Goal: Task Accomplishment & Management: Manage account settings

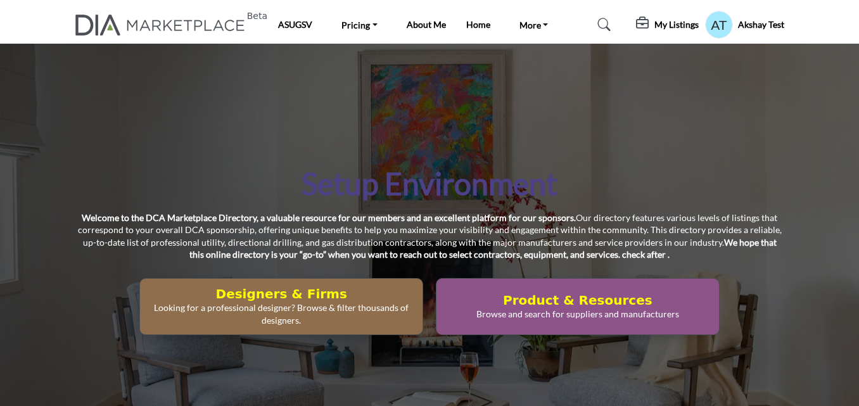
click at [711, 26] on profile-featured-549c3f08-1abc-42e2-92e0-eb85dea1bc4f "Show hide supplier dropdown" at bounding box center [719, 25] width 28 height 28
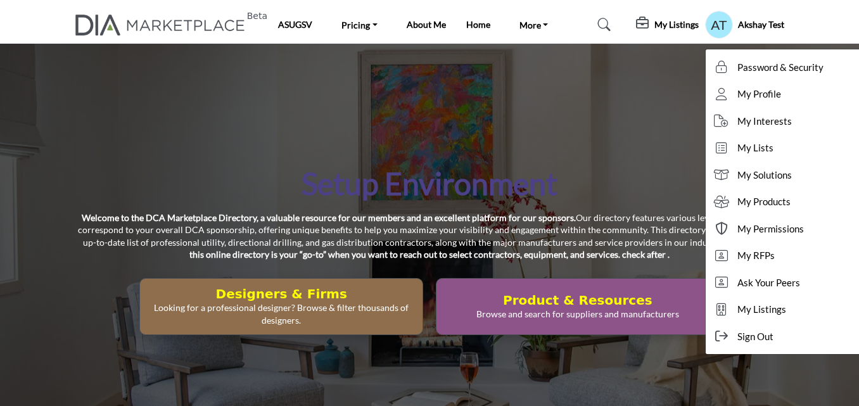
click at [659, 20] on h5 "My Listings" at bounding box center [676, 24] width 44 height 11
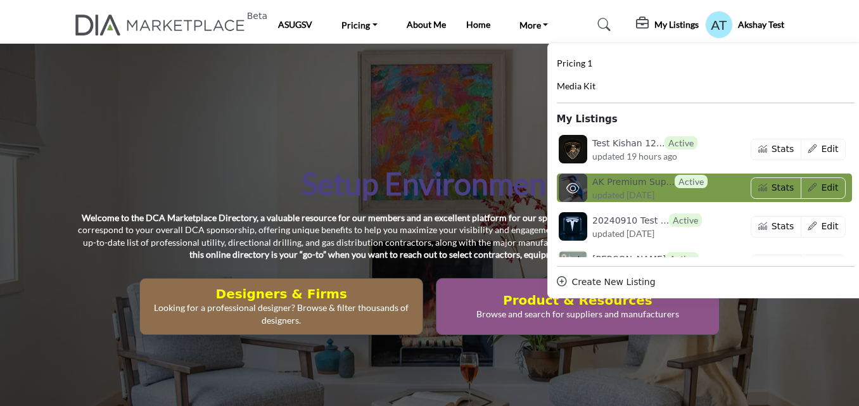
click at [626, 197] on span "updated [DATE]" at bounding box center [623, 194] width 62 height 13
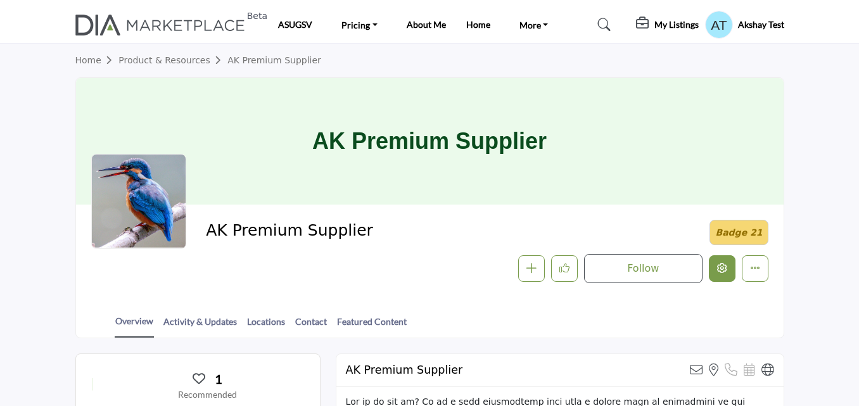
click at [721, 267] on icon "Edit company" at bounding box center [722, 268] width 10 height 10
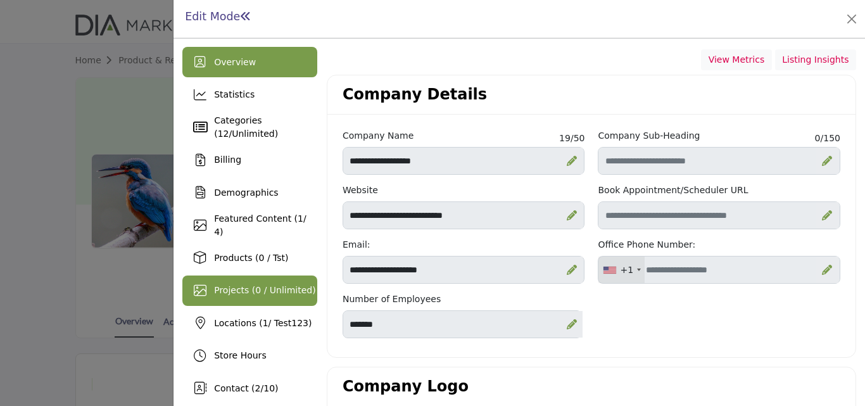
click at [251, 288] on span "Projects (0 / Unlimited)" at bounding box center [265, 290] width 102 height 10
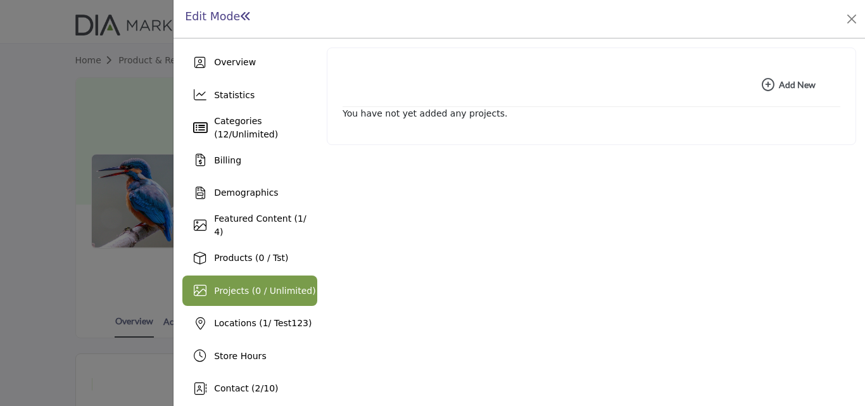
click at [792, 86] on b "Add New Add New" at bounding box center [789, 85] width 54 height 13
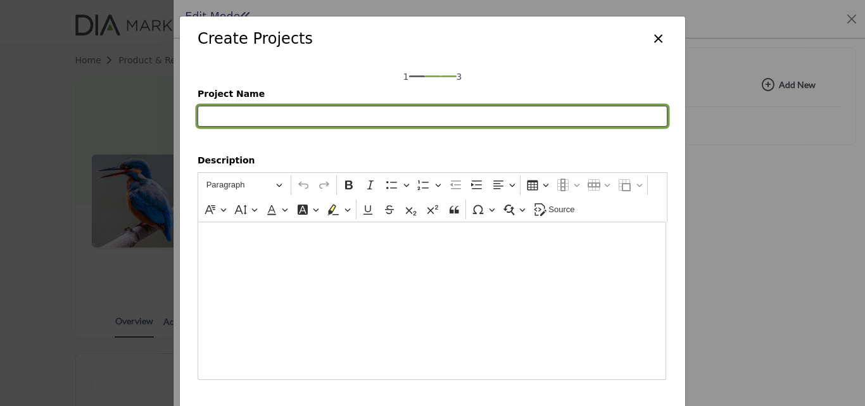
click at [289, 120] on input "Project Name" at bounding box center [433, 117] width 470 height 22
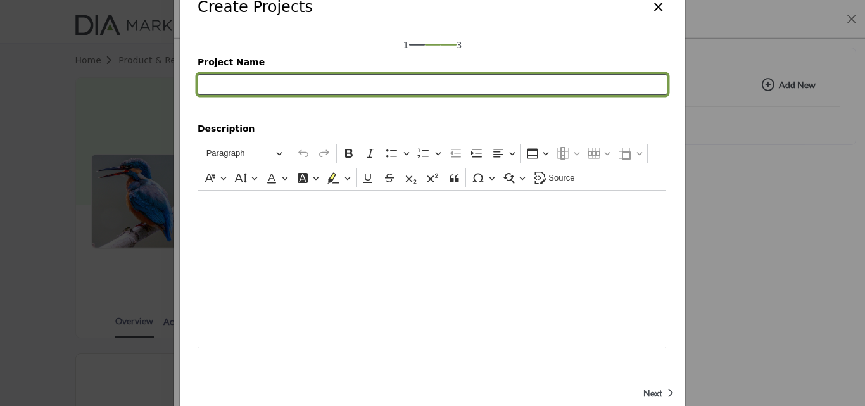
scroll to position [61, 0]
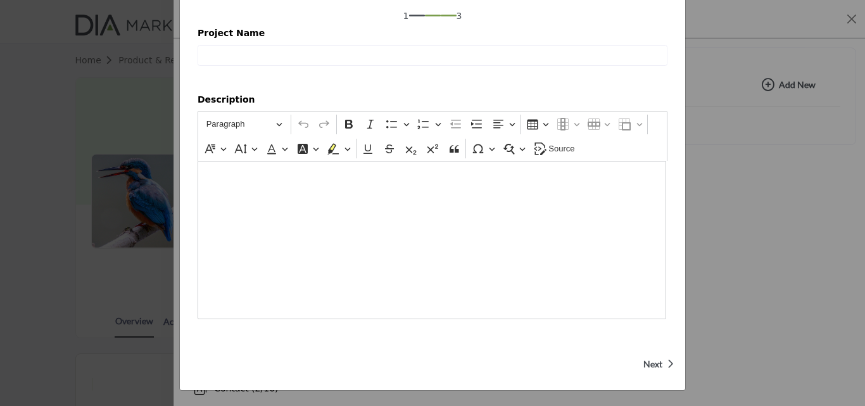
click at [667, 363] on icon "button" at bounding box center [670, 363] width 7 height 11
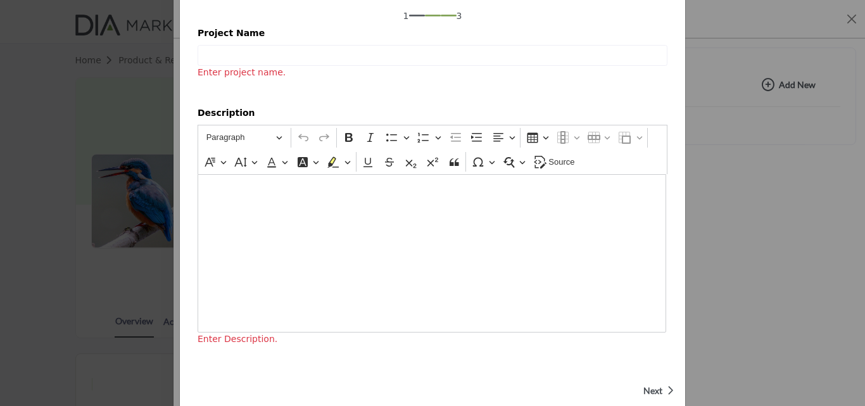
click at [663, 363] on div "Create Projects × 1 3 Project Name Enter project name. Description Rich Text Ed…" at bounding box center [432, 186] width 507 height 462
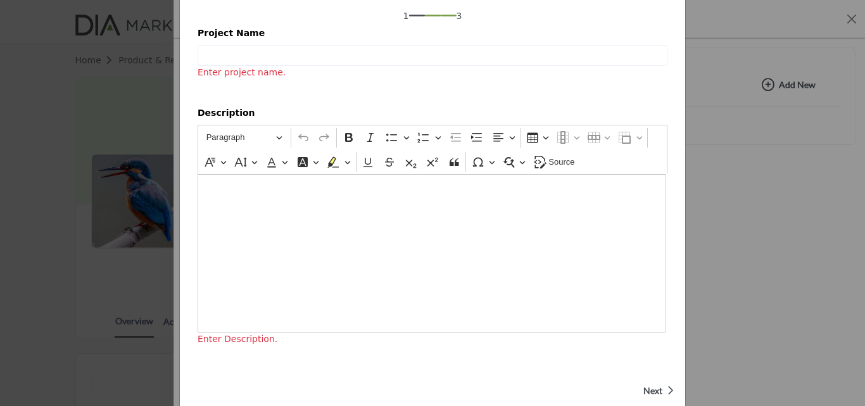
click at [663, 363] on div "Create Projects × 1 3 Project Name Enter project name. Description Rich Text Ed…" at bounding box center [432, 186] width 507 height 462
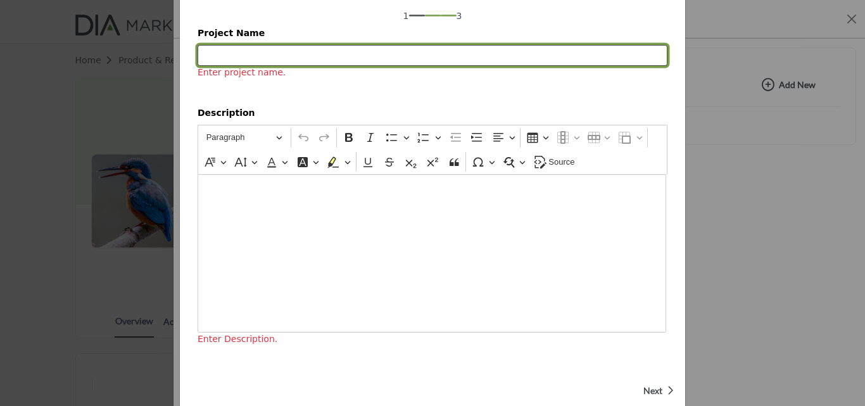
click at [395, 46] on input "Project Name" at bounding box center [433, 56] width 470 height 22
type input "***"
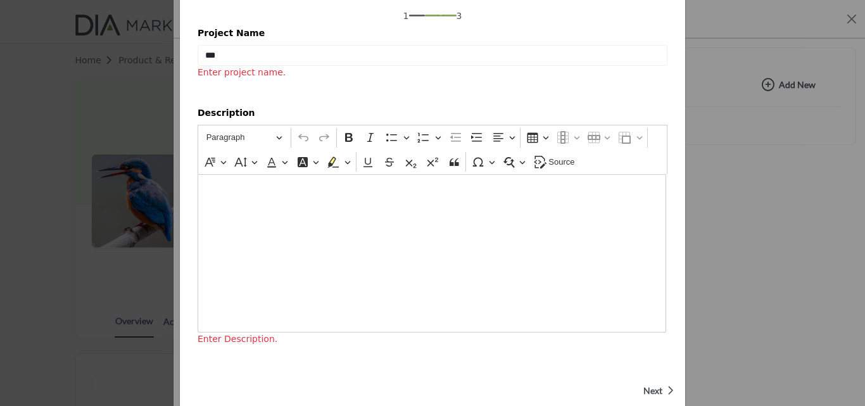
click at [656, 388] on span "Next" at bounding box center [652, 390] width 19 height 13
click at [656, 388] on button "Next" at bounding box center [655, 390] width 30 height 30
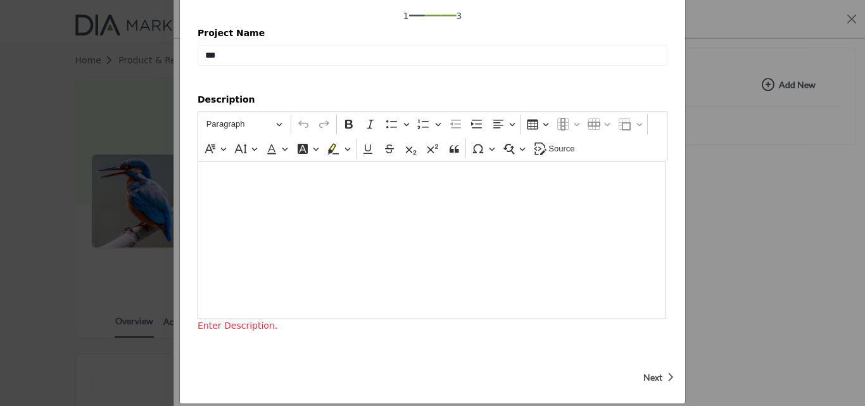
click at [656, 388] on button "Next" at bounding box center [655, 377] width 30 height 30
click at [467, 239] on div "Editor editing area: main" at bounding box center [432, 240] width 469 height 158
click at [644, 372] on span "Next" at bounding box center [652, 377] width 19 height 13
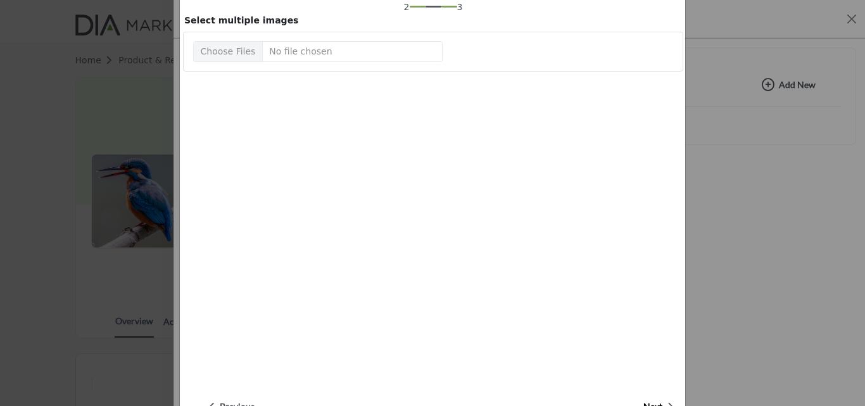
scroll to position [0, 0]
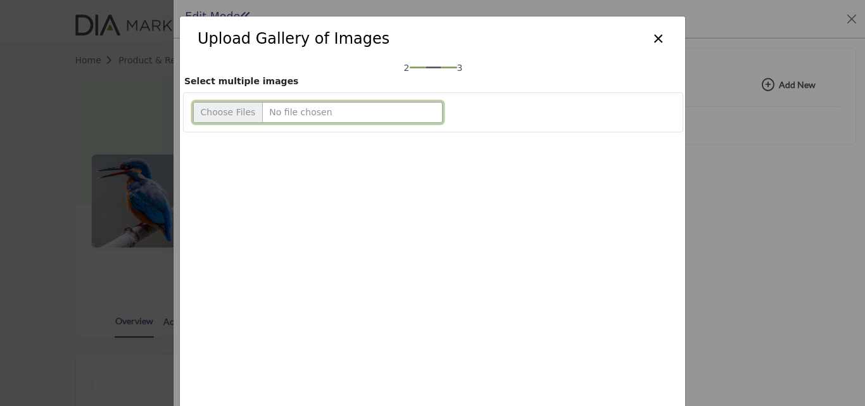
click at [236, 108] on input "Upload file" at bounding box center [318, 113] width 250 height 22
type input "**********"
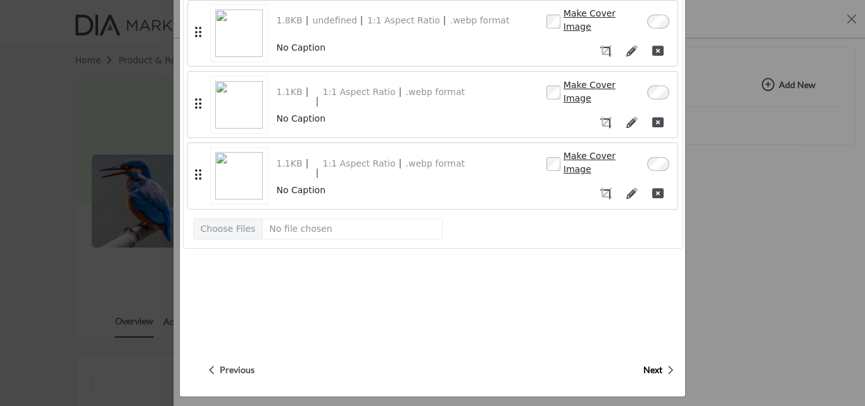
scroll to position [104, 0]
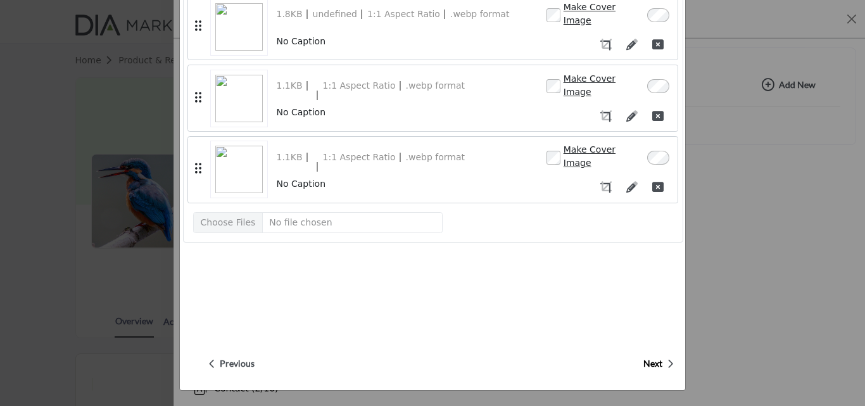
click at [656, 361] on span "Next" at bounding box center [652, 363] width 19 height 13
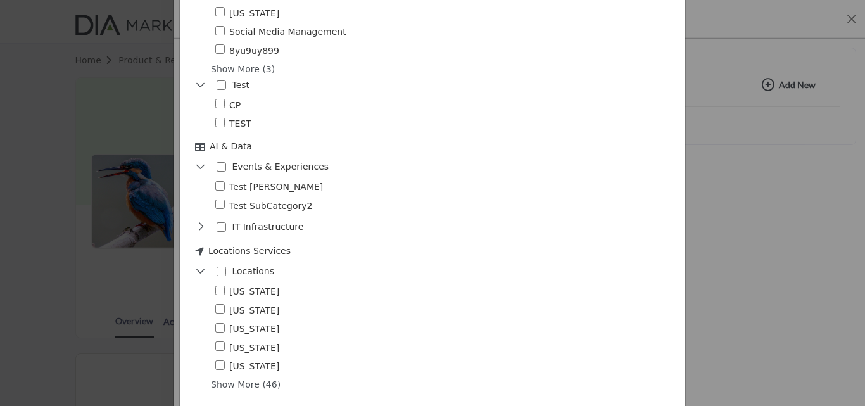
scroll to position [725, 0]
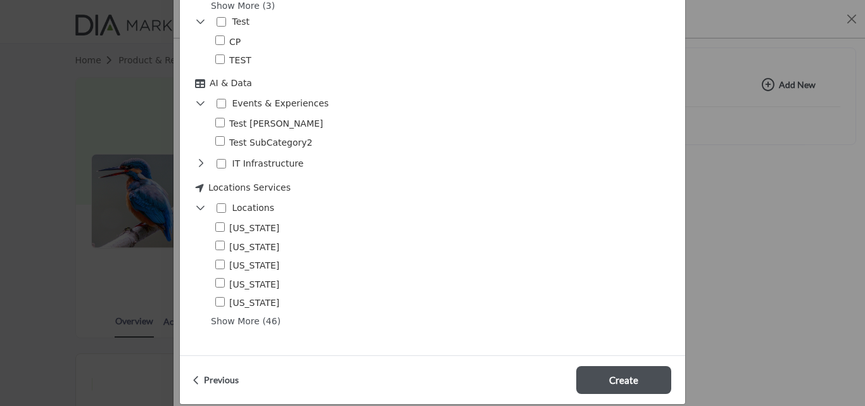
click at [270, 315] on span "Show More (46)" at bounding box center [444, 321] width 466 height 13
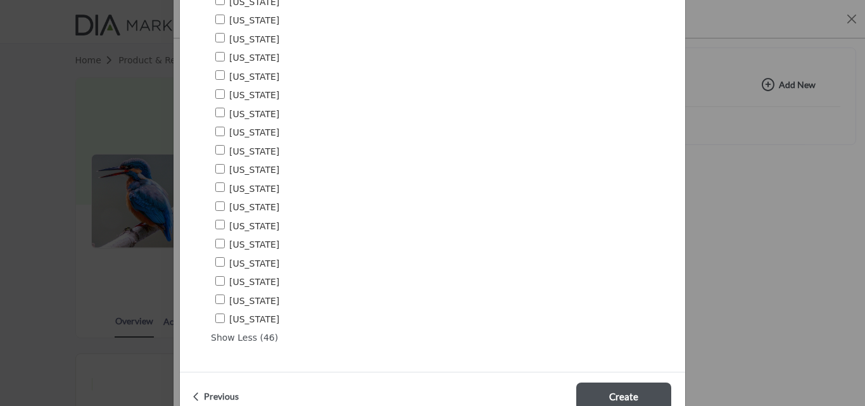
scroll to position [1585, 0]
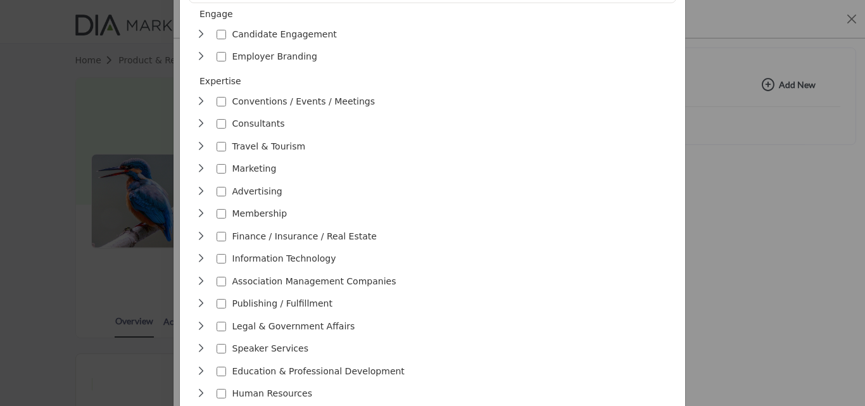
scroll to position [0, 0]
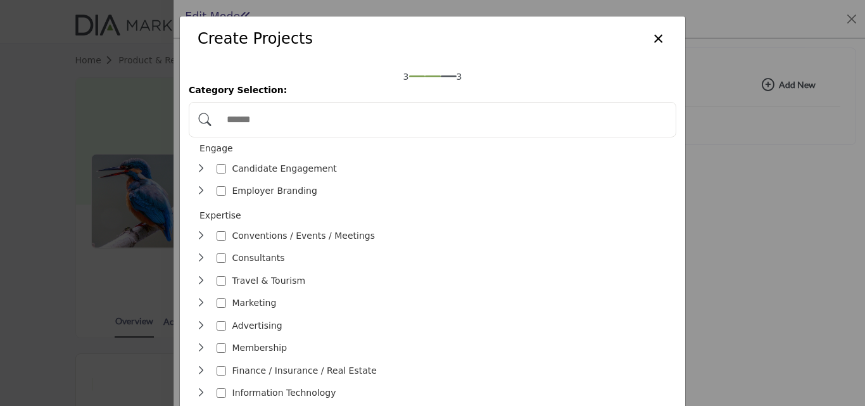
click at [223, 164] on div "Candidate Engagement 1" at bounding box center [270, 169] width 148 height 18
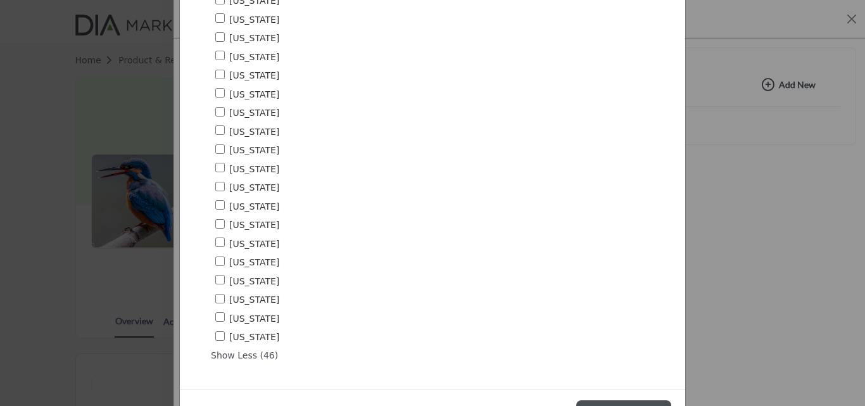
scroll to position [1585, 0]
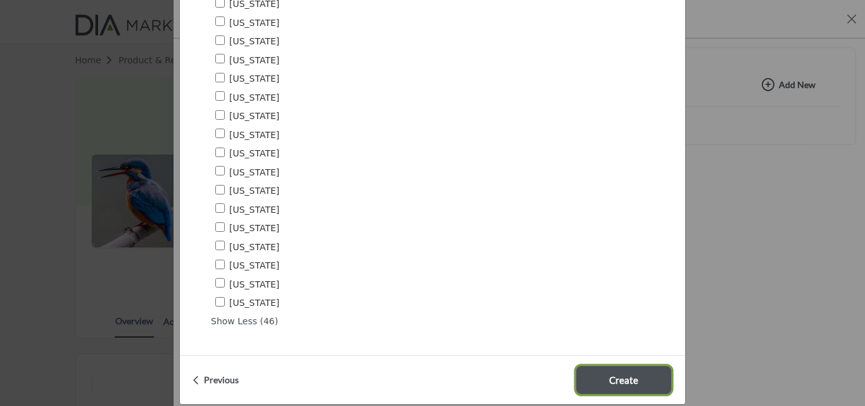
click at [640, 366] on button "Create" at bounding box center [623, 380] width 95 height 28
click at [644, 369] on button "Create" at bounding box center [623, 380] width 95 height 28
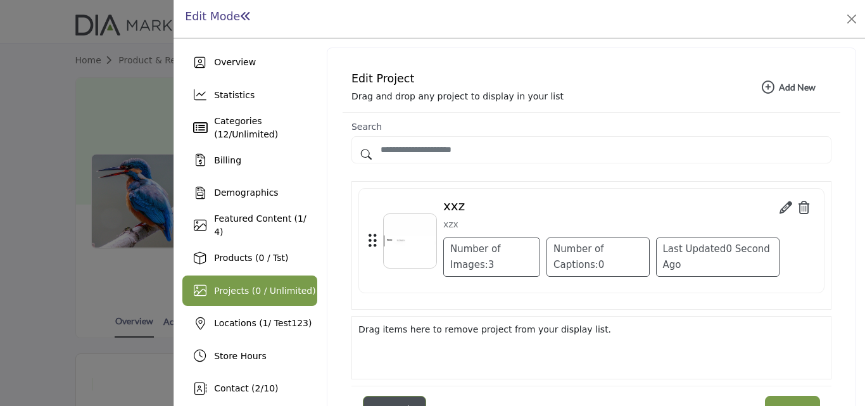
click at [483, 259] on div "Number of Images: 3" at bounding box center [491, 257] width 97 height 39
click at [507, 267] on div "Number of Images: 3" at bounding box center [491, 257] width 97 height 39
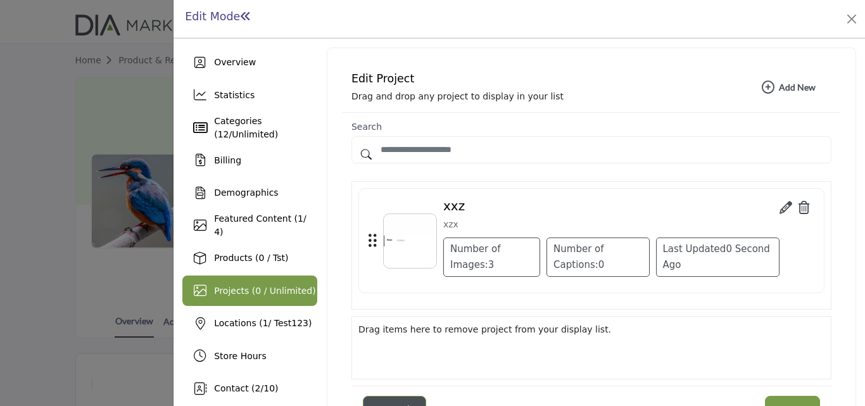
click at [507, 267] on div "Number of Images: 3" at bounding box center [491, 257] width 97 height 39
click at [362, 245] on div "3 0 0 Second Ago" at bounding box center [591, 240] width 466 height 105
click at [393, 241] on img at bounding box center [411, 241] width 54 height 54
click at [395, 233] on img at bounding box center [411, 241] width 54 height 54
click at [780, 208] on icon at bounding box center [786, 207] width 13 height 13
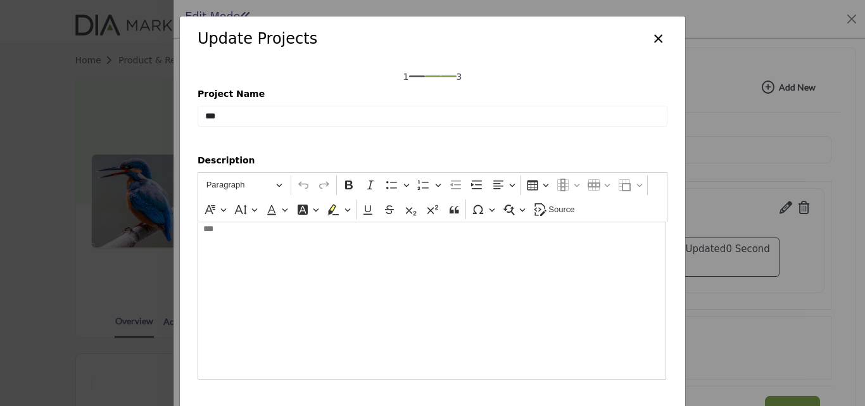
click at [654, 42] on button "×" at bounding box center [658, 37] width 18 height 24
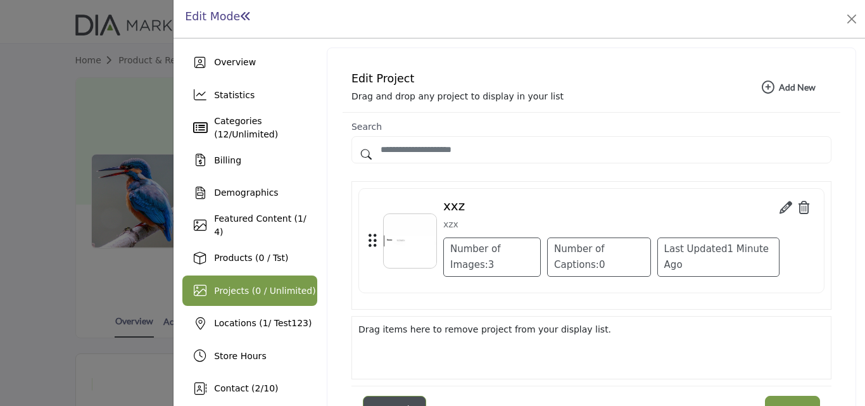
click at [799, 208] on icon at bounding box center [804, 207] width 11 height 13
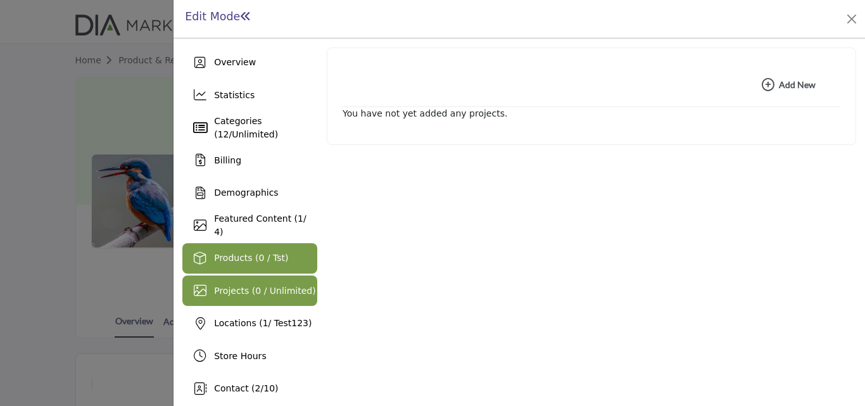
click at [258, 246] on div "Products (0 / Tst)" at bounding box center [249, 258] width 135 height 30
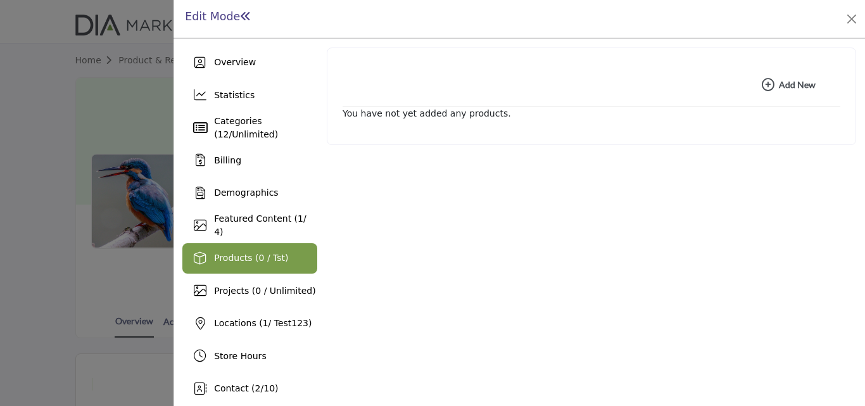
click at [816, 82] on button "Add New Add New" at bounding box center [789, 84] width 86 height 25
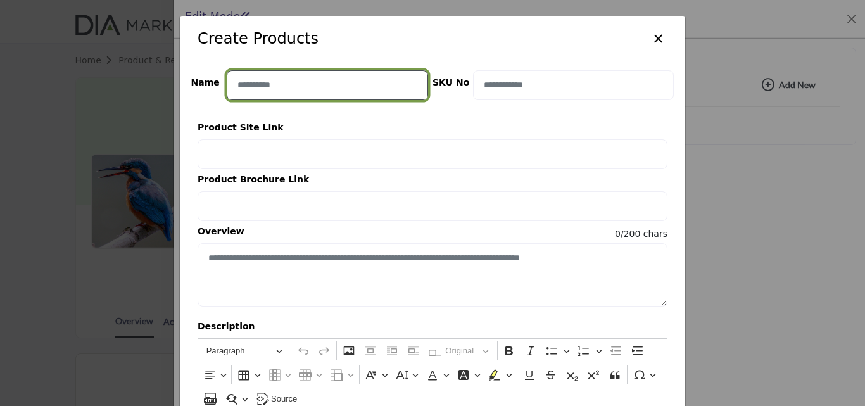
click at [346, 91] on input "Enter product name" at bounding box center [327, 85] width 201 height 30
type input "*"
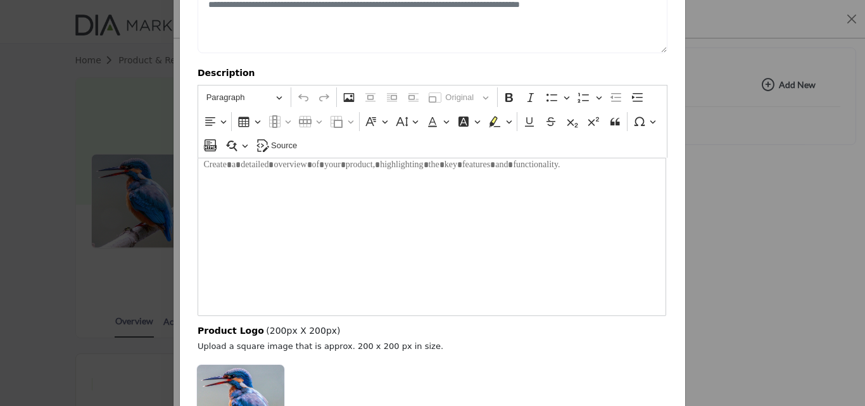
scroll to position [388, 0]
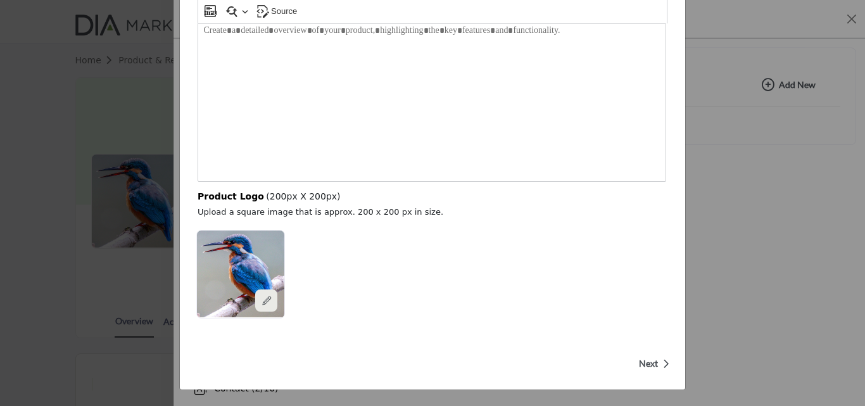
click at [642, 360] on span "Next" at bounding box center [648, 363] width 19 height 13
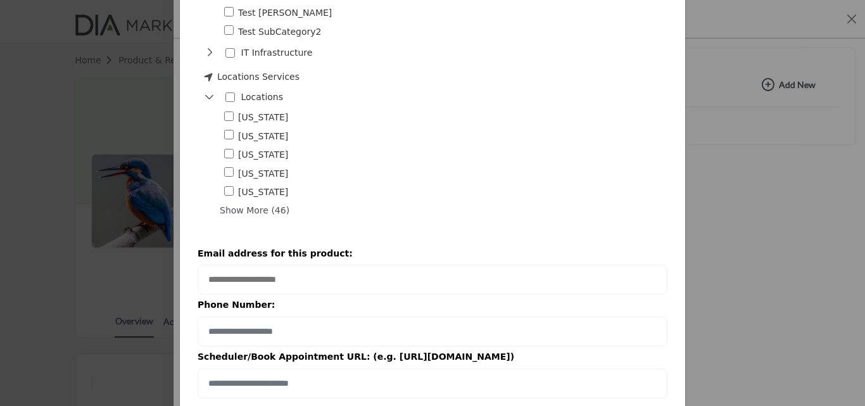
scroll to position [888, 0]
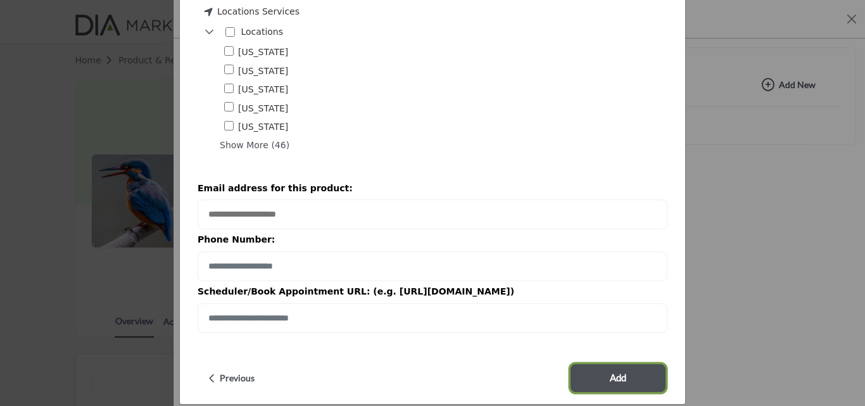
click at [643, 367] on button "Add" at bounding box center [618, 378] width 95 height 28
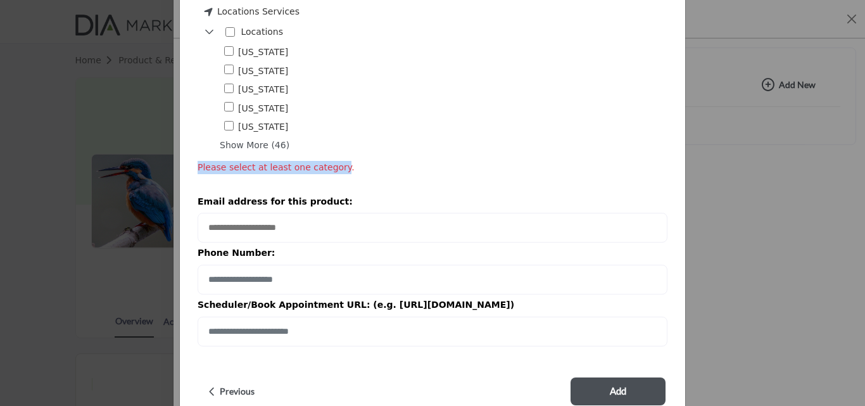
drag, startPoint x: 327, startPoint y: 153, endPoint x: 185, endPoint y: 135, distance: 143.7
copy span "Please select at least one category"
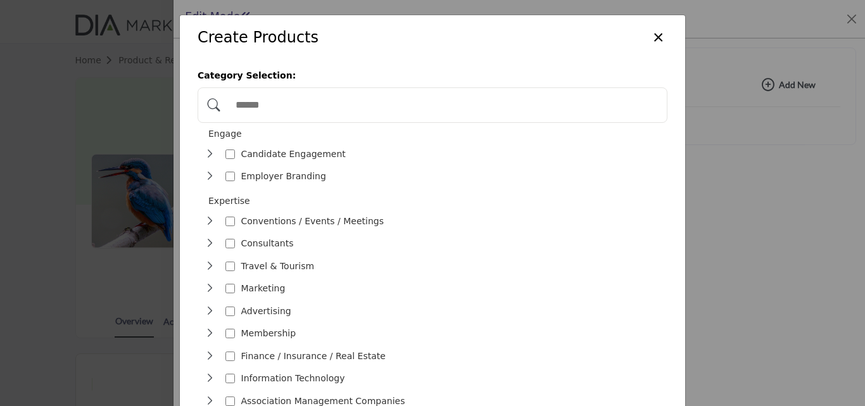
scroll to position [0, 0]
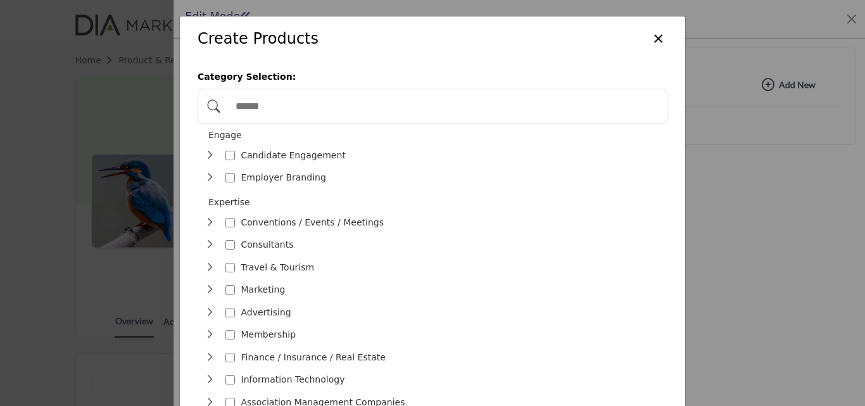
click at [652, 37] on button "×" at bounding box center [658, 37] width 18 height 24
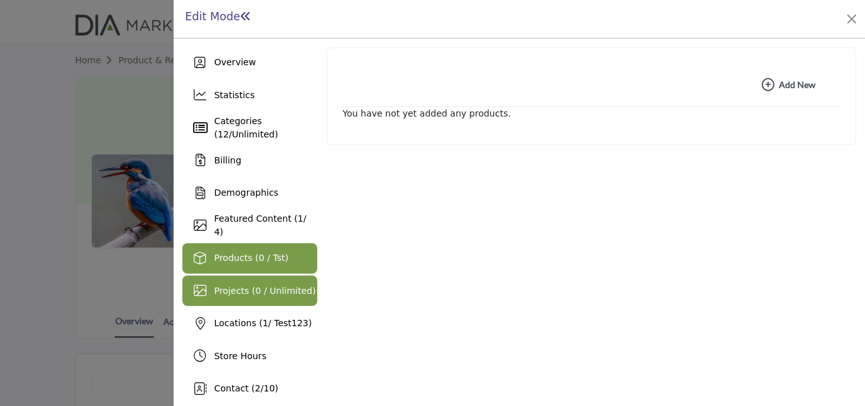
click at [231, 292] on span "Projects (0 / Unlimited)" at bounding box center [265, 291] width 102 height 10
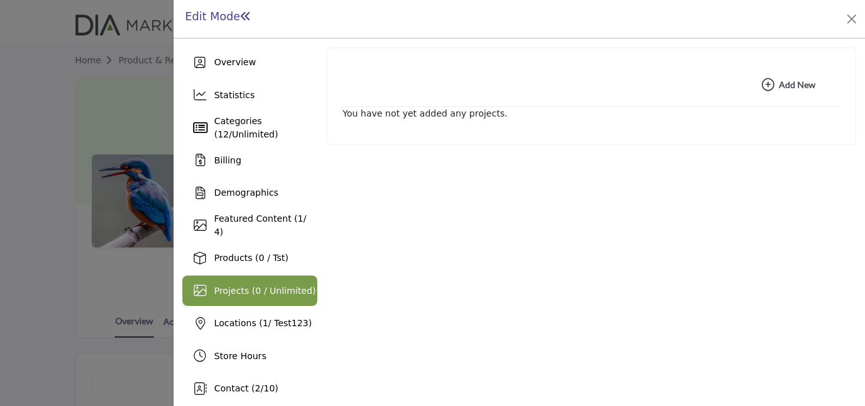
click at [767, 83] on icon "button" at bounding box center [768, 85] width 13 height 13
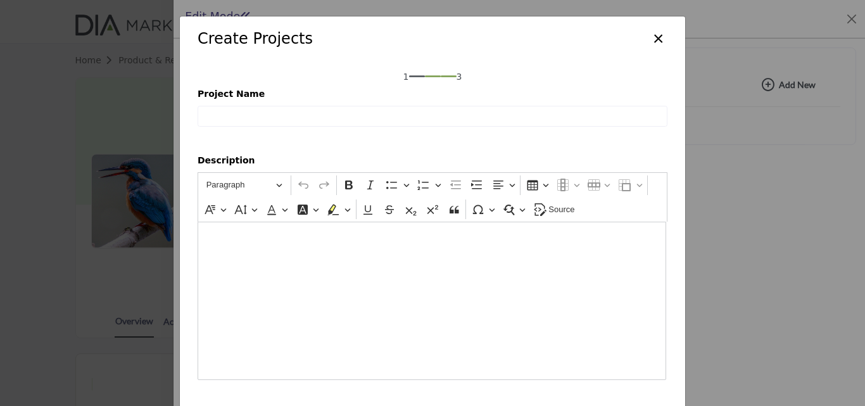
click at [657, 34] on button "×" at bounding box center [658, 37] width 18 height 24
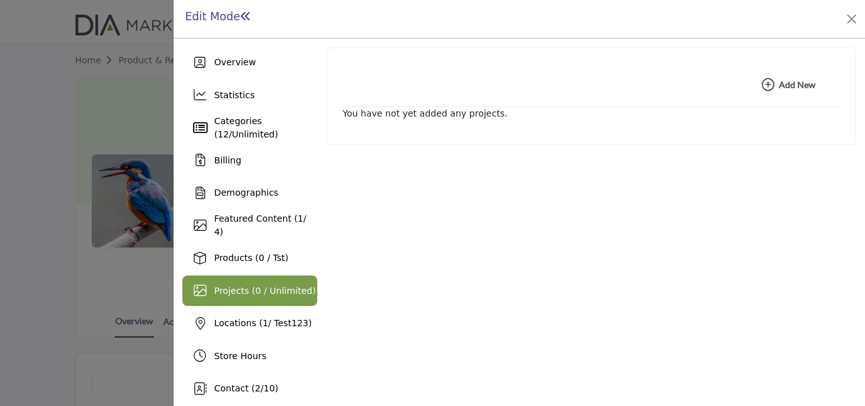
click at [594, 212] on div "Add New Add New You have not yet added any projects." at bounding box center [591, 324] width 529 height 552
click at [776, 85] on b "Add New Add New" at bounding box center [789, 85] width 54 height 13
click at [776, 80] on b "Add New Add New" at bounding box center [789, 85] width 54 height 13
click at [527, 274] on div "Add New Add New You have not yet added any projects." at bounding box center [591, 324] width 529 height 552
click at [803, 84] on b "Add New Add New" at bounding box center [789, 85] width 54 height 13
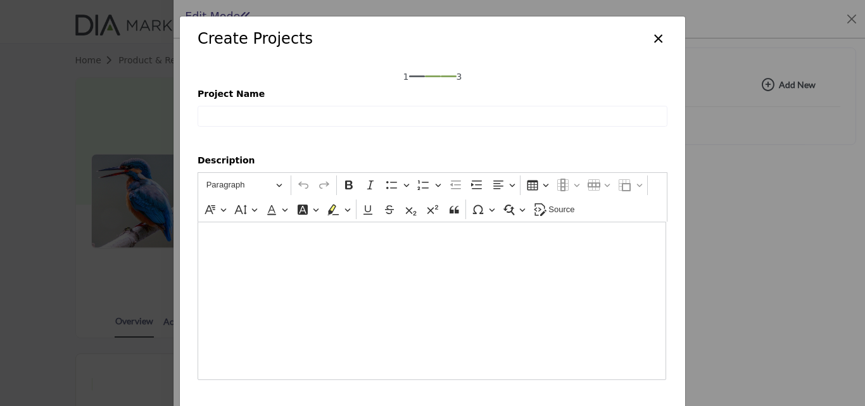
click at [657, 33] on button "×" at bounding box center [658, 37] width 18 height 24
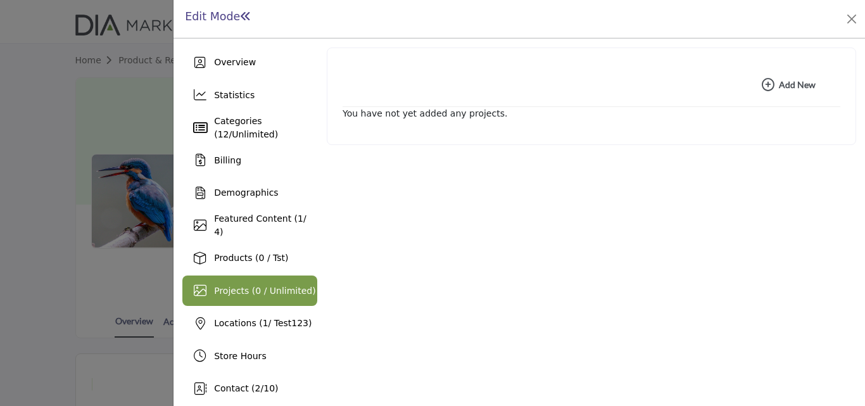
click at [599, 329] on div "Add New Add New You have not yet added any projects." at bounding box center [591, 324] width 529 height 552
click at [799, 83] on b "Add New Add New" at bounding box center [789, 85] width 54 height 13
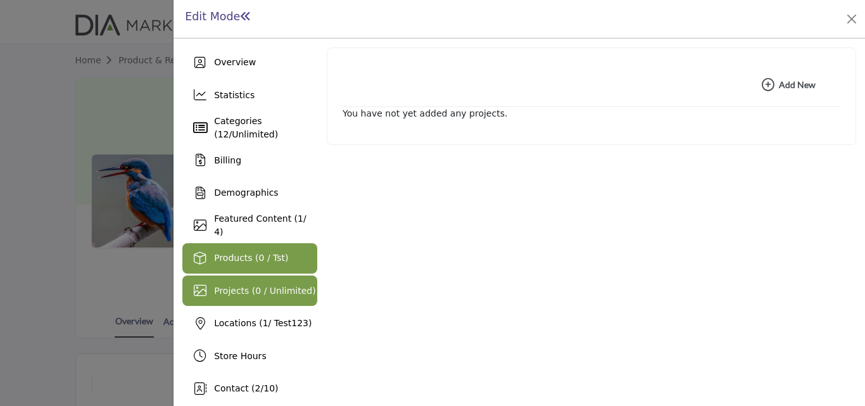
click at [289, 248] on div "Products (0 / Tst)" at bounding box center [249, 258] width 135 height 30
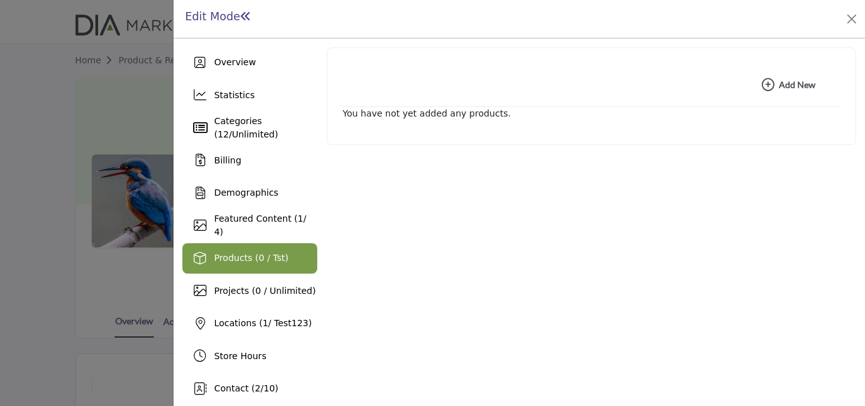
drag, startPoint x: 555, startPoint y: 319, endPoint x: 567, endPoint y: 315, distance: 12.8
click at [555, 319] on div "Add New Add New You have not yet added any products." at bounding box center [591, 324] width 529 height 552
click at [794, 80] on b "Add New Add New" at bounding box center [789, 85] width 54 height 13
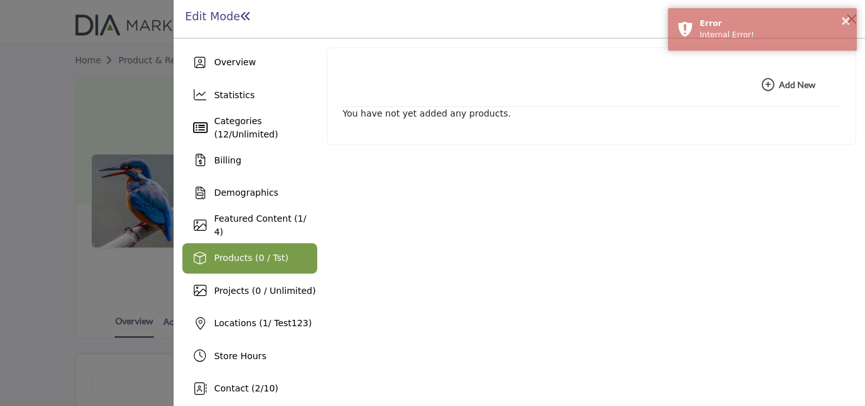
click at [569, 329] on div "Add New Add New You have not yet added any products." at bounding box center [591, 324] width 529 height 552
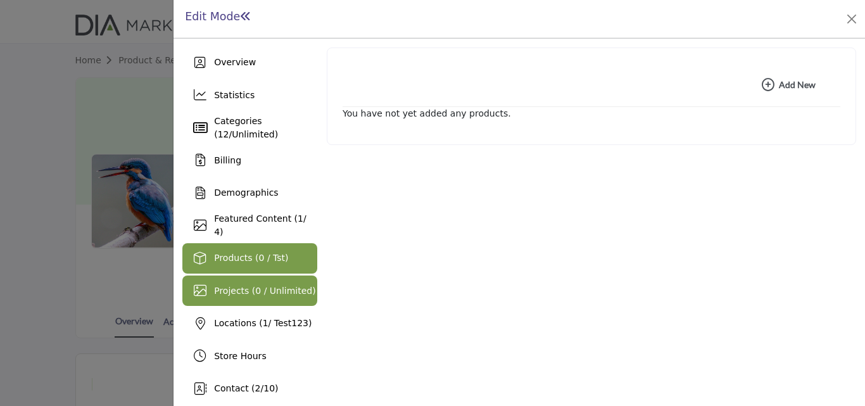
click at [306, 287] on div "Projects (0 / Unlimited)" at bounding box center [249, 291] width 135 height 30
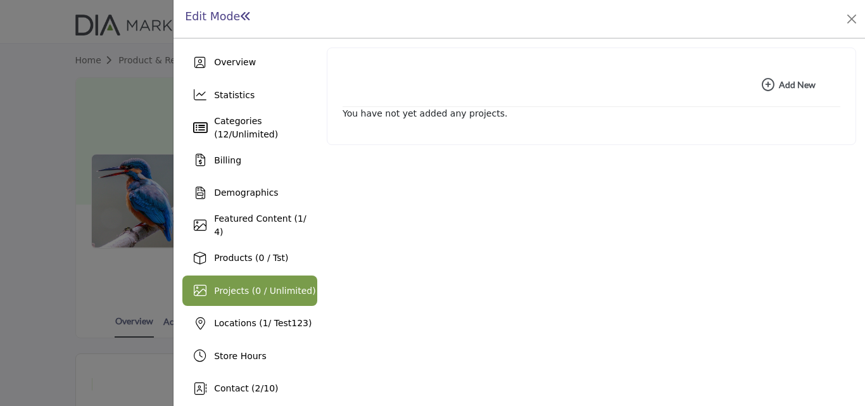
drag, startPoint x: 588, startPoint y: 360, endPoint x: 625, endPoint y: 308, distance: 63.6
click at [588, 360] on div "Add New Add New You have not yet added any projects." at bounding box center [591, 324] width 529 height 552
click at [804, 82] on b "Add New Add New" at bounding box center [789, 85] width 54 height 13
click at [552, 301] on div "Add New Add New You have not yet added any projects." at bounding box center [591, 324] width 529 height 552
click at [813, 79] on button "Add New Add New" at bounding box center [789, 84] width 86 height 25
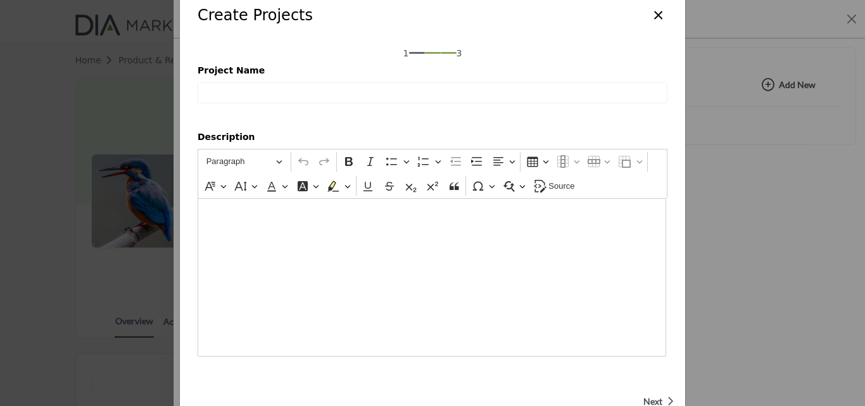
scroll to position [61, 0]
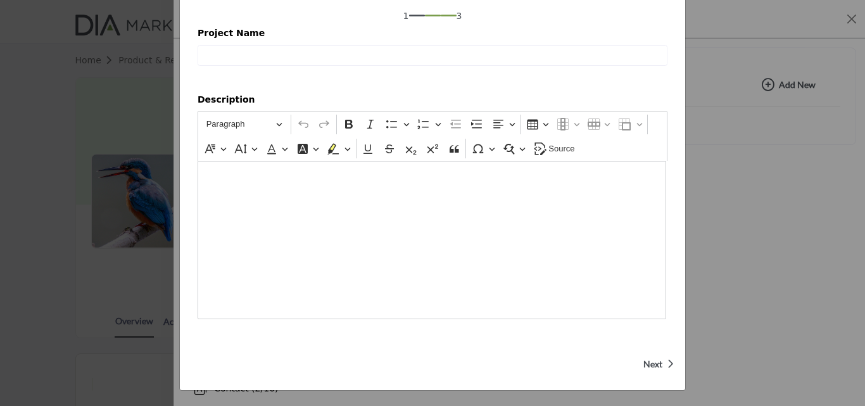
click at [652, 365] on span "Next" at bounding box center [652, 364] width 19 height 13
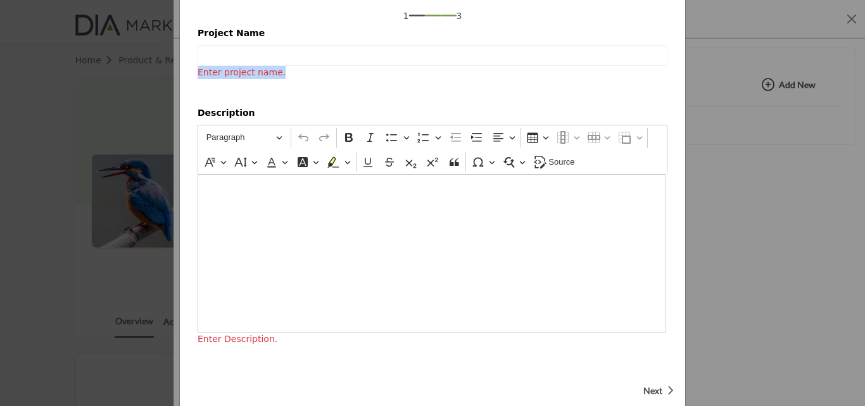
drag, startPoint x: 270, startPoint y: 74, endPoint x: 189, endPoint y: 73, distance: 81.1
click at [189, 73] on div "1 3 Project Name Enter project name." at bounding box center [432, 45] width 505 height 88
copy span "Enter project name."
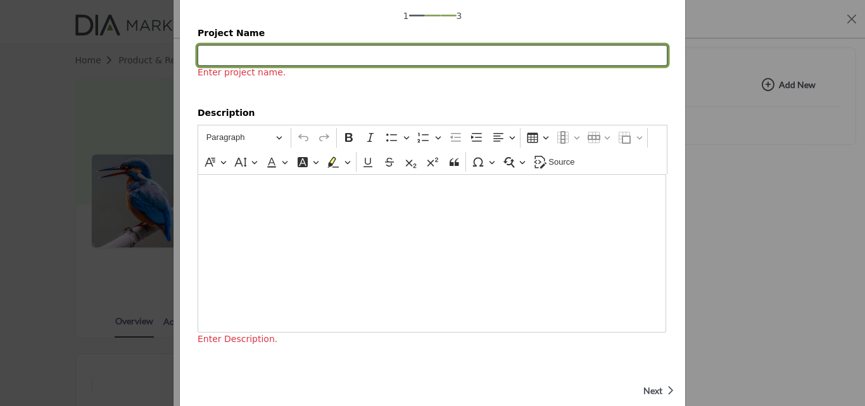
click at [305, 54] on input "Project Name" at bounding box center [433, 56] width 470 height 22
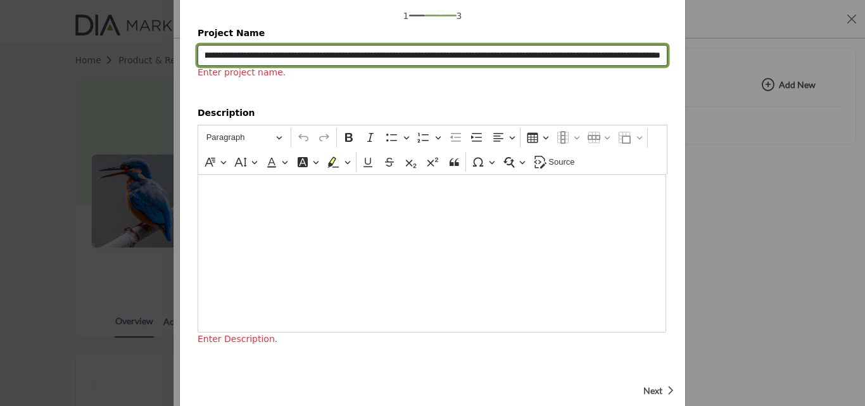
type input "**********"
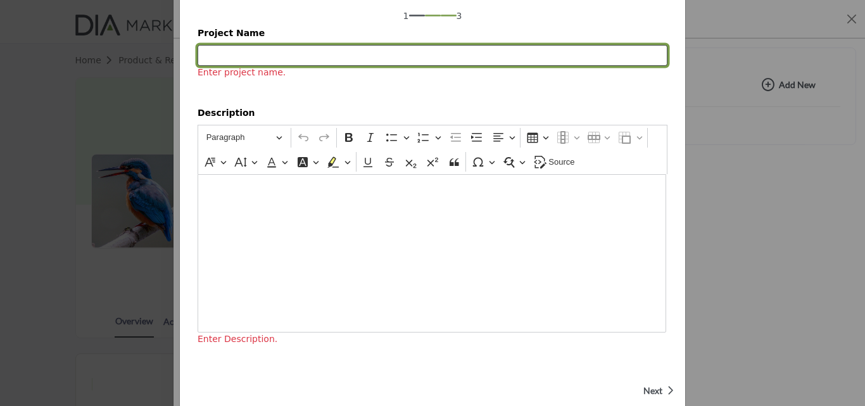
scroll to position [0, 0]
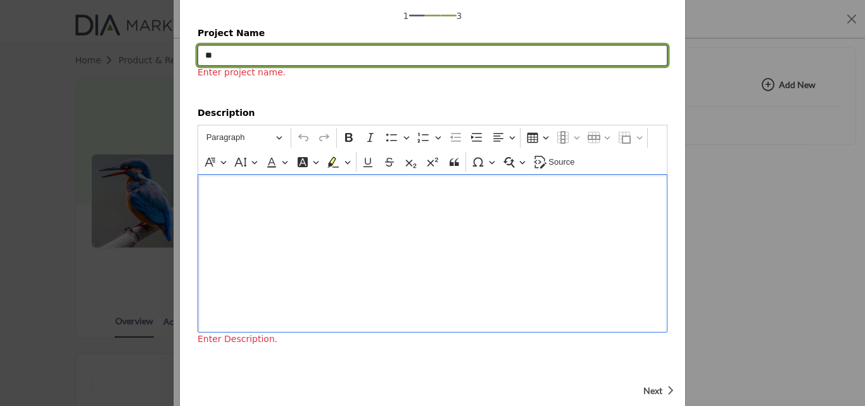
click at [289, 54] on input "**" at bounding box center [433, 56] width 470 height 22
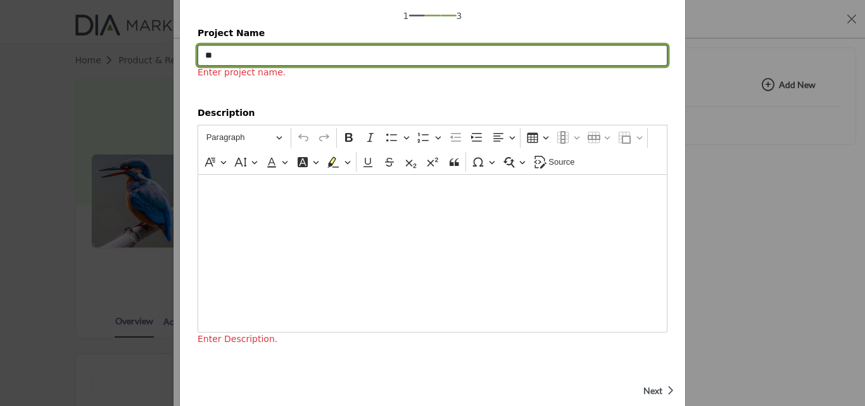
type input "*"
type input "**********"
drag, startPoint x: 294, startPoint y: 45, endPoint x: 288, endPoint y: 48, distance: 6.8
click at [288, 47] on input "**********" at bounding box center [433, 56] width 470 height 22
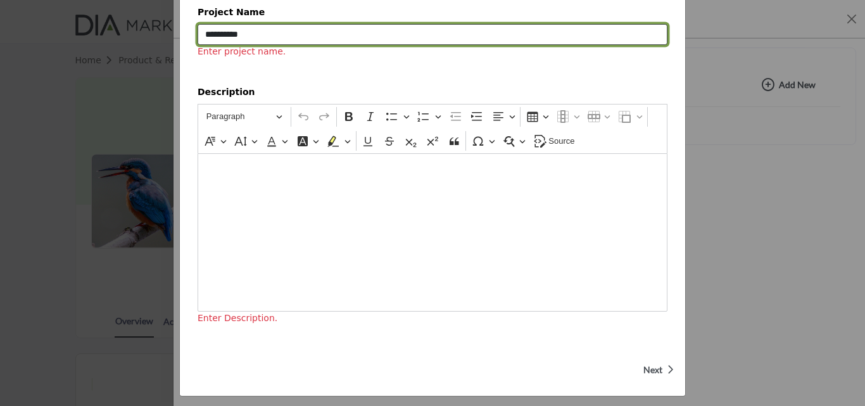
scroll to position [87, 0]
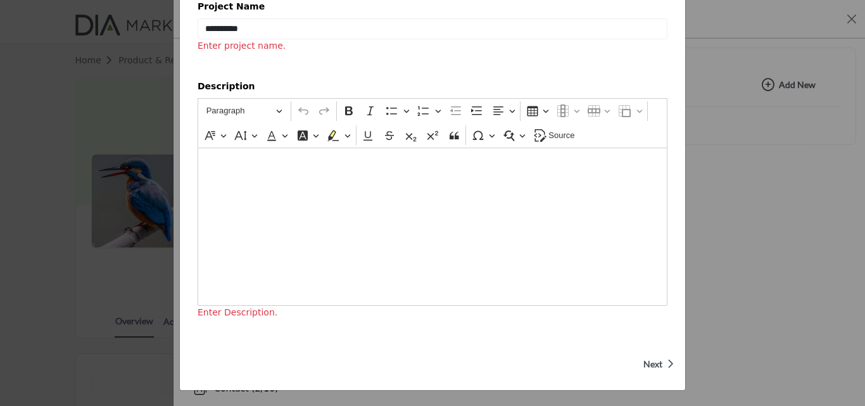
click at [660, 360] on p "Next" at bounding box center [658, 364] width 30 height 13
click at [310, 224] on div "Editor editing area: main" at bounding box center [433, 227] width 470 height 158
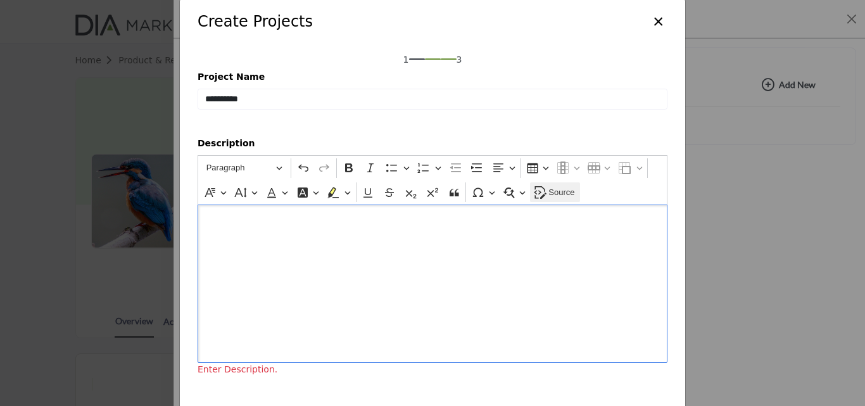
scroll to position [0, 0]
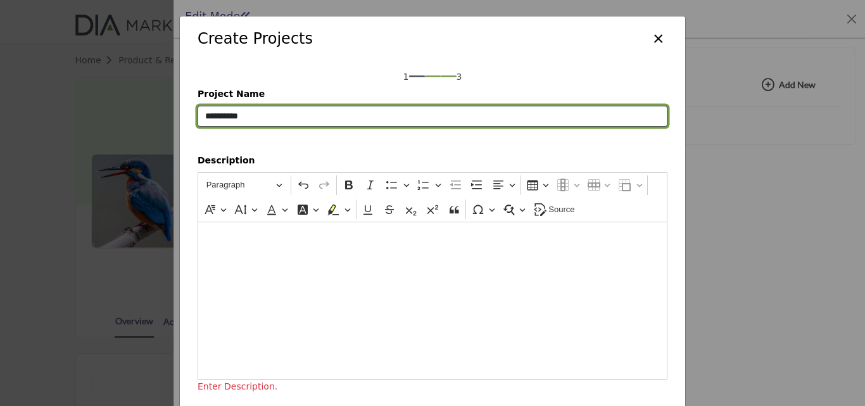
click at [399, 114] on input "**********" at bounding box center [433, 117] width 470 height 22
click at [347, 126] on input "**********" at bounding box center [433, 117] width 470 height 22
drag, startPoint x: 338, startPoint y: 120, endPoint x: 196, endPoint y: 118, distance: 141.9
click at [198, 118] on input "**********" at bounding box center [433, 117] width 470 height 22
type input "**********"
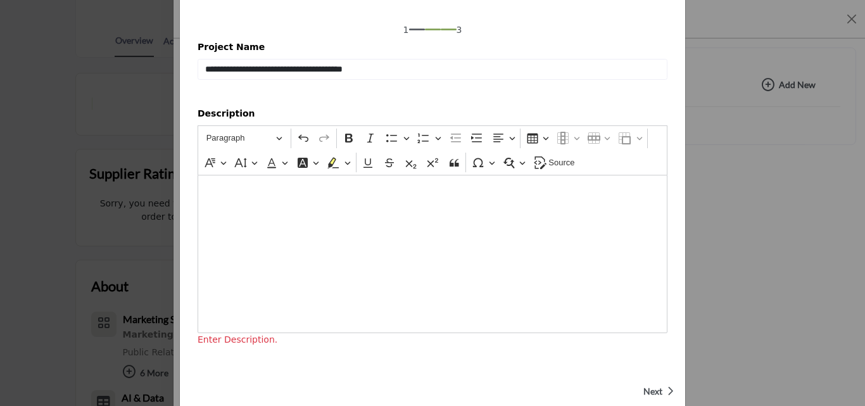
scroll to position [63, 0]
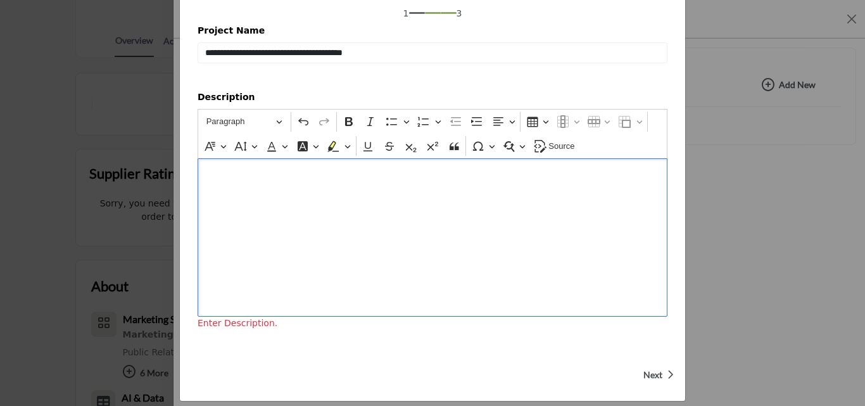
click at [410, 248] on div "Editor editing area: main" at bounding box center [433, 237] width 470 height 158
click at [659, 376] on p "Next" at bounding box center [658, 375] width 30 height 13
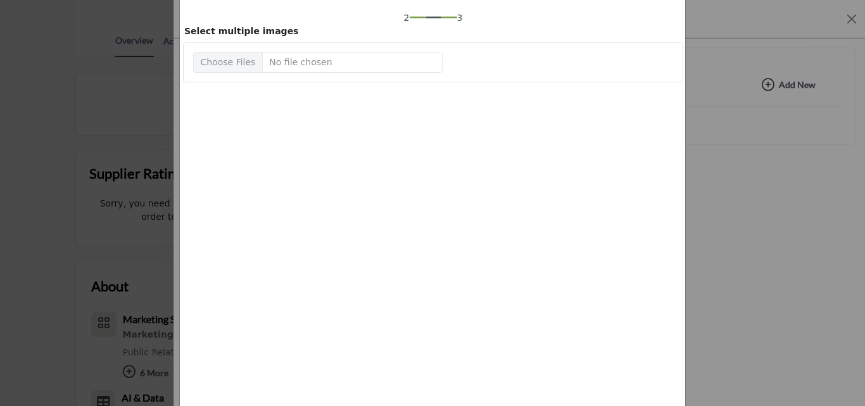
scroll to position [104, 0]
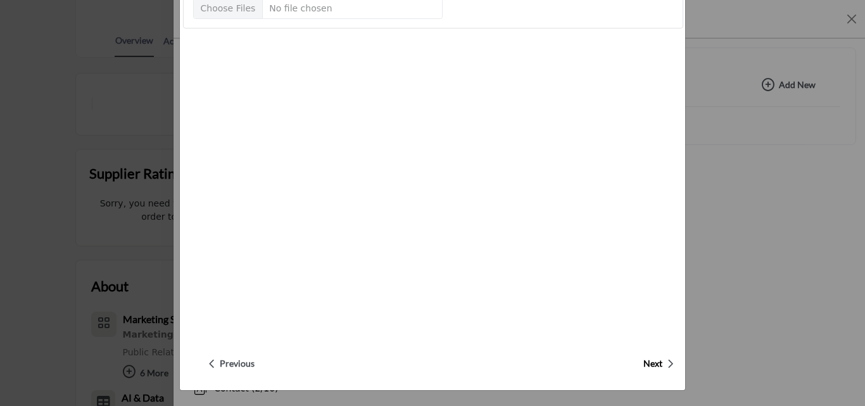
click at [239, 361] on span "Previous" at bounding box center [237, 363] width 35 height 13
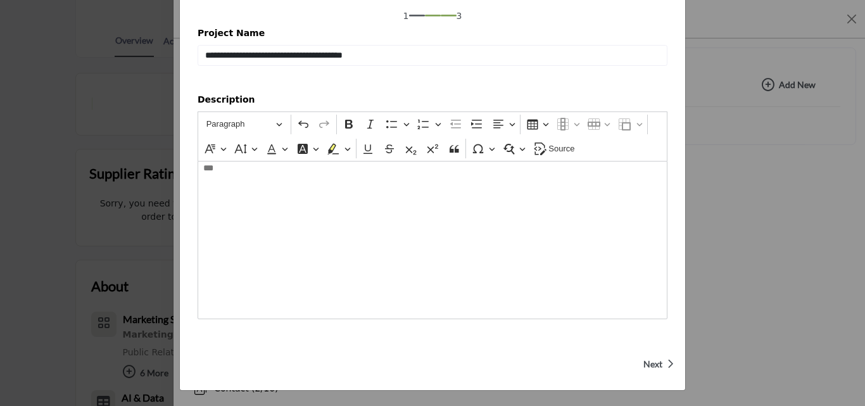
click at [425, 40] on div "**********" at bounding box center [433, 47] width 470 height 40
click at [421, 68] on div "**********" at bounding box center [432, 38] width 505 height 75
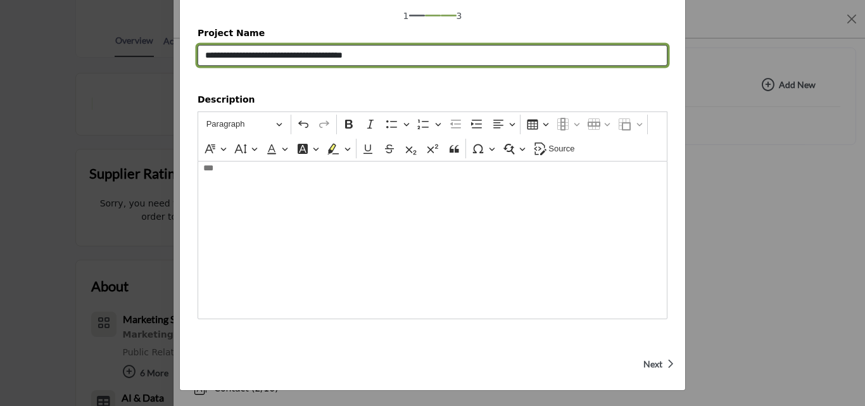
drag, startPoint x: 419, startPoint y: 63, endPoint x: 167, endPoint y: 54, distance: 252.3
click at [167, 54] on div "**********" at bounding box center [432, 203] width 865 height 406
type input "**********"
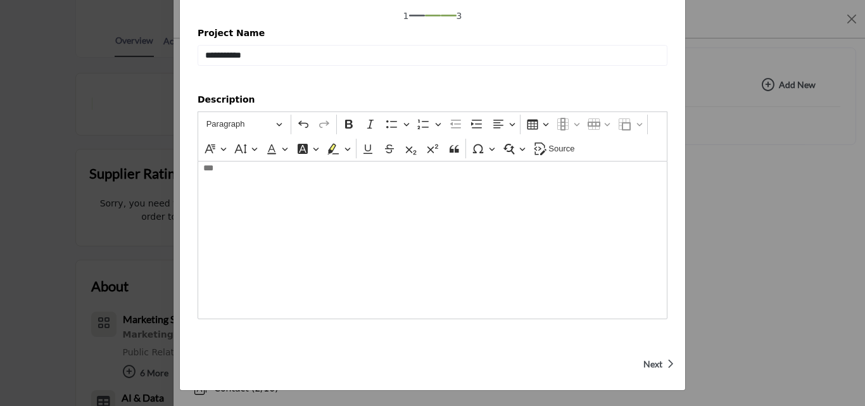
click at [548, 277] on div "***" at bounding box center [433, 240] width 470 height 158
click at [657, 368] on span "Next" at bounding box center [652, 364] width 19 height 13
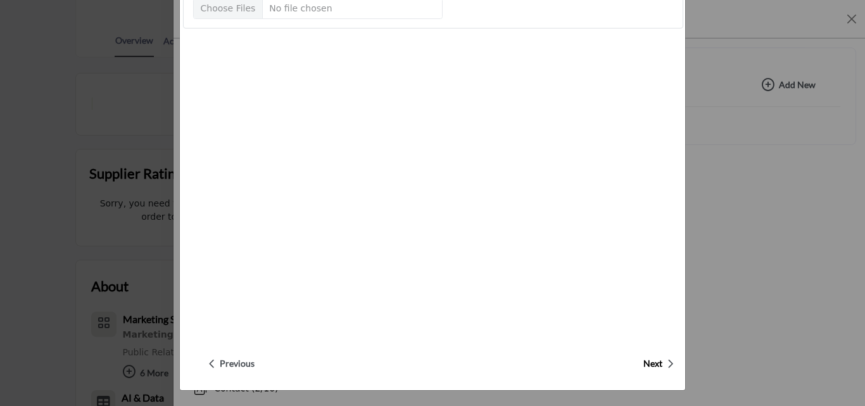
click at [243, 364] on span "Previous" at bounding box center [237, 363] width 35 height 13
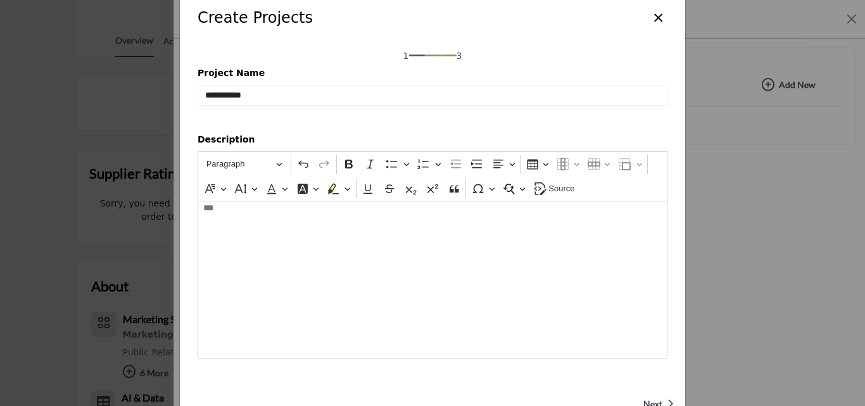
scroll to position [0, 0]
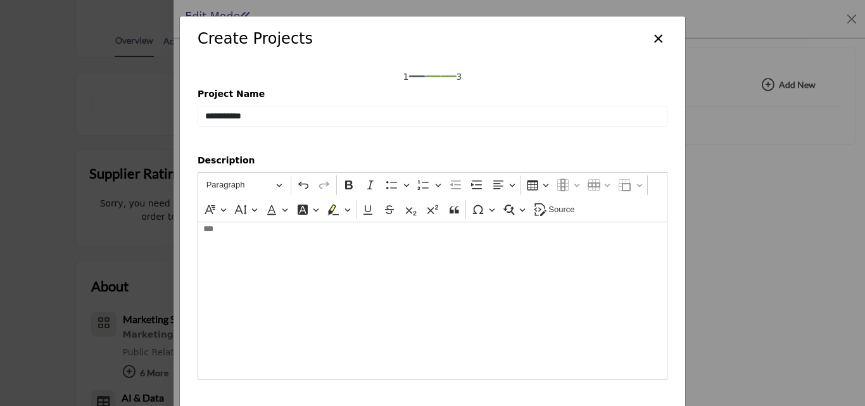
click at [662, 30] on button "×" at bounding box center [658, 37] width 18 height 24
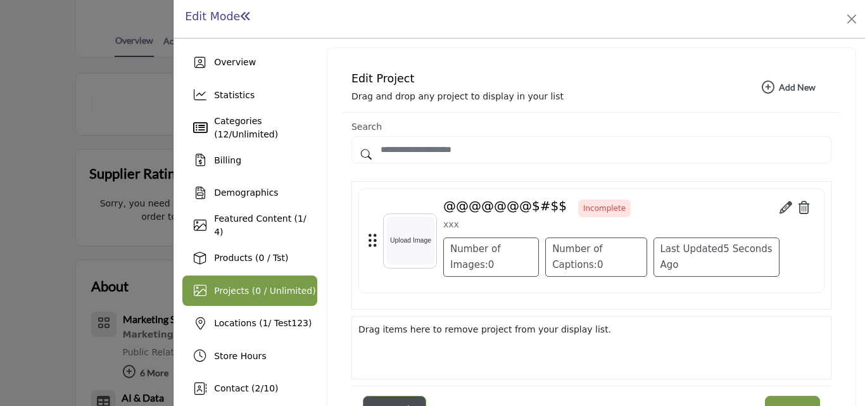
click at [799, 210] on icon at bounding box center [804, 207] width 11 height 13
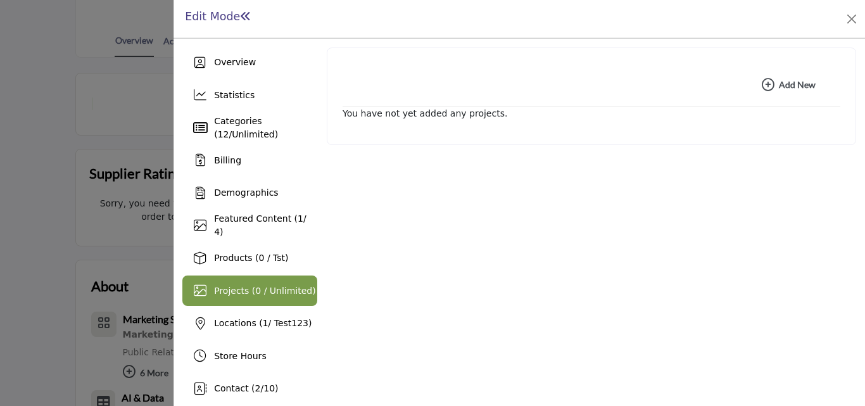
click at [790, 92] on button "Add New Add New" at bounding box center [789, 84] width 86 height 25
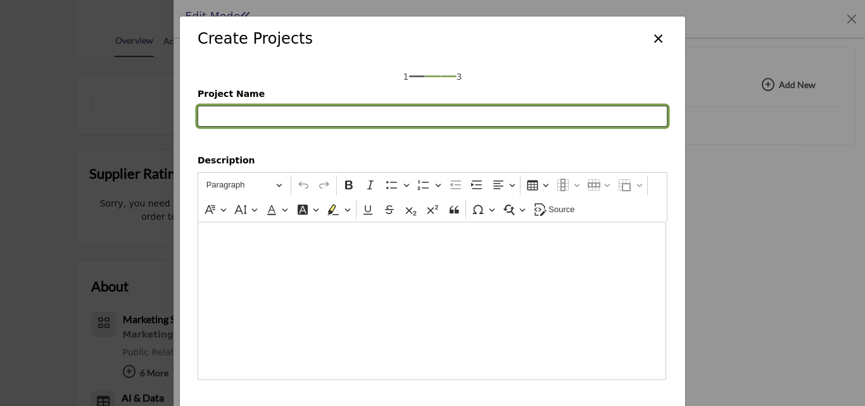
click at [358, 122] on input "Project Name" at bounding box center [433, 117] width 470 height 22
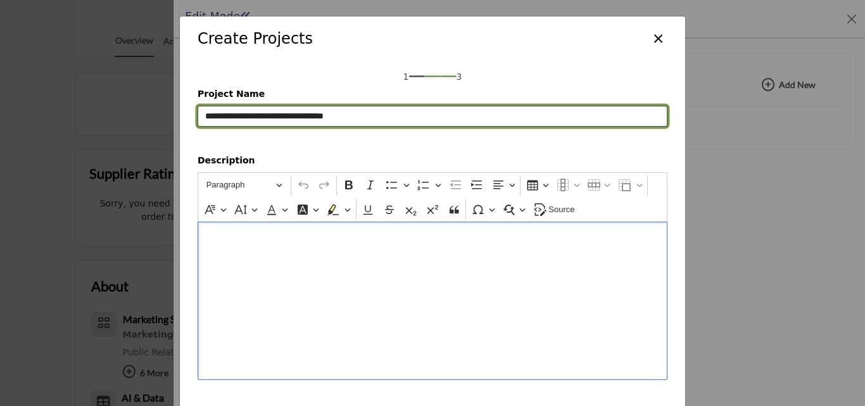
click at [358, 122] on input "Project Name" at bounding box center [433, 117] width 470 height 22
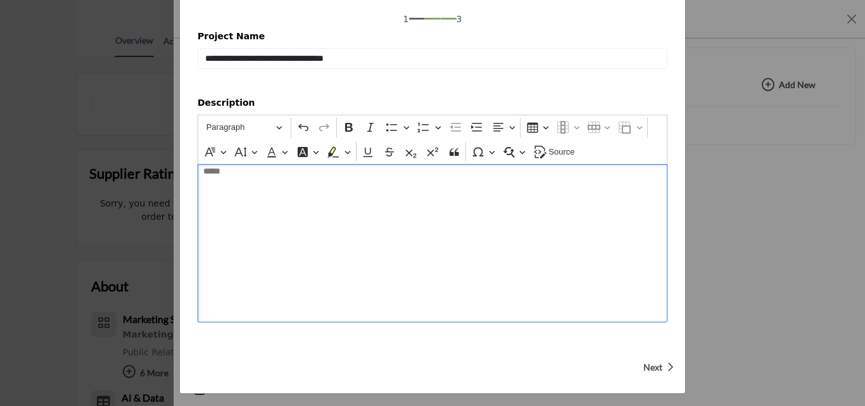
scroll to position [61, 0]
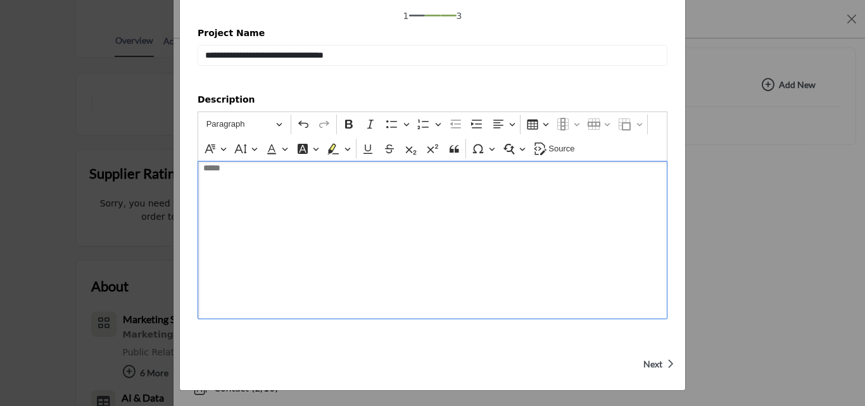
click at [660, 359] on p "Next" at bounding box center [658, 364] width 30 height 13
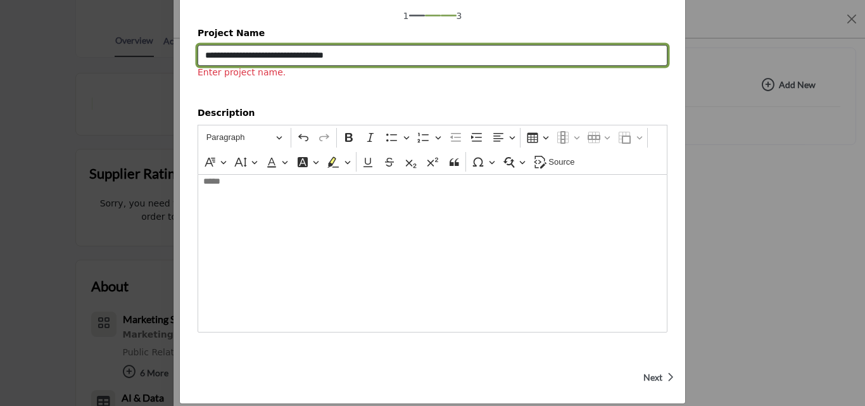
click at [273, 57] on input "Project Name" at bounding box center [433, 56] width 470 height 22
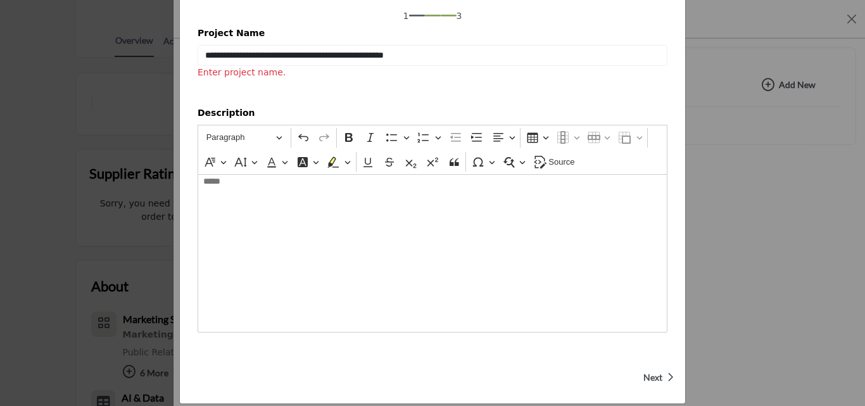
click at [643, 381] on span "Next" at bounding box center [652, 377] width 19 height 13
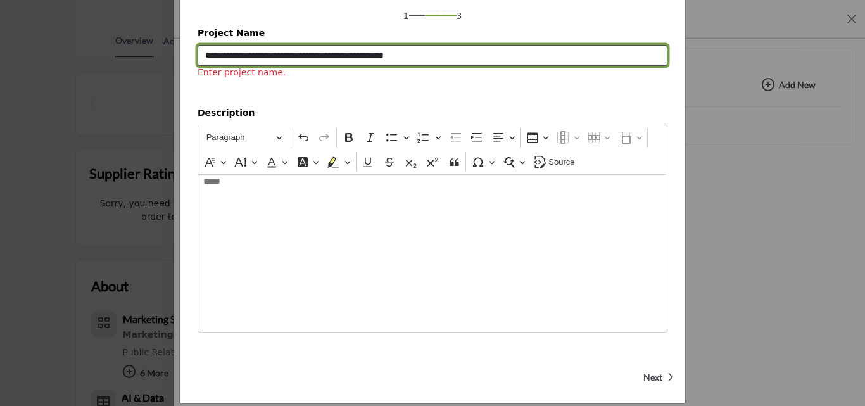
click at [336, 54] on input "Project Name" at bounding box center [433, 56] width 470 height 22
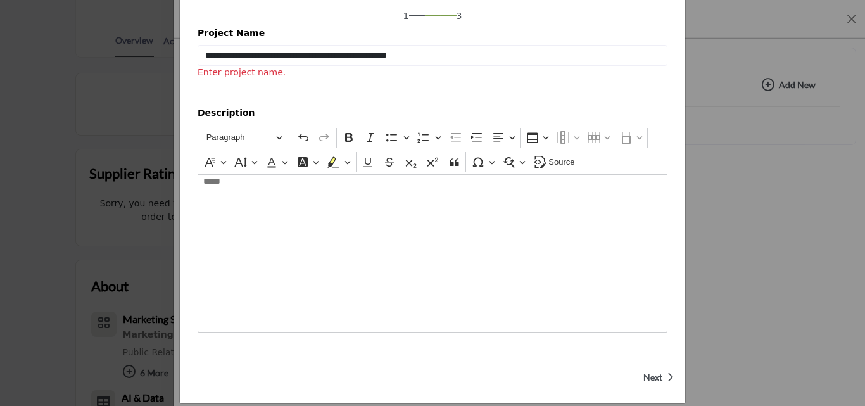
click at [649, 371] on span "Next" at bounding box center [652, 377] width 19 height 13
click at [650, 371] on span "Next" at bounding box center [652, 377] width 19 height 13
drag, startPoint x: 272, startPoint y: 73, endPoint x: 193, endPoint y: 73, distance: 78.5
click at [193, 73] on div "1 3 Project Name Enter project name." at bounding box center [432, 45] width 505 height 88
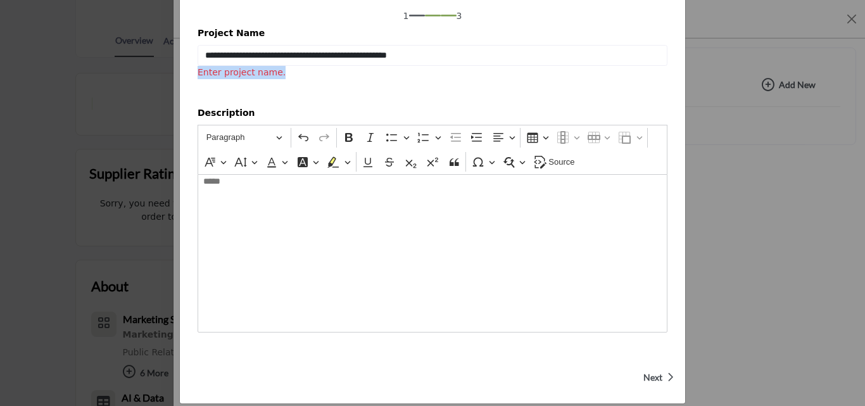
copy span "Enter project name."
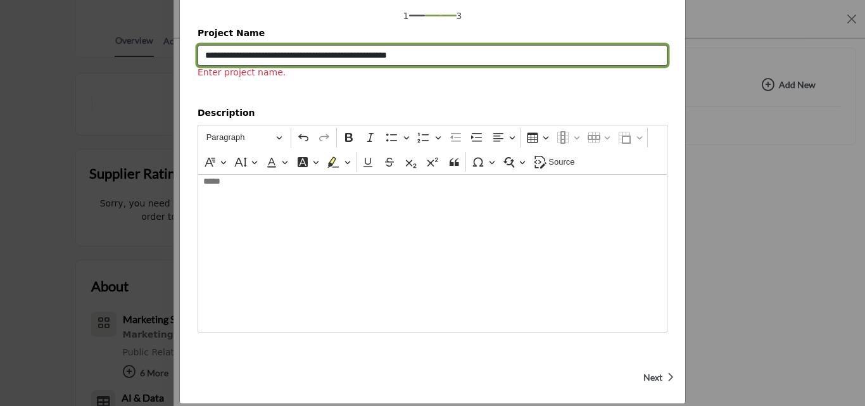
click at [369, 47] on input "Project Name" at bounding box center [433, 56] width 470 height 22
click at [371, 54] on input "Project Name" at bounding box center [433, 56] width 470 height 22
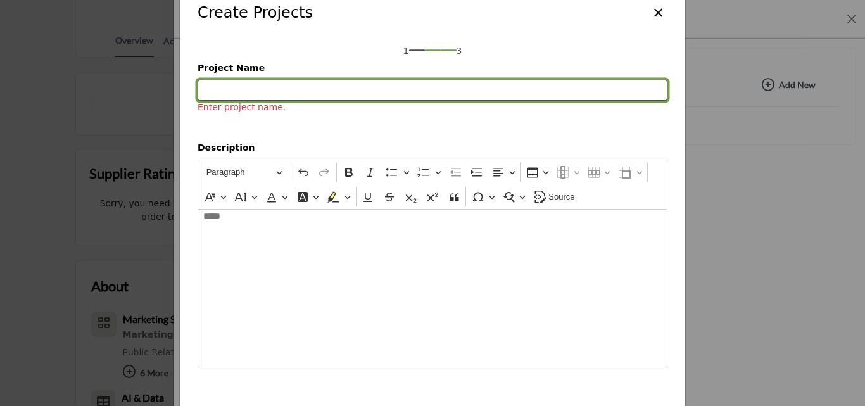
scroll to position [0, 0]
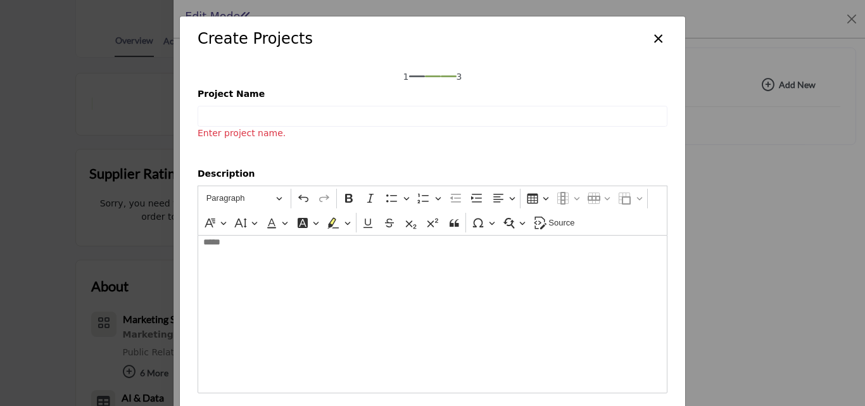
click at [656, 39] on button "×" at bounding box center [658, 37] width 18 height 24
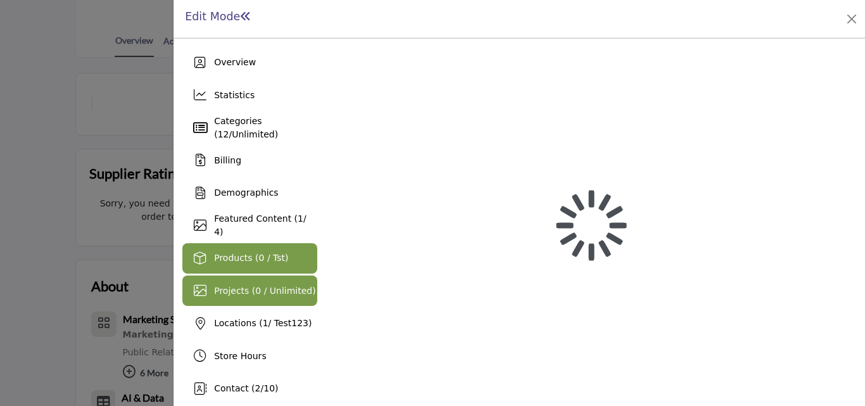
click at [237, 254] on span "Products (0 / Tst)" at bounding box center [251, 258] width 74 height 10
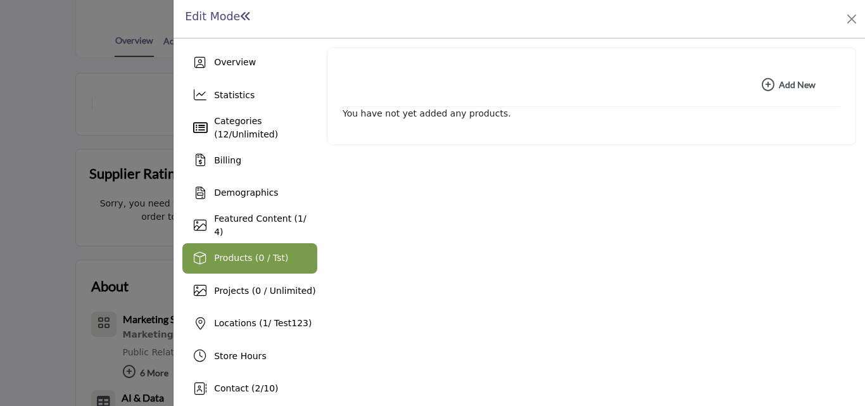
click at [794, 77] on button "Add New Add New" at bounding box center [789, 84] width 86 height 25
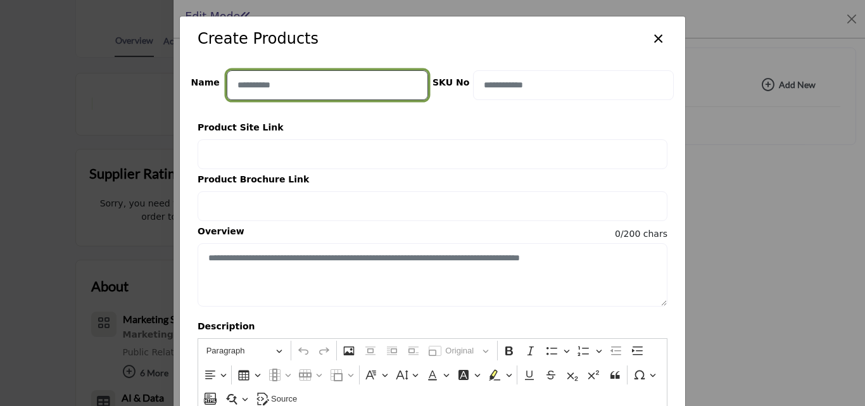
click at [370, 92] on input "Enter product name" at bounding box center [327, 85] width 201 height 30
type input "*"
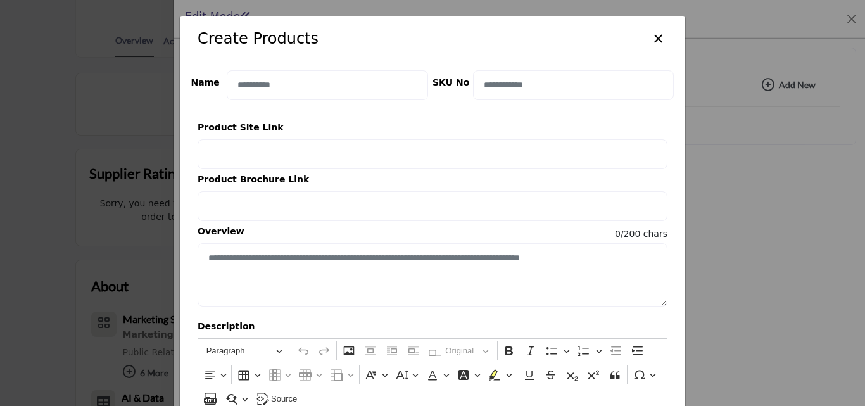
click at [657, 37] on button "×" at bounding box center [658, 37] width 18 height 24
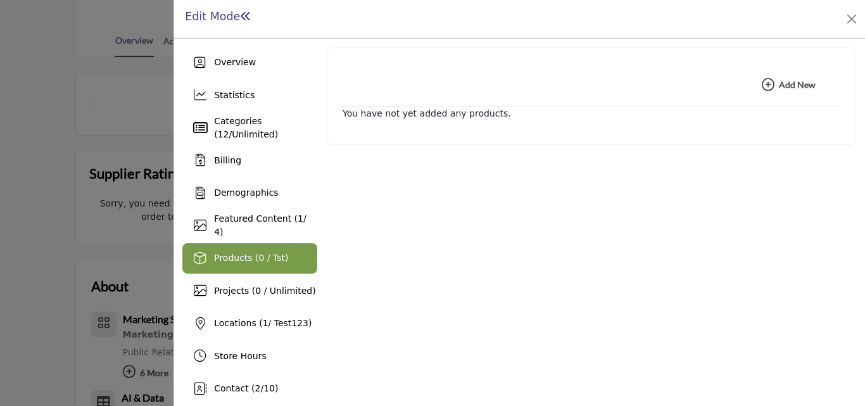
click at [784, 80] on b "Add New Add New" at bounding box center [789, 85] width 54 height 13
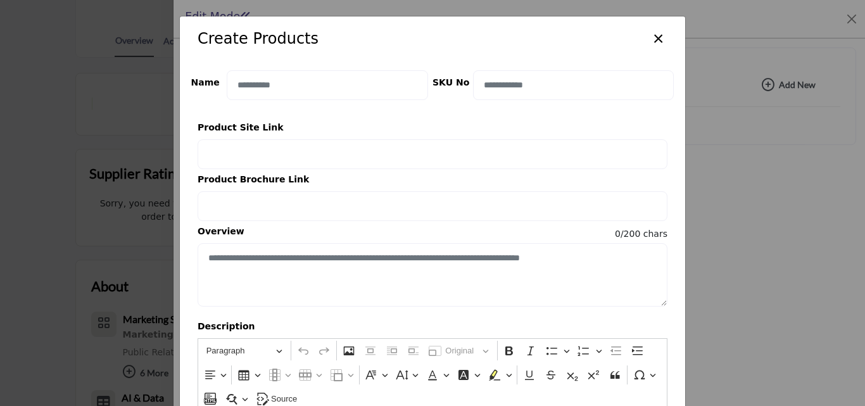
click at [651, 35] on button "×" at bounding box center [658, 37] width 18 height 24
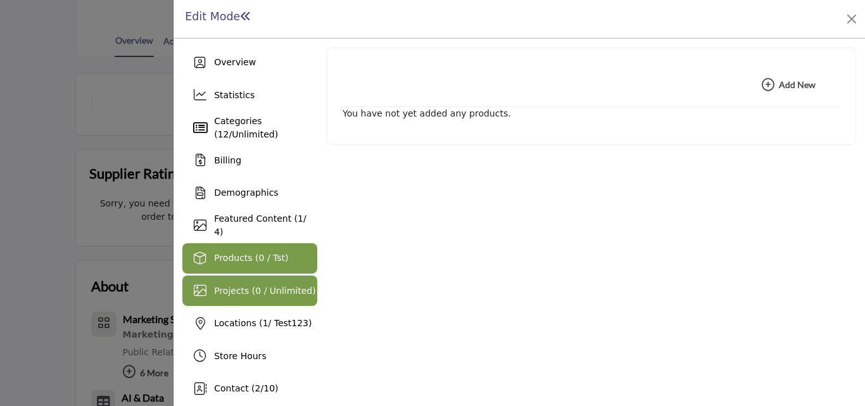
click at [250, 286] on span "Projects (0 / Unlimited)" at bounding box center [265, 291] width 102 height 10
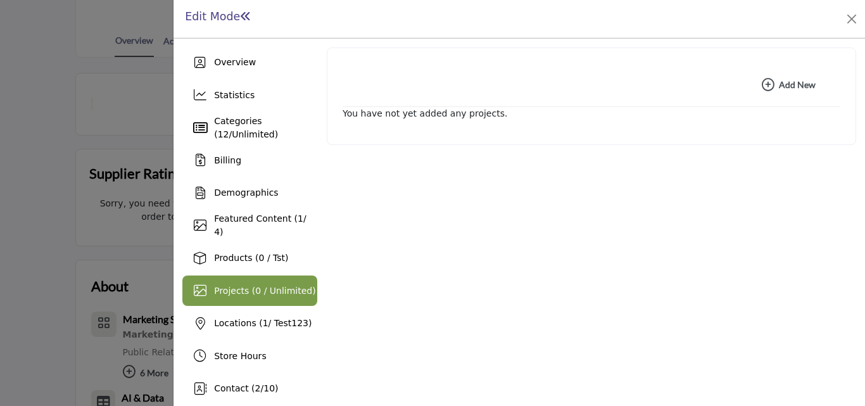
click at [794, 82] on b "Add New Add New" at bounding box center [789, 85] width 54 height 13
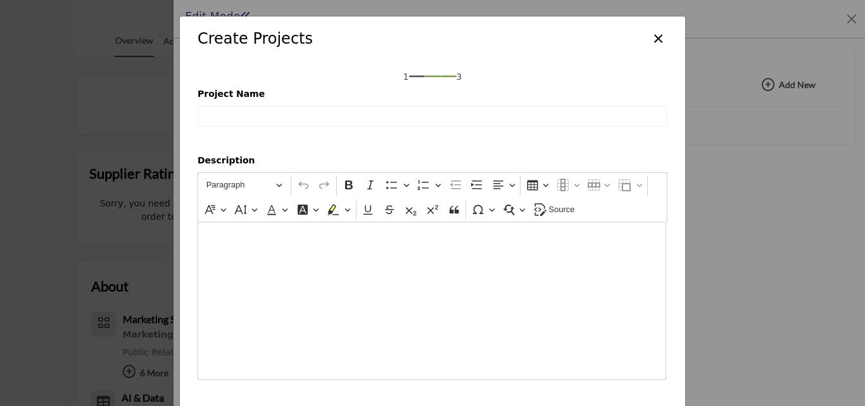
click at [654, 34] on button "×" at bounding box center [658, 37] width 18 height 24
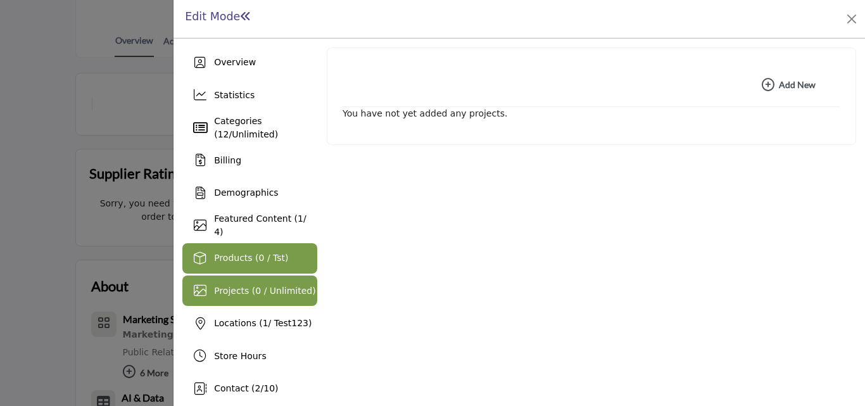
click at [248, 243] on div "Products (0 / Tst)" at bounding box center [249, 258] width 135 height 30
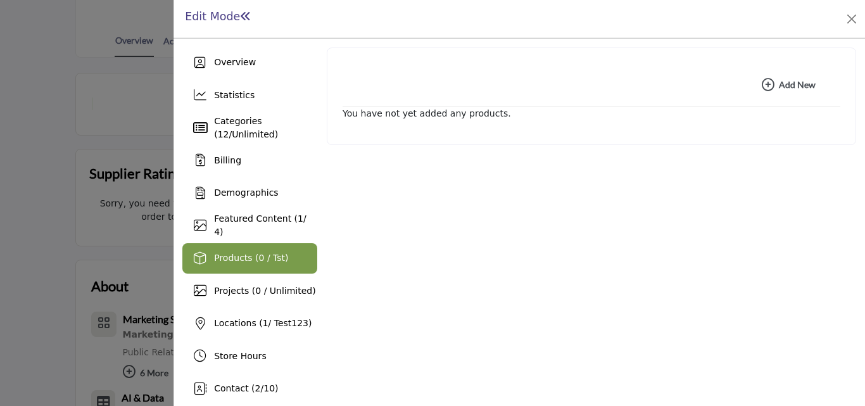
click at [779, 82] on b "Add New Add New" at bounding box center [789, 85] width 54 height 13
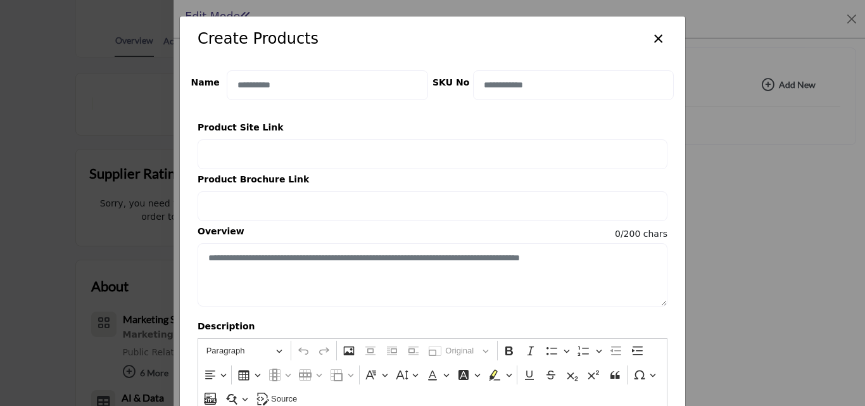
click at [659, 37] on button "×" at bounding box center [658, 37] width 18 height 24
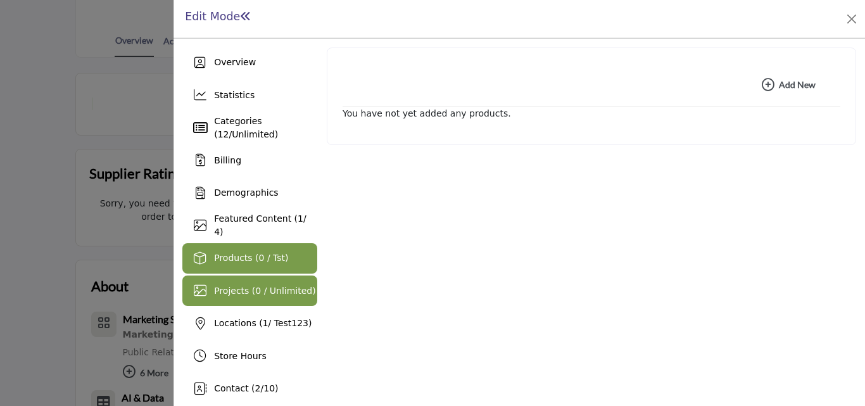
click at [293, 297] on div "Projects (0 / Unlimited)" at bounding box center [265, 290] width 102 height 13
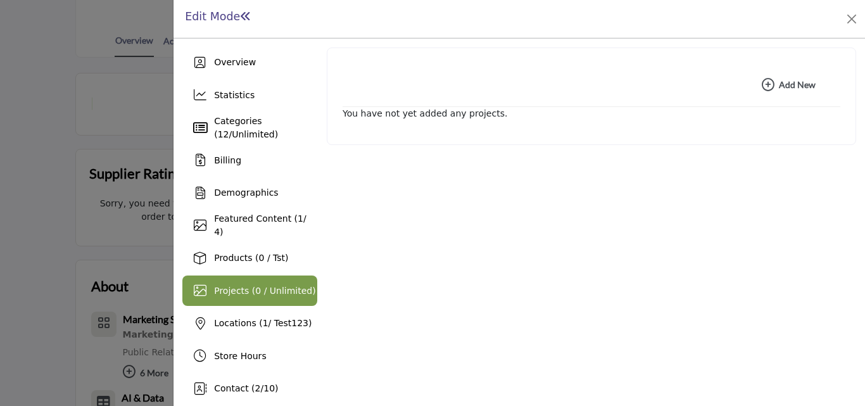
click at [804, 80] on b "Add New Add New" at bounding box center [789, 85] width 54 height 13
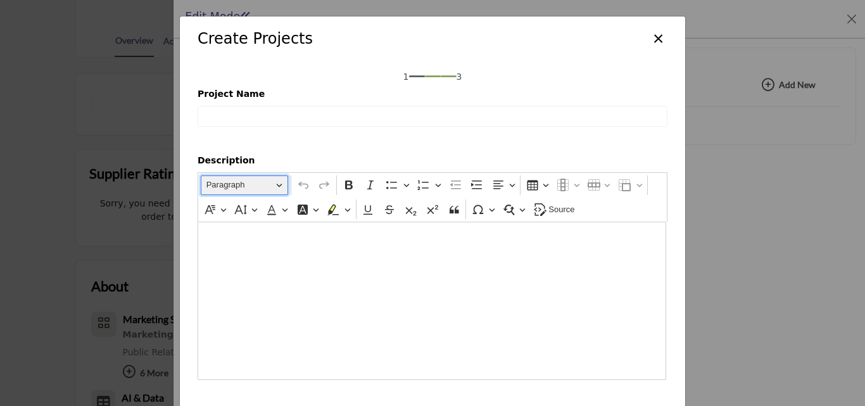
click at [258, 184] on span "Paragraph" at bounding box center [239, 184] width 66 height 15
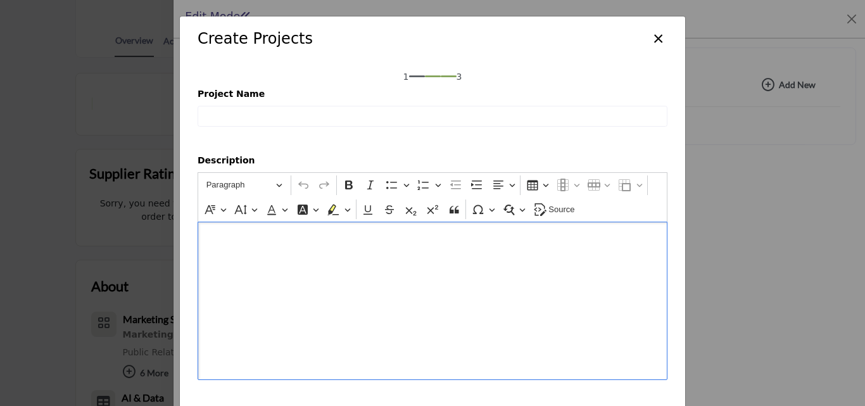
click at [400, 246] on div "Editor editing area: main" at bounding box center [433, 301] width 470 height 158
click at [302, 183] on icon "Editor toolbar" at bounding box center [303, 185] width 13 height 13
click at [326, 184] on icon "Editor toolbar" at bounding box center [324, 185] width 13 height 13
click at [294, 177] on button "Undo" at bounding box center [303, 184] width 19 height 19
click at [324, 186] on icon "Editor toolbar" at bounding box center [324, 185] width 10 height 7
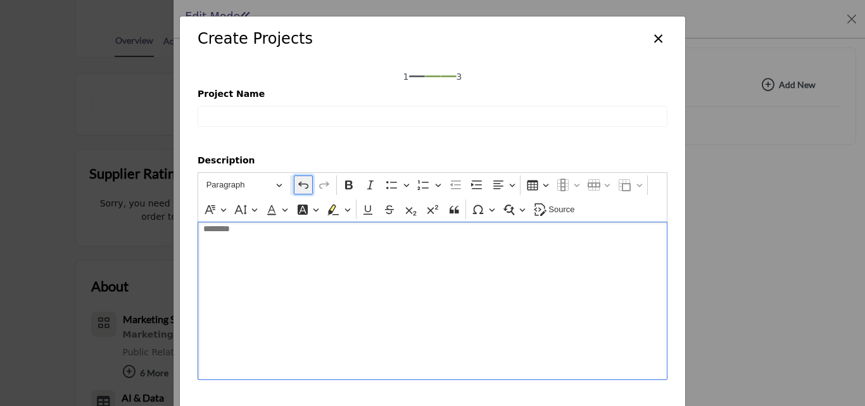
click at [300, 186] on icon "Editor toolbar" at bounding box center [303, 185] width 13 height 13
click at [353, 185] on button "Bold" at bounding box center [348, 184] width 19 height 19
click at [367, 189] on icon "Editor toolbar" at bounding box center [370, 185] width 6 height 9
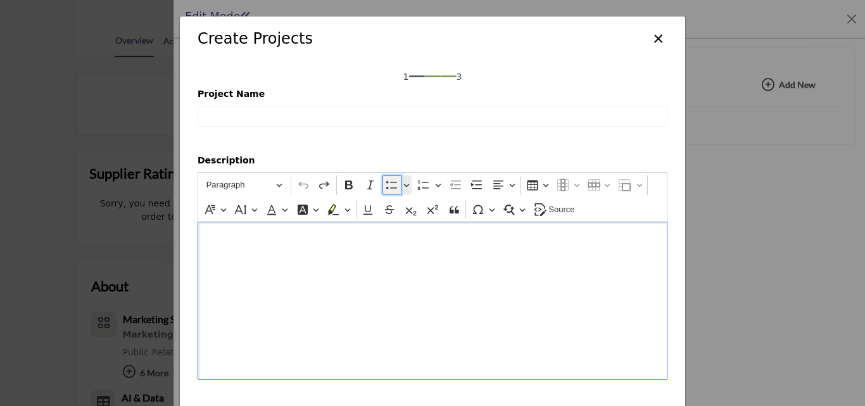
click at [396, 186] on button "Bulleted List" at bounding box center [392, 184] width 19 height 19
click at [418, 187] on icon "Editor toolbar" at bounding box center [423, 185] width 13 height 13
click at [436, 186] on icon "Editor toolbar" at bounding box center [439, 185] width 6 height 3
click at [402, 186] on button "Bulleted List" at bounding box center [407, 184] width 11 height 19
click at [405, 185] on icon "Editor toolbar" at bounding box center [407, 185] width 6 height 3
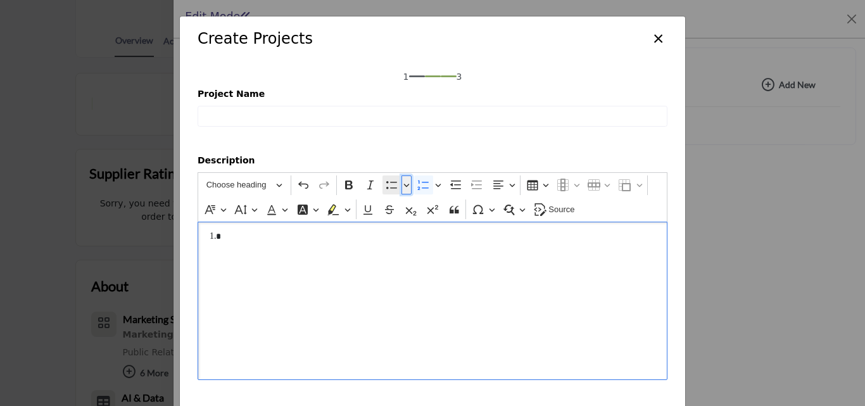
click at [405, 188] on icon "Editor toolbar" at bounding box center [406, 185] width 6 height 13
click at [431, 211] on icon "Bulleted list styles toolbar" at bounding box center [438, 217] width 28 height 28
click at [406, 185] on icon "Editor toolbar" at bounding box center [406, 185] width 6 height 13
click at [457, 218] on button "Toggle the square list style" at bounding box center [471, 217] width 29 height 29
click at [428, 187] on button "Numbered List" at bounding box center [423, 184] width 19 height 19
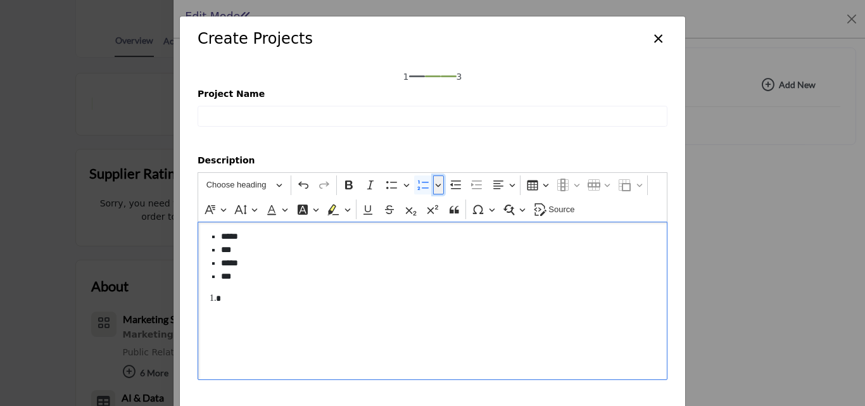
click at [435, 185] on icon "Editor toolbar" at bounding box center [438, 185] width 6 height 13
click at [268, 307] on div "***** *** ***** ***" at bounding box center [433, 301] width 470 height 158
click at [439, 182] on button "Numbered List" at bounding box center [438, 184] width 11 height 19
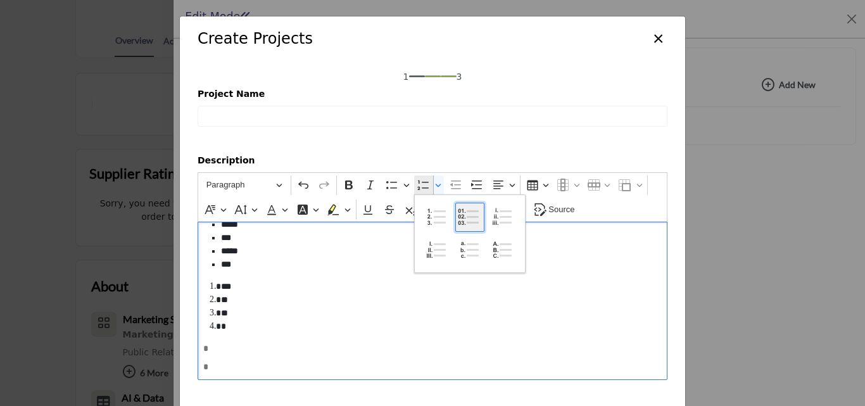
click at [462, 219] on icon "Numbered list styles toolbar" at bounding box center [470, 217] width 28 height 28
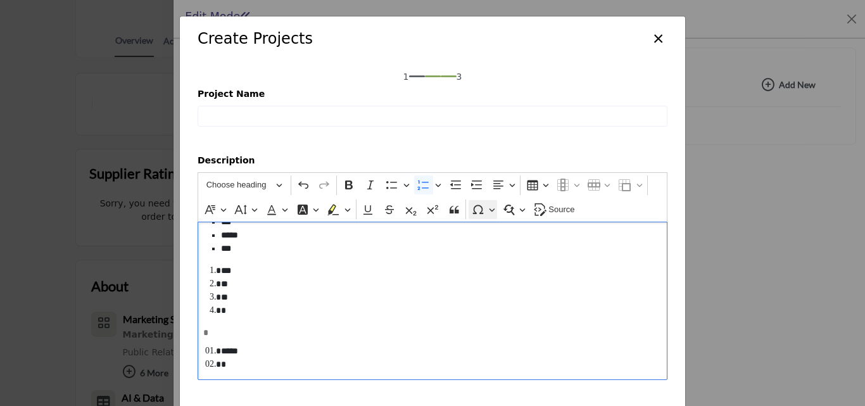
scroll to position [41, 0]
click at [429, 188] on button "Numbered List" at bounding box center [423, 184] width 19 height 19
click at [435, 182] on icon "Editor toolbar" at bounding box center [438, 185] width 6 height 13
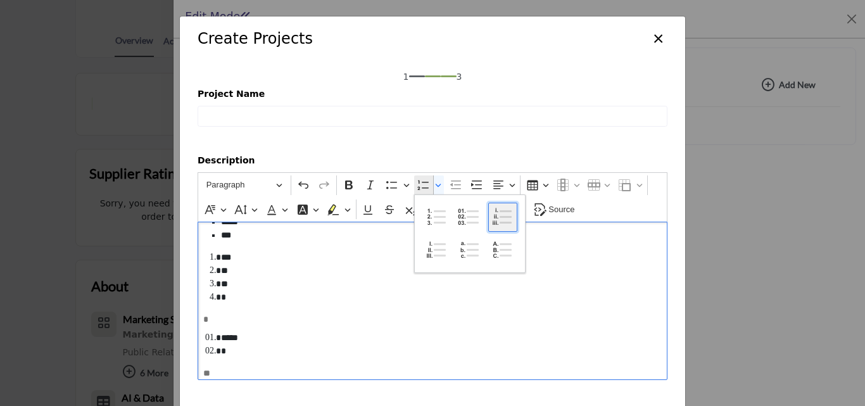
click at [502, 227] on icon "Numbered list styles toolbar" at bounding box center [503, 217] width 28 height 28
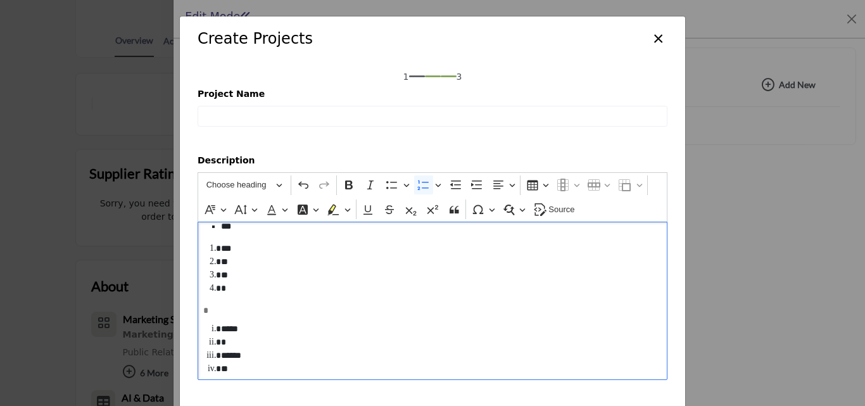
scroll to position [68, 0]
click at [435, 188] on icon "Editor toolbar" at bounding box center [438, 185] width 6 height 13
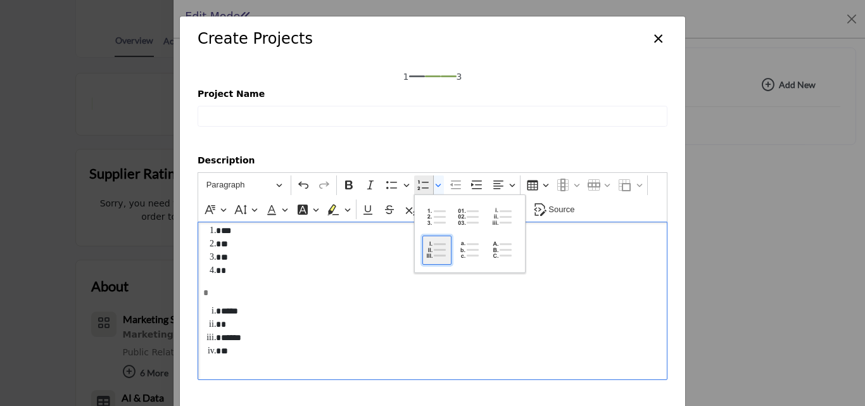
click at [436, 255] on icon "Numbered list styles toolbar" at bounding box center [440, 249] width 12 height 13
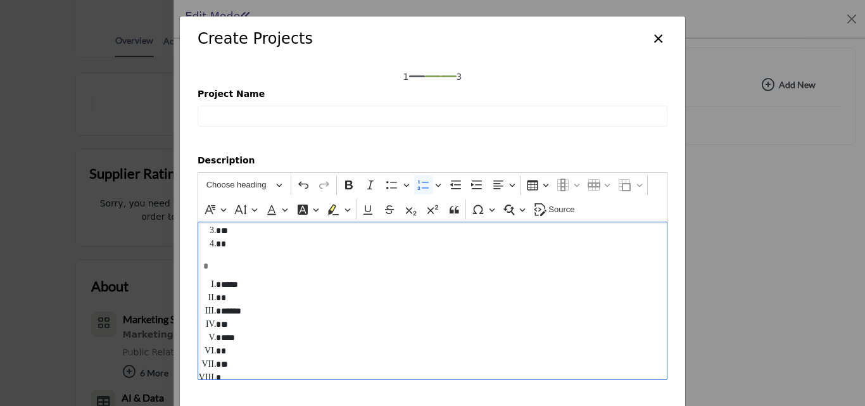
scroll to position [108, 0]
click at [440, 180] on button "Numbered List" at bounding box center [438, 184] width 11 height 19
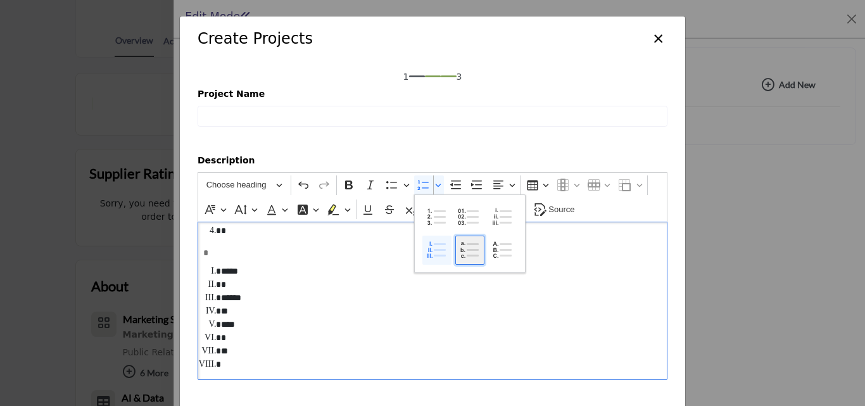
click at [467, 256] on icon "Numbered list styles toolbar" at bounding box center [473, 249] width 12 height 13
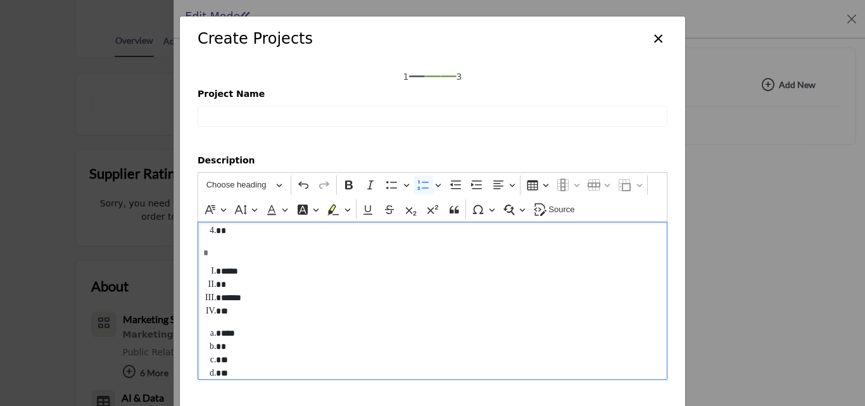
scroll to position [117, 0]
click at [436, 181] on icon "Editor toolbar" at bounding box center [438, 185] width 6 height 13
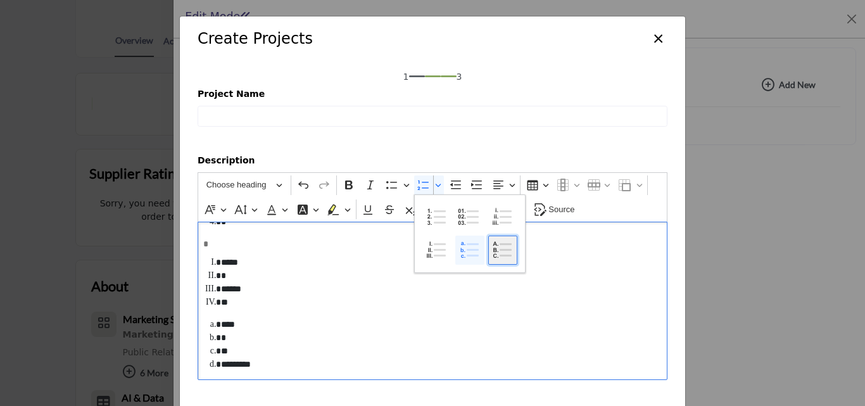
click at [493, 250] on icon "Numbered list styles toolbar" at bounding box center [495, 250] width 5 height 16
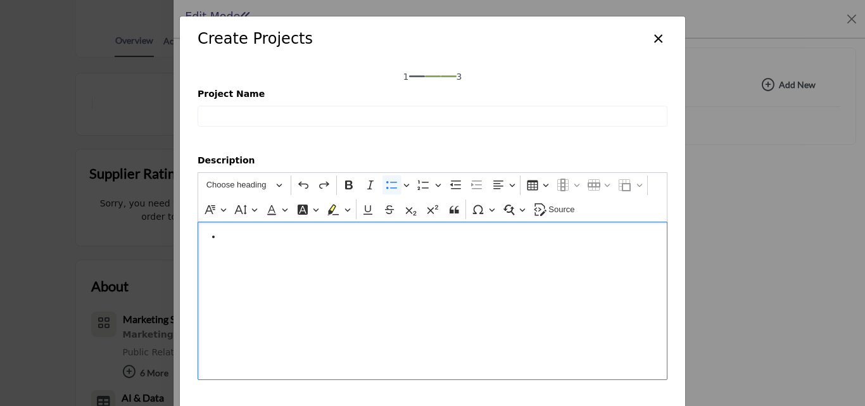
scroll to position [0, 0]
click at [457, 189] on icon "Editor toolbar" at bounding box center [455, 185] width 11 height 8
click at [471, 184] on icon "Editor toolbar" at bounding box center [477, 185] width 13 height 13
click at [452, 184] on icon "Editor toolbar" at bounding box center [456, 185] width 13 height 13
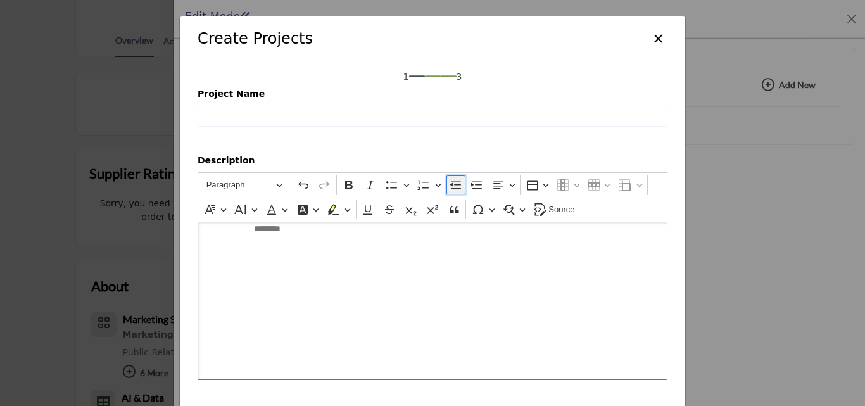
click at [452, 184] on icon "Editor toolbar" at bounding box center [455, 185] width 11 height 8
click at [479, 190] on icon "Editor toolbar" at bounding box center [477, 185] width 13 height 13
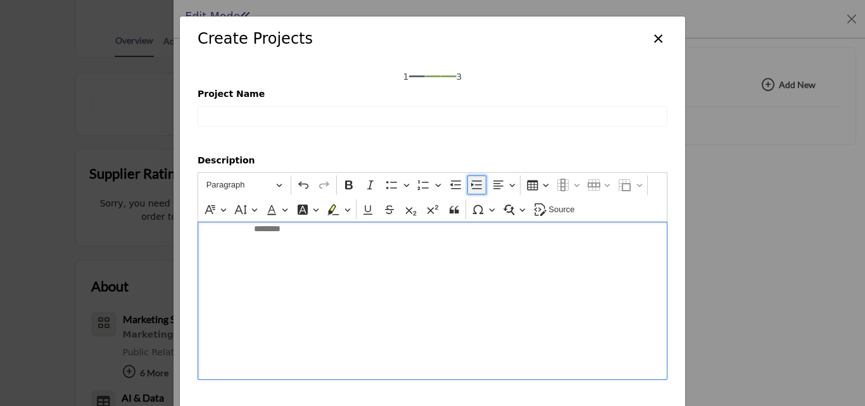
click at [479, 190] on icon "Editor toolbar" at bounding box center [477, 185] width 13 height 13
click at [495, 191] on button "Text alignment" at bounding box center [503, 184] width 29 height 19
click at [497, 229] on icon "Text alignment toolbar" at bounding box center [503, 223] width 13 height 13
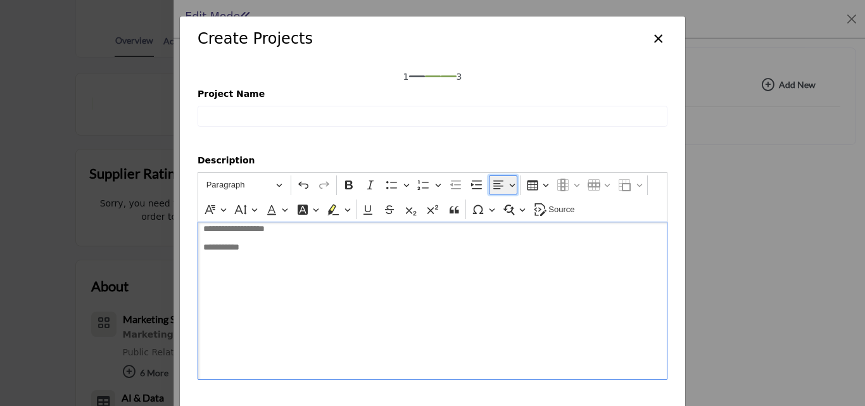
click at [504, 181] on button "Text alignment" at bounding box center [503, 184] width 29 height 19
click at [503, 221] on icon "Text alignment toolbar" at bounding box center [503, 223] width 13 height 13
click at [498, 181] on icon "Editor toolbar" at bounding box center [498, 185] width 10 height 8
click at [501, 243] on icon "Text alignment toolbar" at bounding box center [503, 242] width 13 height 13
click at [502, 181] on button "Text alignment" at bounding box center [503, 184] width 29 height 19
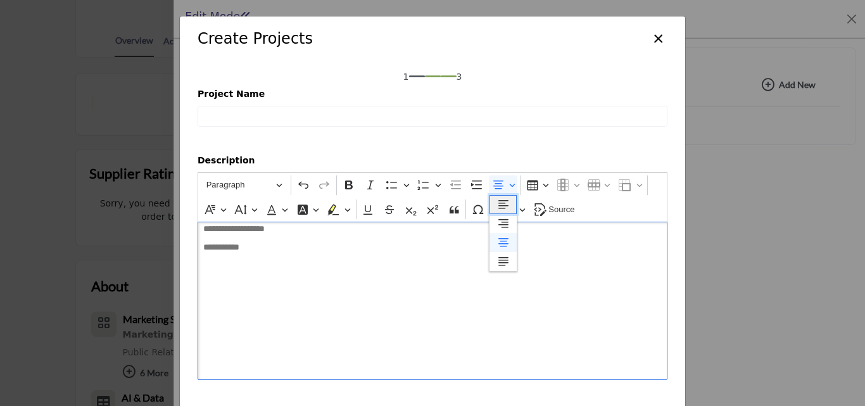
click at [502, 206] on icon "Text alignment toolbar" at bounding box center [503, 204] width 10 height 8
drag, startPoint x: 372, startPoint y: 259, endPoint x: 183, endPoint y: 209, distance: 195.9
click at [165, 215] on div "Create Projects × 1 3 Project Name Description Rich Text Editor Paragraph Parag…" at bounding box center [432, 203] width 865 height 406
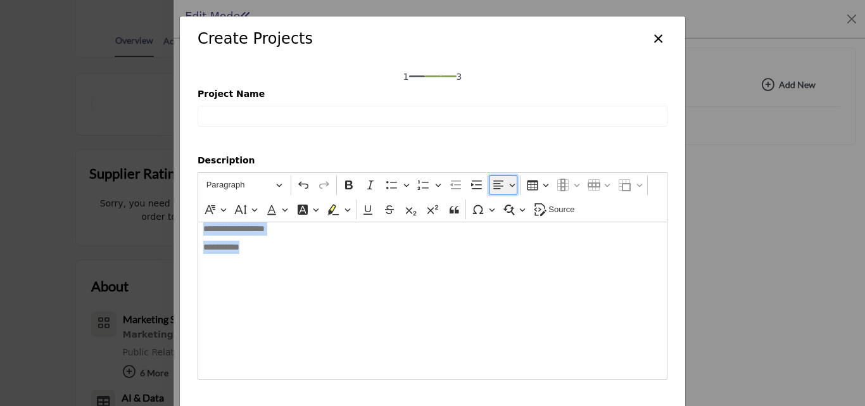
click at [505, 187] on button "Text alignment" at bounding box center [503, 184] width 29 height 19
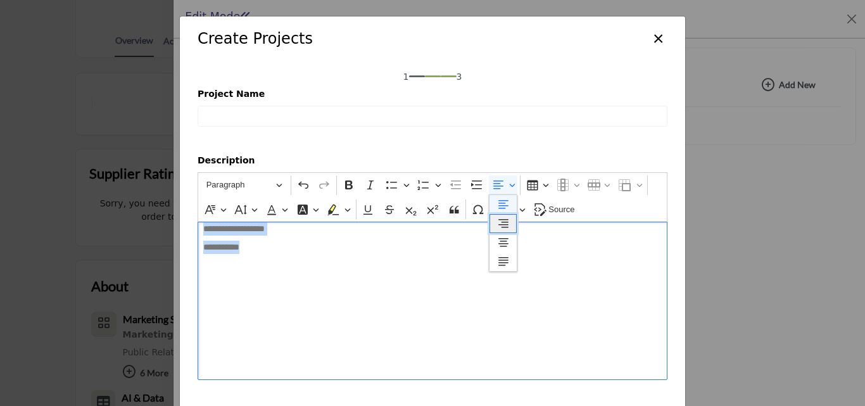
click at [512, 231] on button "Align right" at bounding box center [503, 223] width 27 height 19
click at [512, 231] on p "**********" at bounding box center [432, 231] width 458 height 18
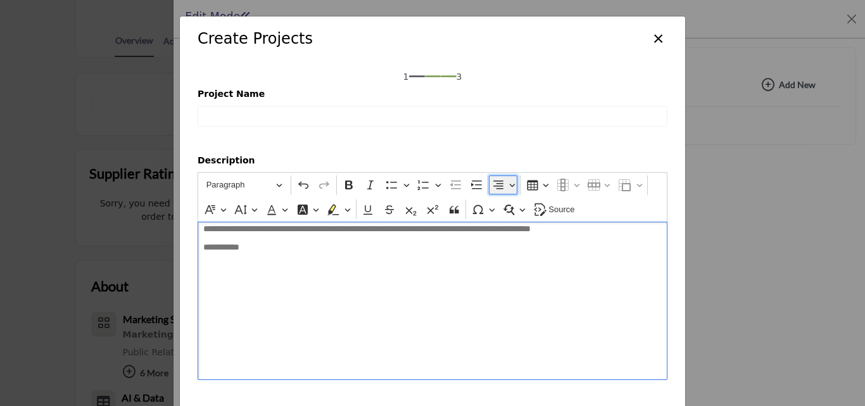
click at [501, 186] on icon "Editor toolbar" at bounding box center [498, 185] width 13 height 13
click at [498, 201] on icon "Text alignment toolbar" at bounding box center [503, 204] width 10 height 8
click at [502, 185] on button "Text alignment" at bounding box center [503, 184] width 29 height 19
click at [507, 265] on button "Justify" at bounding box center [503, 261] width 27 height 19
click at [504, 181] on button "Text alignment" at bounding box center [503, 184] width 29 height 19
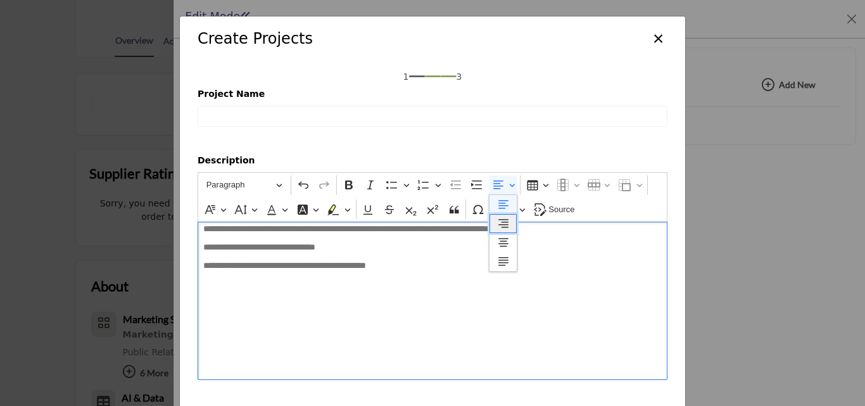
click at [498, 231] on button "Align right" at bounding box center [503, 223] width 27 height 19
click at [508, 184] on button "Text alignment" at bounding box center [503, 184] width 29 height 19
click at [511, 225] on button "Align right" at bounding box center [503, 223] width 27 height 19
click at [505, 191] on button "Text alignment" at bounding box center [503, 184] width 29 height 19
click at [503, 233] on button "Align center" at bounding box center [503, 242] width 27 height 19
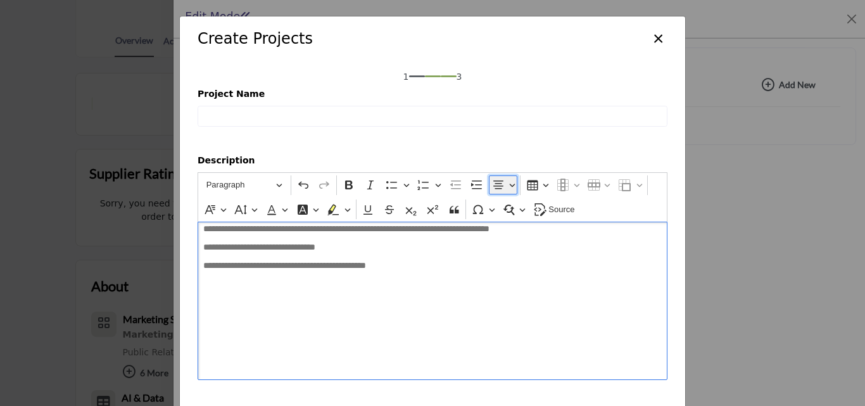
click at [504, 184] on button "Text alignment" at bounding box center [503, 184] width 29 height 19
click at [511, 262] on button "Justify" at bounding box center [503, 261] width 27 height 19
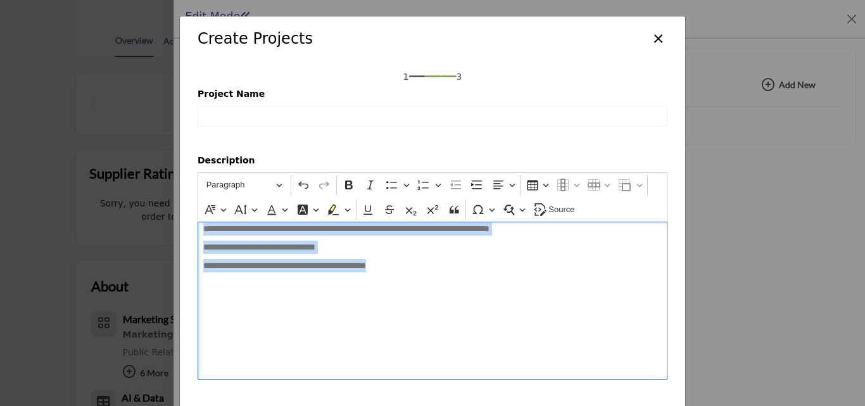
drag, startPoint x: 504, startPoint y: 262, endPoint x: 156, endPoint y: 224, distance: 349.8
click at [156, 224] on div "Create Projects × 1 3 Project Name Description Rich Text Editor Paragraph Parag…" at bounding box center [432, 203] width 865 height 406
click at [285, 299] on div "**********" at bounding box center [433, 301] width 470 height 158
drag, startPoint x: 350, startPoint y: 276, endPoint x: 133, endPoint y: 202, distance: 228.7
click at [133, 202] on div "Create Projects × 1 3 Project Name Description Rich Text Editor Paragraph Parag…" at bounding box center [432, 203] width 865 height 406
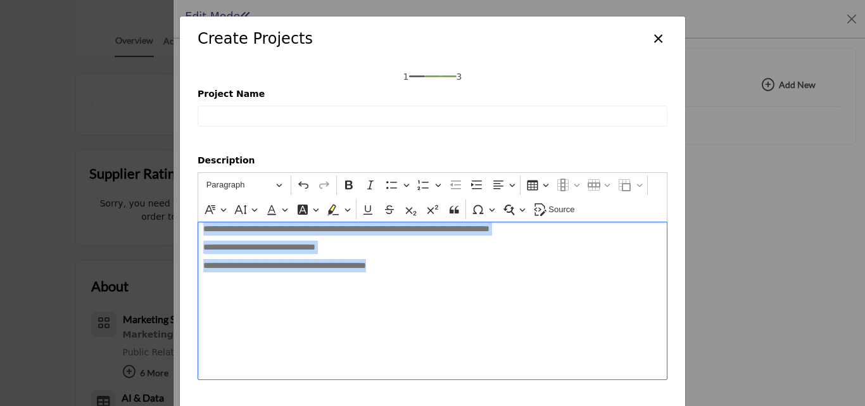
drag, startPoint x: 400, startPoint y: 289, endPoint x: 201, endPoint y: 226, distance: 208.7
click at [201, 226] on div "**********" at bounding box center [433, 301] width 470 height 158
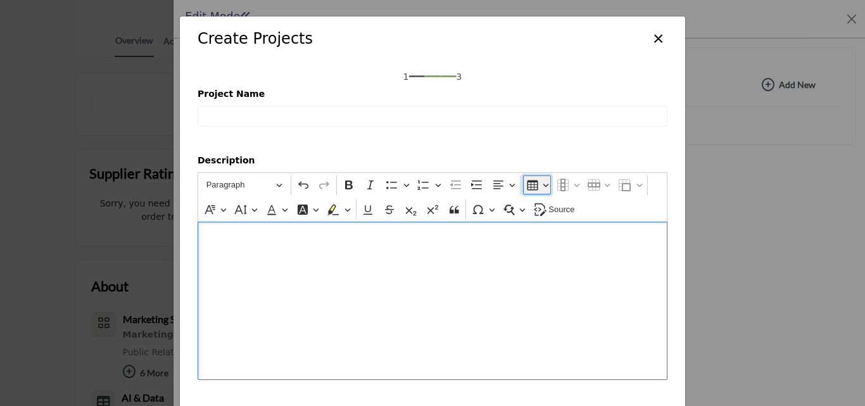
click at [528, 182] on icon "Editor toolbar" at bounding box center [532, 186] width 11 height 10
drag, startPoint x: 242, startPoint y: 305, endPoint x: 420, endPoint y: 331, distance: 179.8
click at [421, 331] on div "Editor editing area: main" at bounding box center [433, 301] width 470 height 158
drag, startPoint x: 231, startPoint y: 229, endPoint x: 391, endPoint y: 303, distance: 176.5
click at [390, 304] on div "Editor editing area: main" at bounding box center [433, 301] width 470 height 158
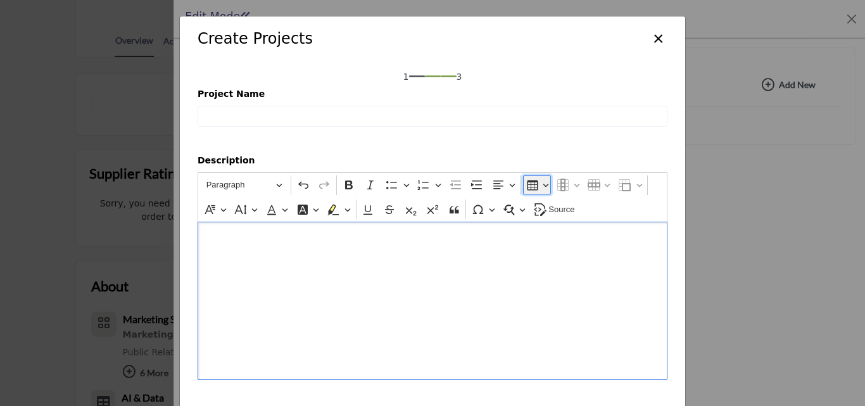
click at [526, 180] on icon "Editor toolbar" at bounding box center [532, 185] width 13 height 13
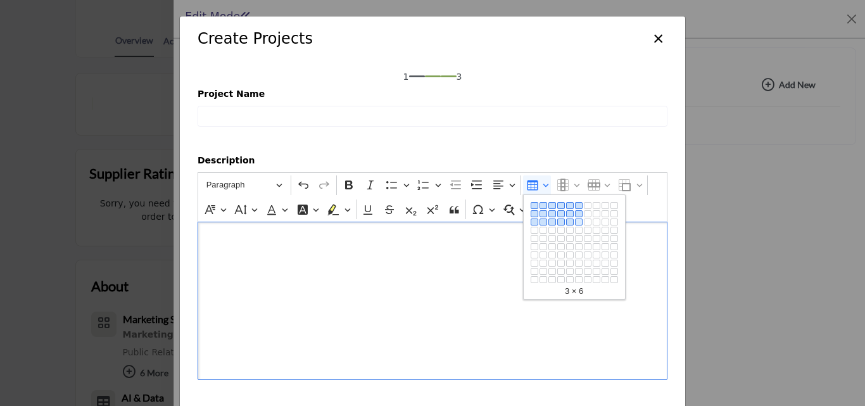
drag, startPoint x: 536, startPoint y: 205, endPoint x: 573, endPoint y: 221, distance: 40.3
click at [573, 221] on div "1 × 1 1 × 2 1 × 3 1 × 4 1 × 5 1 × 6 1 × 7 1 × 8 1 × 9 1 × 10 2 × 1 2 × 2 2 × 3 …" at bounding box center [574, 239] width 101 height 89
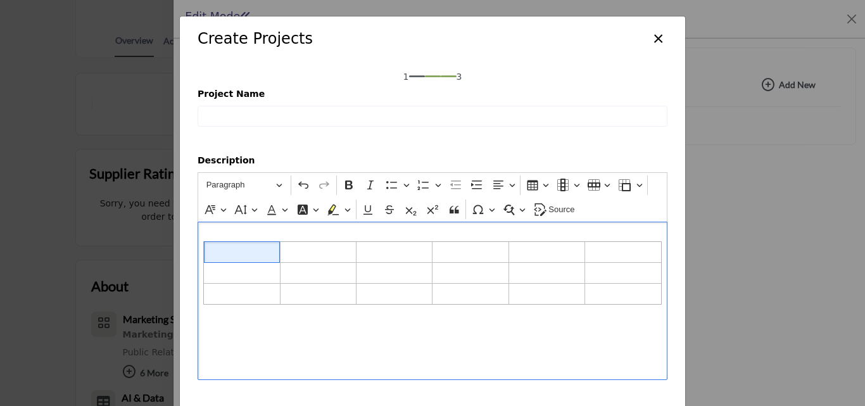
click at [573, 221] on div "Paragraph Paragraph Heading 1 Heading 2 Heading 3 Heading 4 Undo Redo Bold Ital…" at bounding box center [433, 197] width 464 height 49
click at [562, 184] on icon "Editor toolbar" at bounding box center [563, 185] width 5 height 13
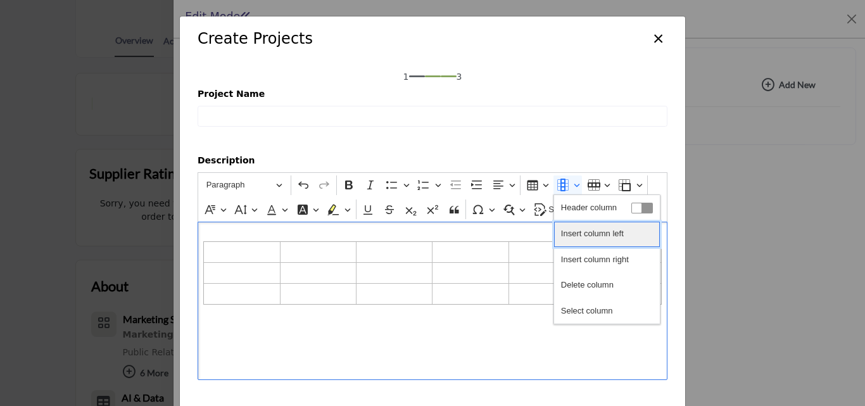
click at [585, 237] on span "Insert column left" at bounding box center [592, 234] width 63 height 18
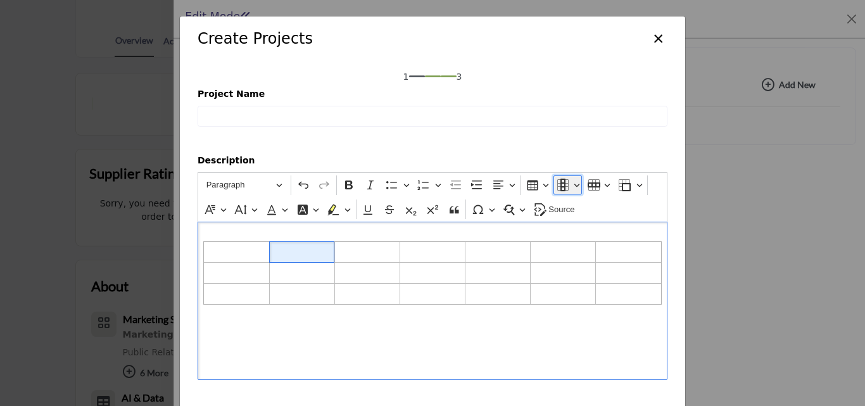
click at [561, 189] on icon "Editor toolbar" at bounding box center [563, 185] width 13 height 13
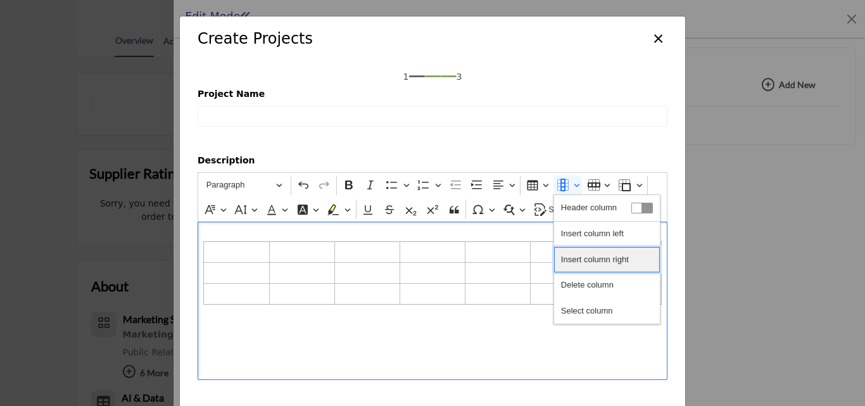
click at [592, 258] on span "Insert column right" at bounding box center [595, 260] width 68 height 18
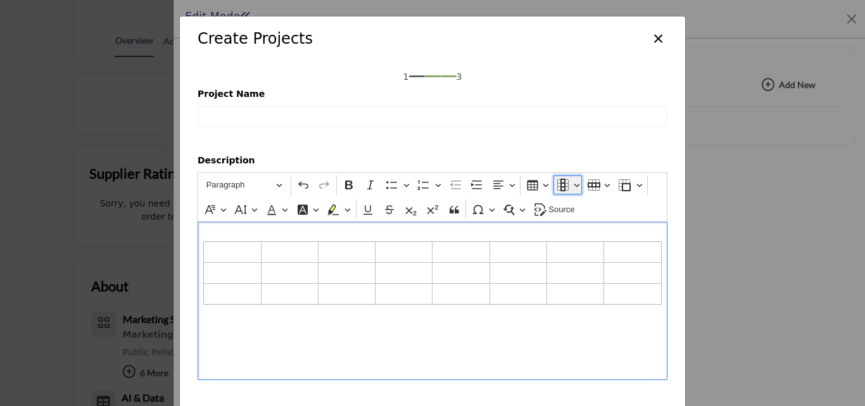
click at [566, 185] on icon "Editor toolbar" at bounding box center [562, 184] width 11 height 11
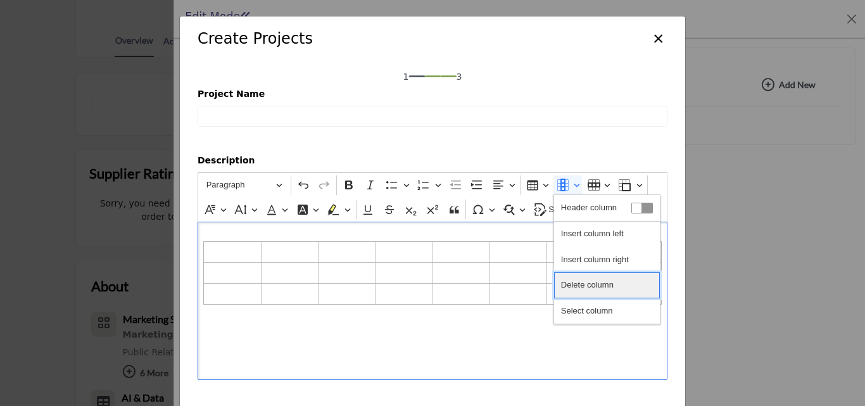
click at [594, 293] on span "Delete column" at bounding box center [587, 285] width 53 height 18
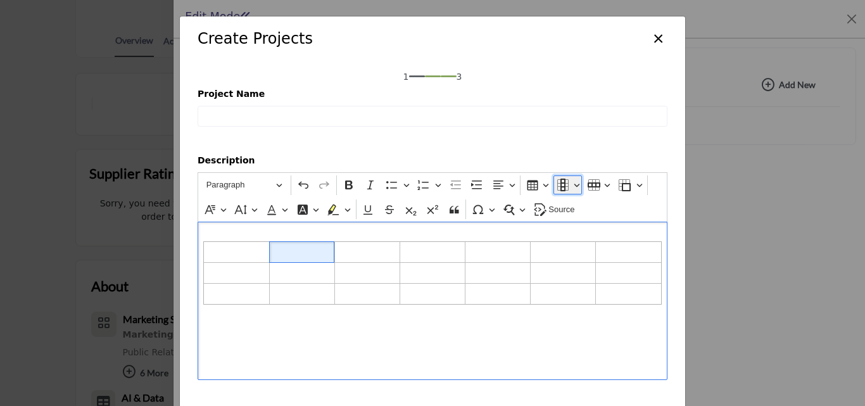
click at [556, 194] on button "Column" at bounding box center [568, 184] width 29 height 19
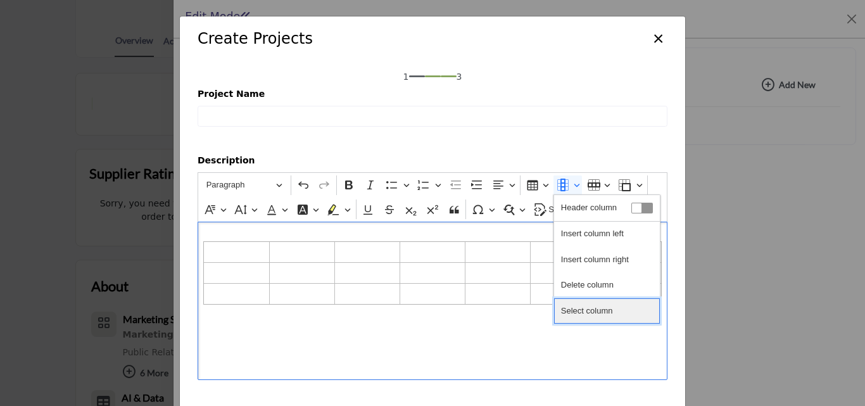
click at [583, 303] on span "Select column" at bounding box center [587, 311] width 52 height 18
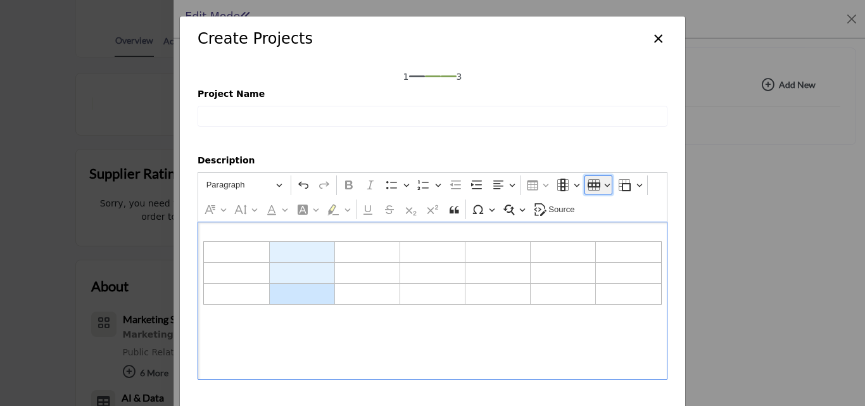
click at [593, 186] on icon "Editor toolbar" at bounding box center [594, 184] width 13 height 5
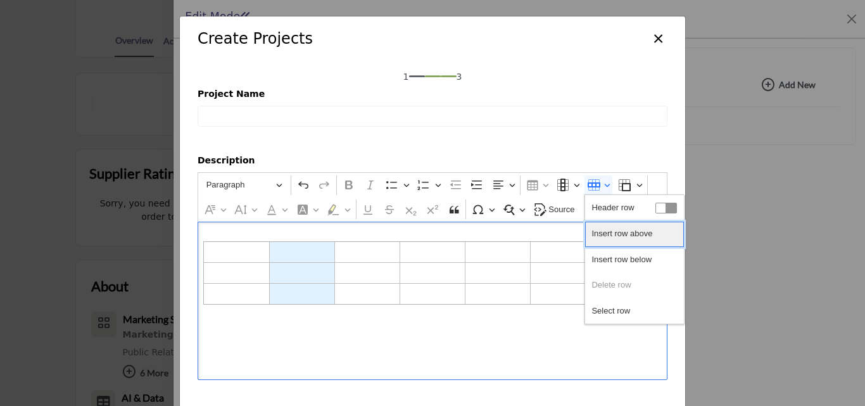
click at [597, 231] on span "Insert row above" at bounding box center [622, 234] width 61 height 18
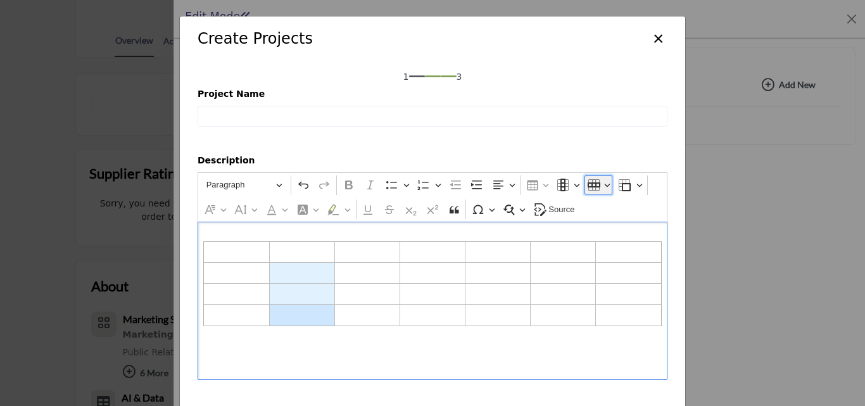
click at [592, 190] on icon "Editor toolbar" at bounding box center [594, 185] width 4 height 10
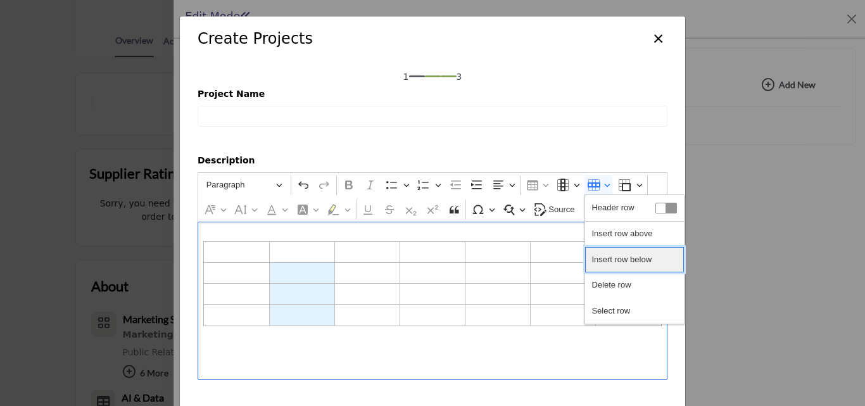
click at [618, 269] on button "Insert row below" at bounding box center [634, 259] width 99 height 25
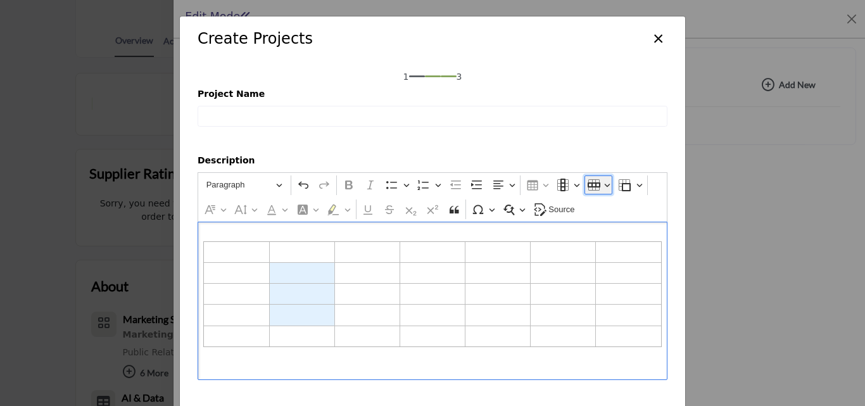
click at [592, 190] on icon "Editor toolbar" at bounding box center [594, 185] width 4 height 10
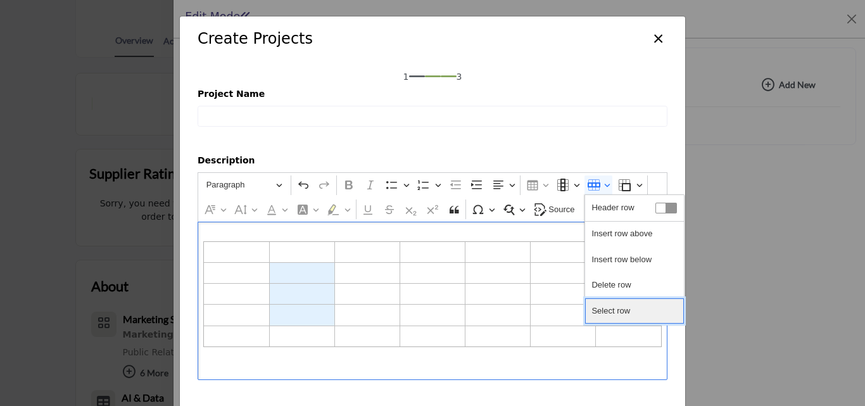
click at [633, 301] on button "Select row" at bounding box center [634, 310] width 99 height 25
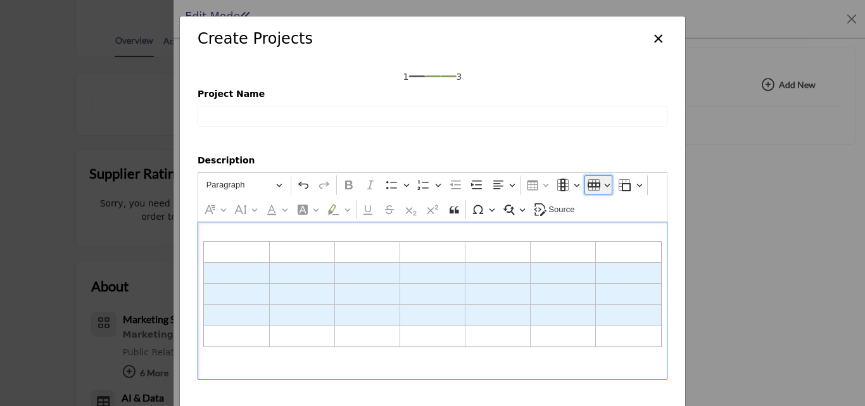
click at [595, 183] on icon "Editor toolbar" at bounding box center [594, 184] width 13 height 5
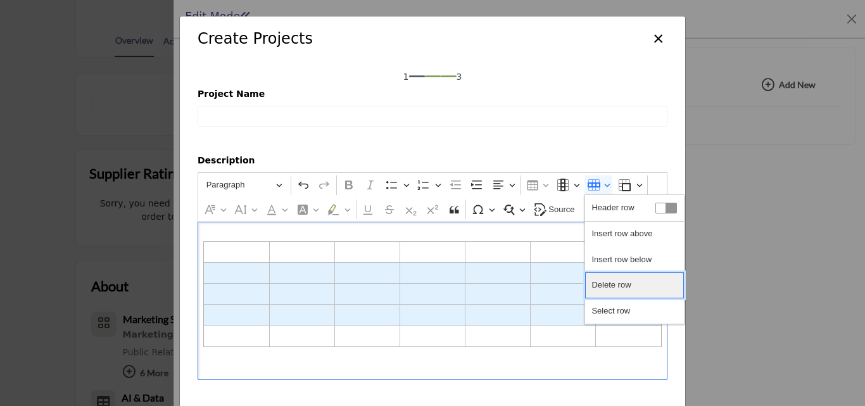
click at [625, 284] on span "Delete row" at bounding box center [611, 285] width 39 height 18
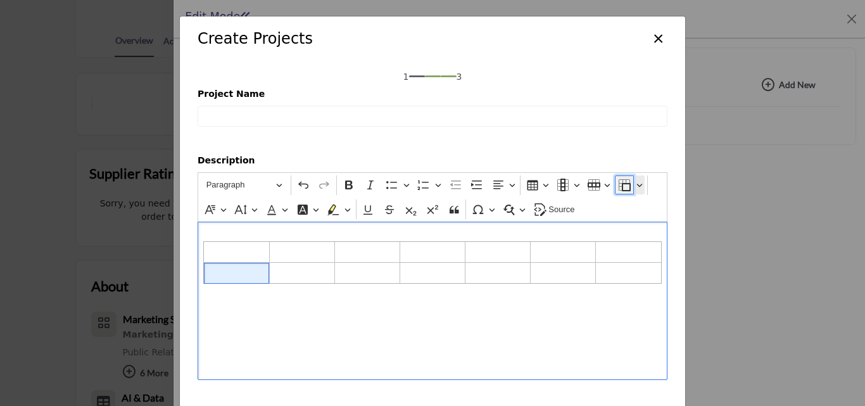
click at [623, 186] on icon "Editor toolbar" at bounding box center [624, 185] width 13 height 13
click at [634, 185] on button "Merge cells" at bounding box center [639, 184] width 11 height 19
click at [486, 333] on div "Editor editing area: main" at bounding box center [433, 301] width 470 height 158
click at [209, 205] on icon "Editor toolbar" at bounding box center [210, 209] width 13 height 13
click at [219, 212] on button "Font Family" at bounding box center [215, 209] width 29 height 19
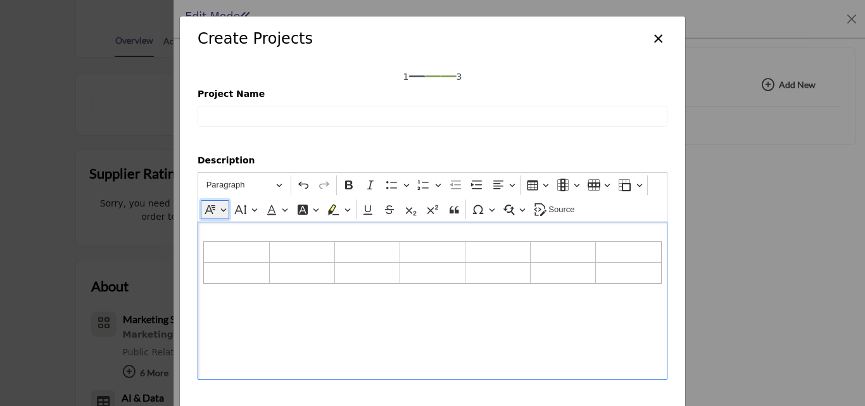
click at [219, 212] on button "Font Family" at bounding box center [215, 209] width 29 height 19
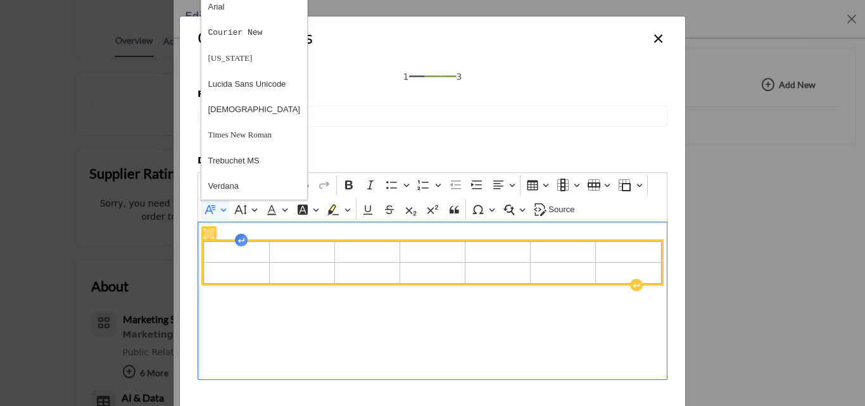
click at [238, 246] on div "Editor editing area: main" at bounding box center [241, 240] width 13 height 13
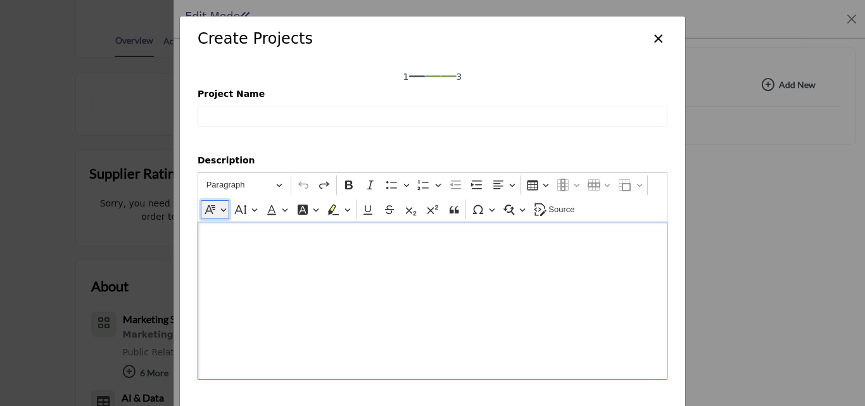
click at [213, 211] on icon "Editor toolbar" at bounding box center [210, 209] width 13 height 13
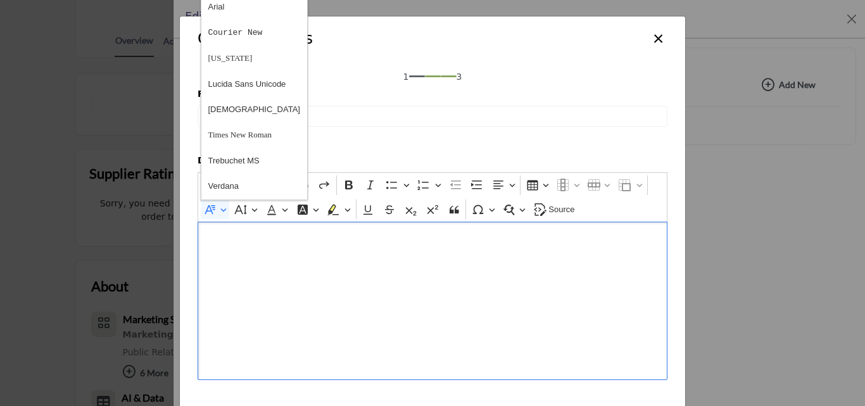
click at [238, 248] on div "Editor editing area: main" at bounding box center [433, 301] width 470 height 158
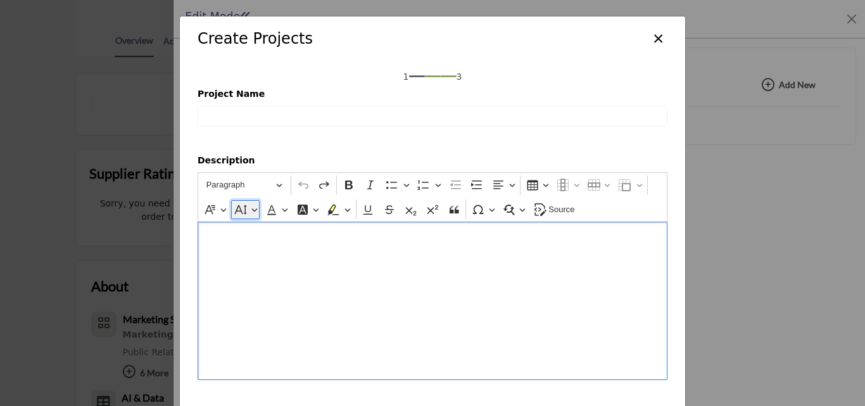
click at [244, 212] on button "Font Size" at bounding box center [245, 209] width 29 height 19
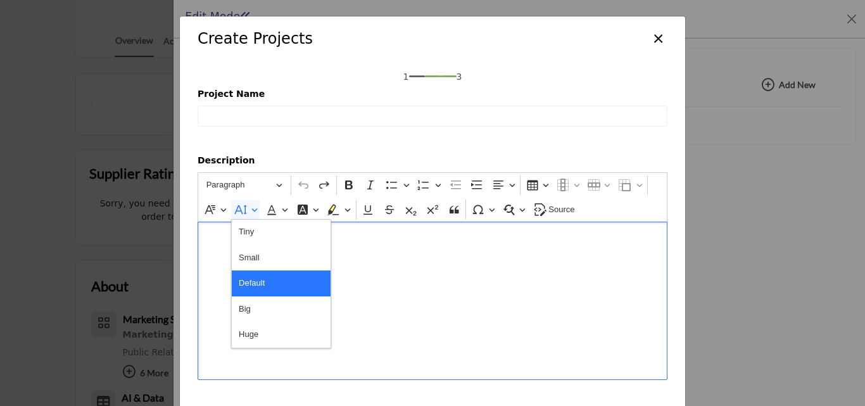
click at [208, 221] on div "Paragraph Paragraph Heading 1 Heading 2 Heading 3 Heading 4 Undo Redo Bold Ital…" at bounding box center [433, 197] width 464 height 49
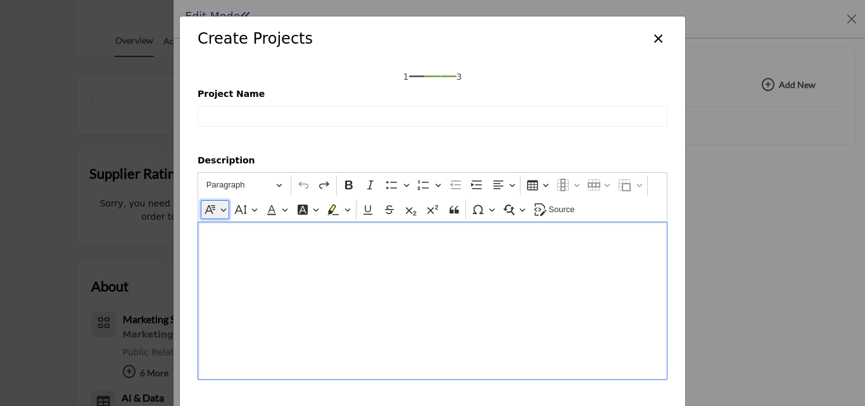
click at [215, 207] on button "Font Family" at bounding box center [215, 209] width 29 height 19
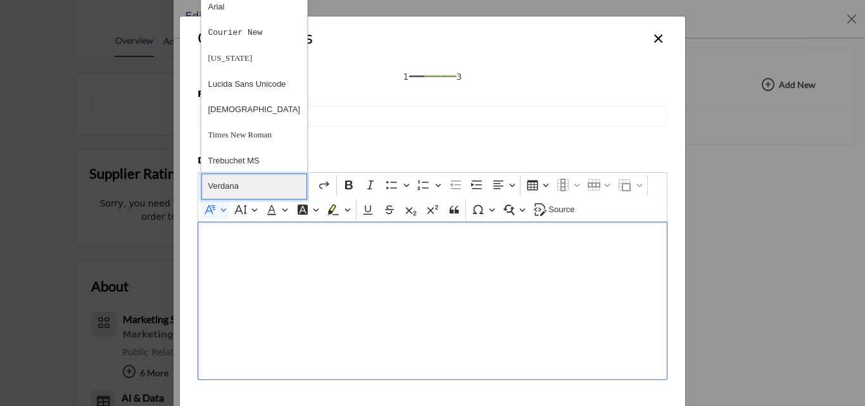
click at [233, 176] on button "Verdana" at bounding box center [254, 186] width 106 height 25
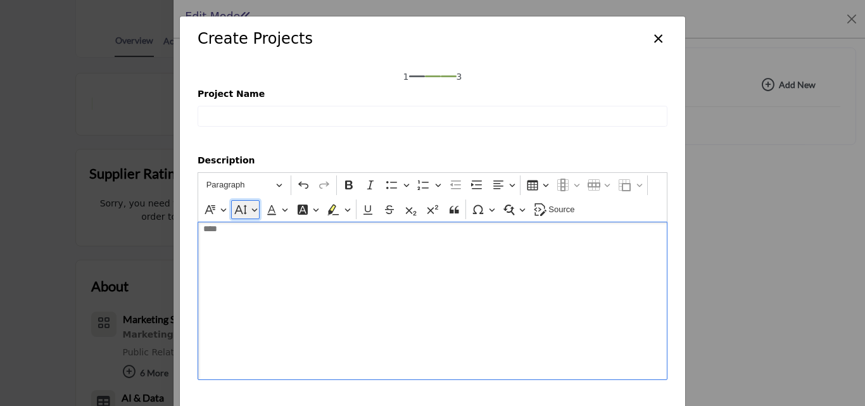
click at [243, 208] on icon "Editor toolbar" at bounding box center [240, 209] width 13 height 13
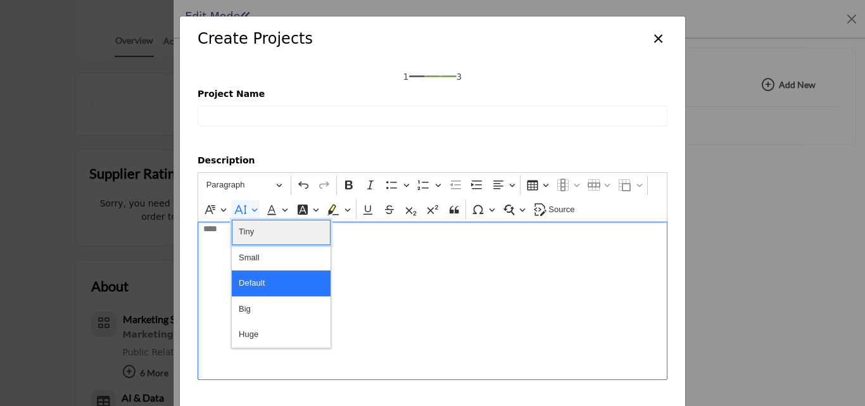
click at [263, 227] on button "Tiny" at bounding box center [281, 232] width 99 height 25
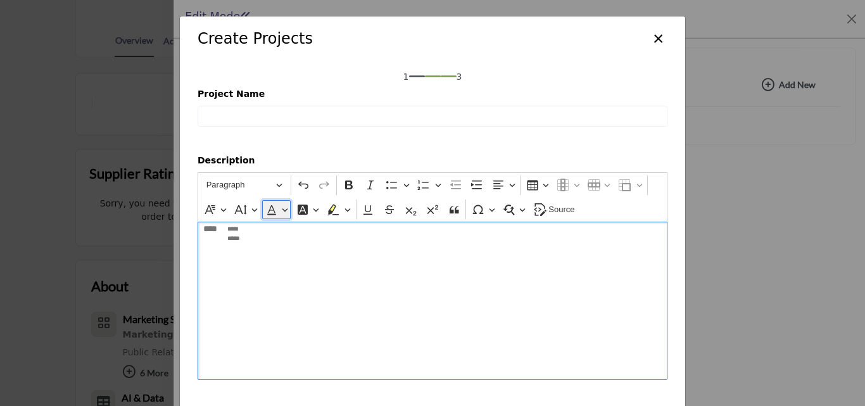
click at [271, 213] on icon "Editor toolbar" at bounding box center [271, 209] width 13 height 13
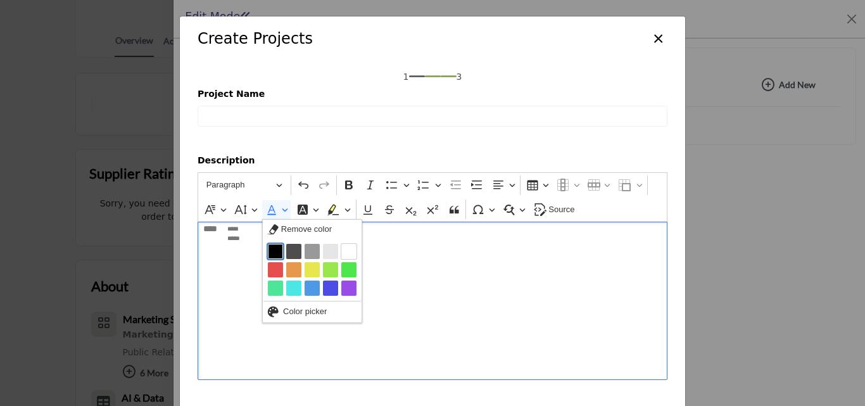
click at [280, 257] on button "Black" at bounding box center [275, 251] width 15 height 15
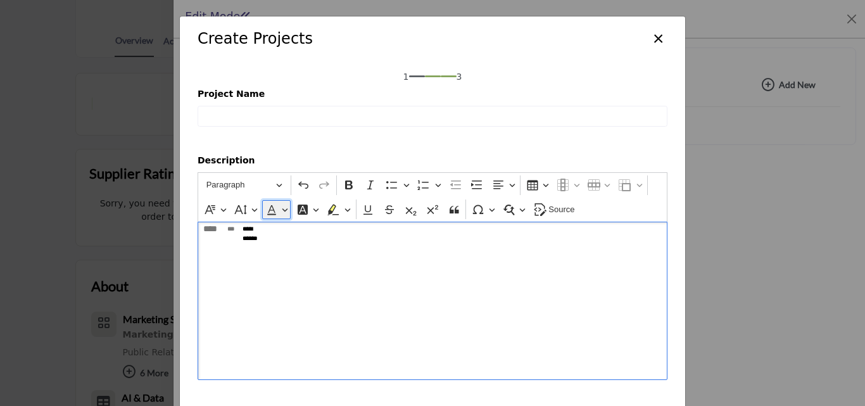
click at [281, 207] on button "Font Color" at bounding box center [276, 209] width 29 height 19
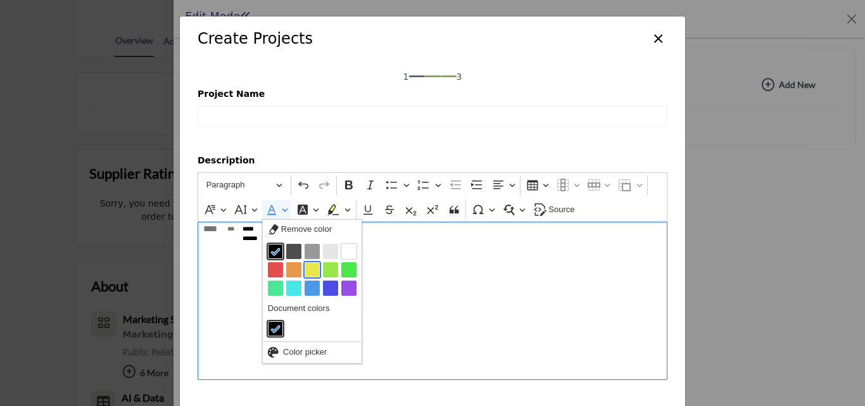
click at [315, 267] on button "Yellow" at bounding box center [312, 269] width 15 height 15
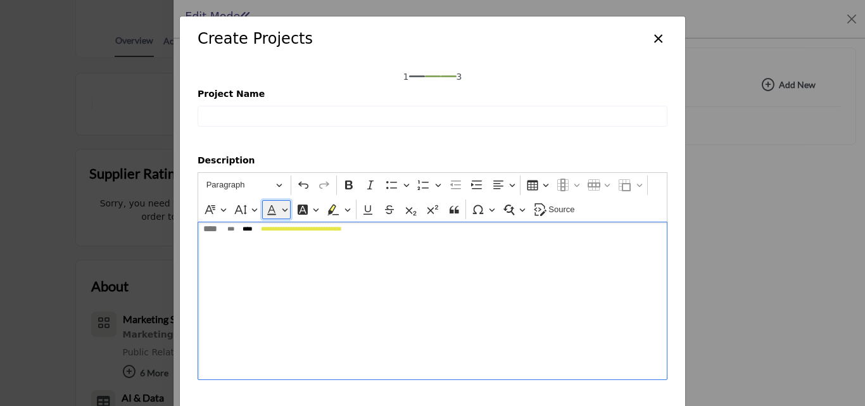
click at [277, 207] on button "Font Color" at bounding box center [276, 209] width 29 height 19
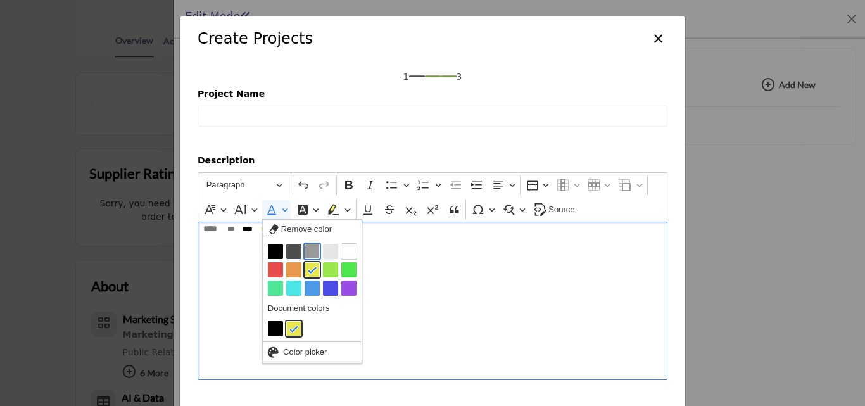
click at [317, 247] on button "Grey" at bounding box center [312, 251] width 15 height 15
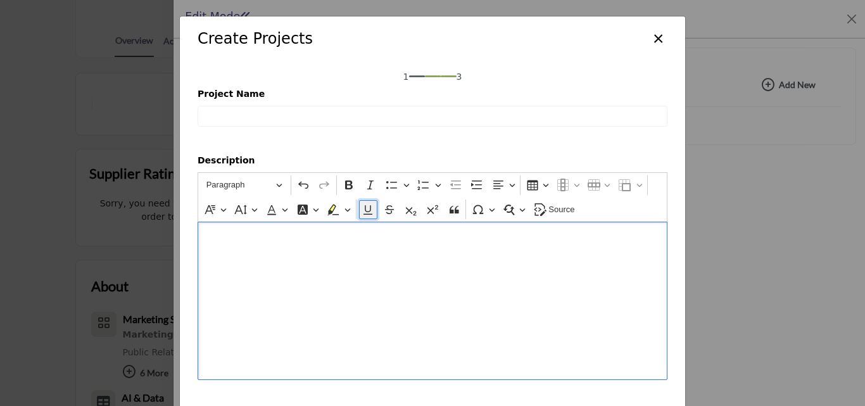
click at [364, 210] on icon "Editor toolbar" at bounding box center [368, 210] width 9 height 10
click at [388, 209] on icon "Editor toolbar" at bounding box center [389, 209] width 9 height 1
click at [409, 213] on icon "Editor toolbar" at bounding box center [411, 211] width 11 height 8
click at [432, 206] on icon "Editor toolbar" at bounding box center [432, 209] width 13 height 13
click at [460, 211] on div "Paragraph Paragraph Heading 1 Heading 2 Heading 3 Heading 4 Undo Redo Bold Ital…" at bounding box center [433, 197] width 464 height 49
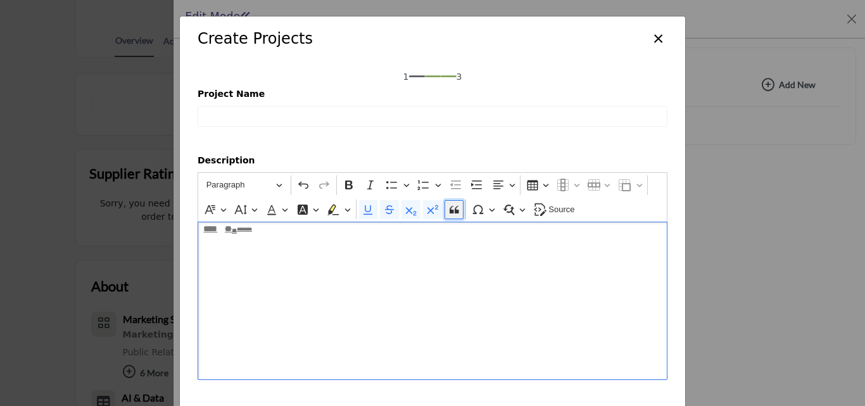
click at [448, 207] on icon "Editor toolbar" at bounding box center [454, 209] width 13 height 13
click at [478, 210] on icon "Editor toolbar" at bounding box center [478, 209] width 13 height 13
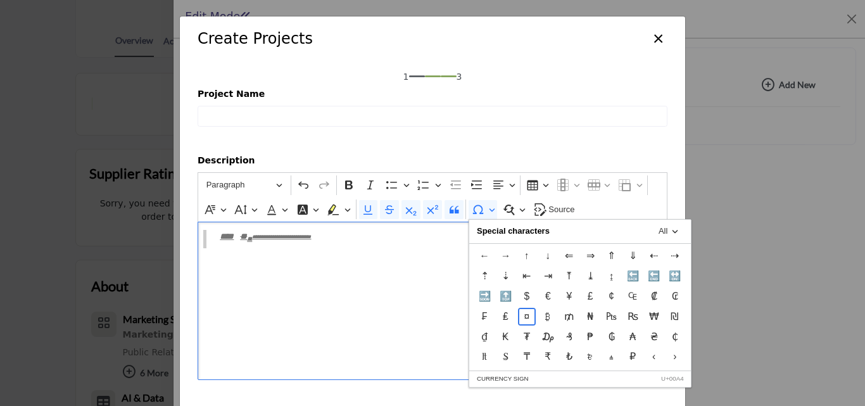
click at [526, 315] on span "¤" at bounding box center [526, 316] width 15 height 15
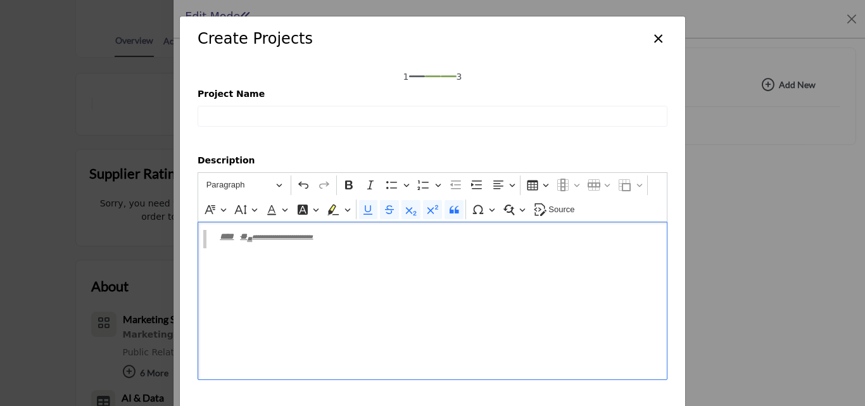
click at [526, 315] on div "**********" at bounding box center [433, 301] width 470 height 158
click at [512, 209] on button "Find and replace" at bounding box center [514, 209] width 29 height 19
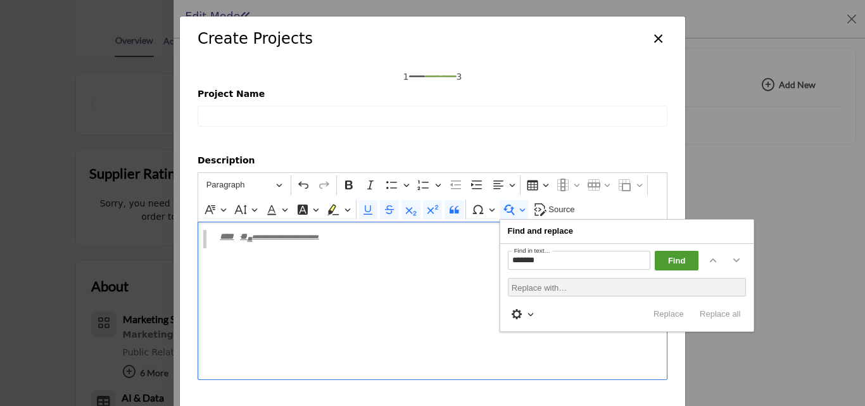
type input "*******"
click at [677, 260] on span "Find" at bounding box center [677, 260] width 32 height 15
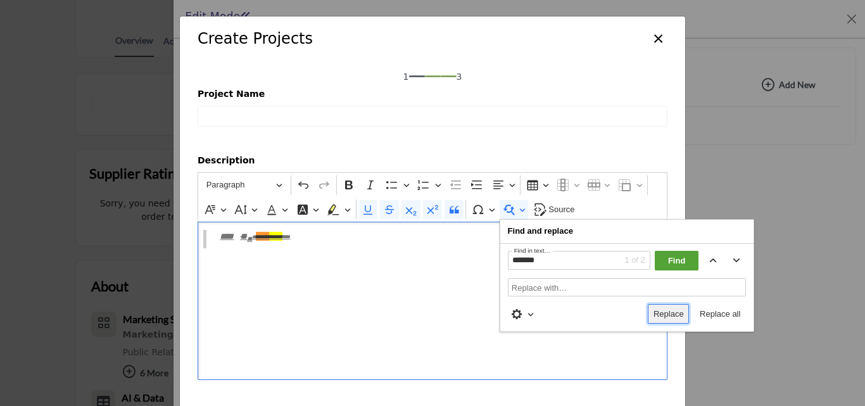
click at [675, 315] on span "Replace" at bounding box center [669, 314] width 30 height 15
click at [710, 308] on span "Replace all" at bounding box center [720, 314] width 41 height 15
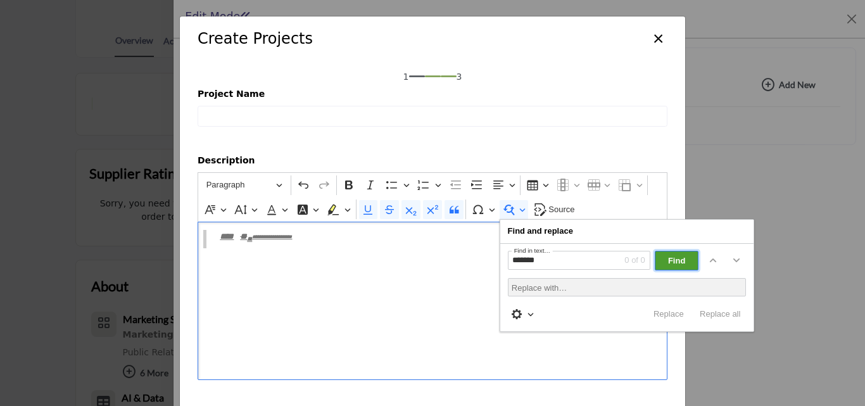
click at [661, 251] on button "Find" at bounding box center [676, 261] width 43 height 20
click at [490, 305] on div "**********" at bounding box center [433, 301] width 470 height 158
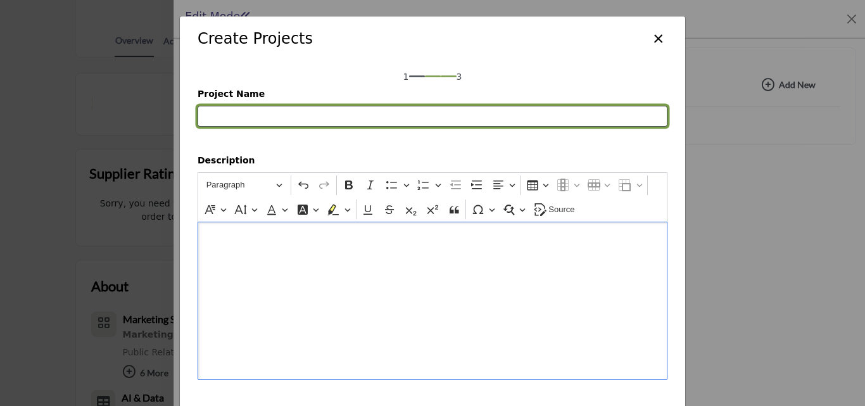
click at [490, 118] on input "Project Name" at bounding box center [433, 117] width 470 height 22
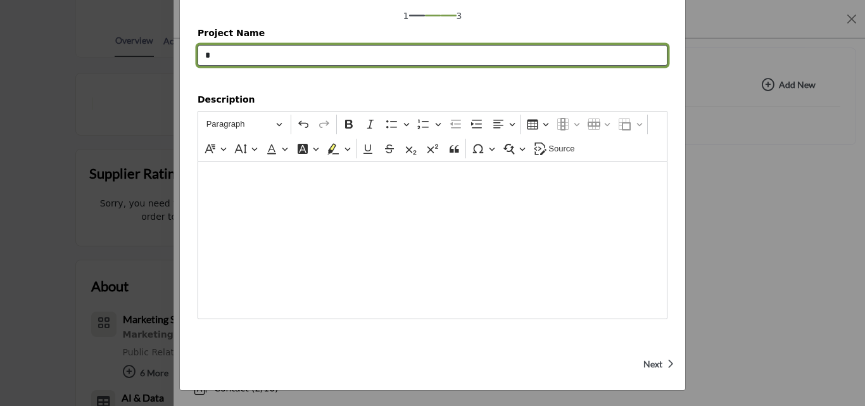
type input "*"
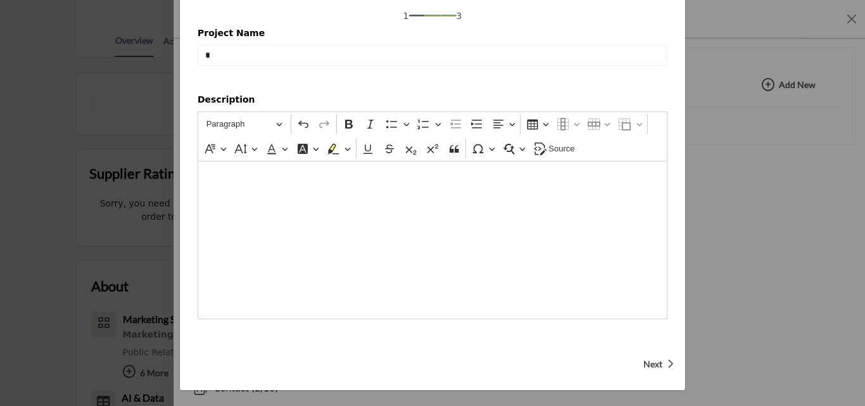
click at [651, 367] on span "Next" at bounding box center [652, 364] width 19 height 13
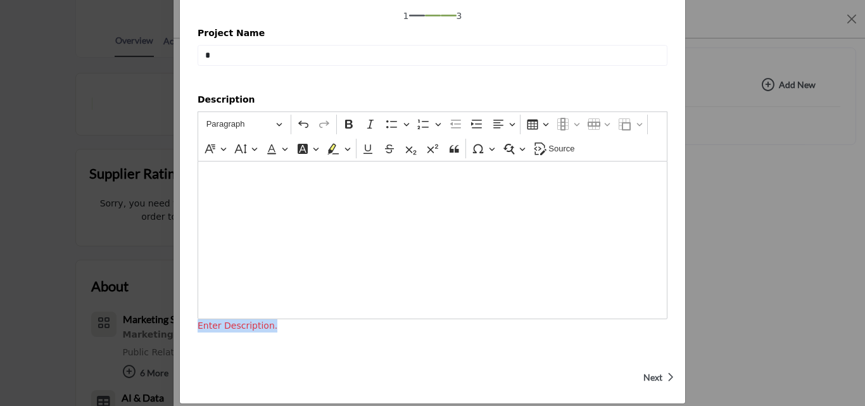
drag, startPoint x: 270, startPoint y: 322, endPoint x: 177, endPoint y: 326, distance: 93.2
click at [180, 326] on div "Description Rich Text Editor Paragraph Paragraph Heading 1 Heading 2 Heading 3 …" at bounding box center [432, 212] width 505 height 257
copy span "Enter Description."
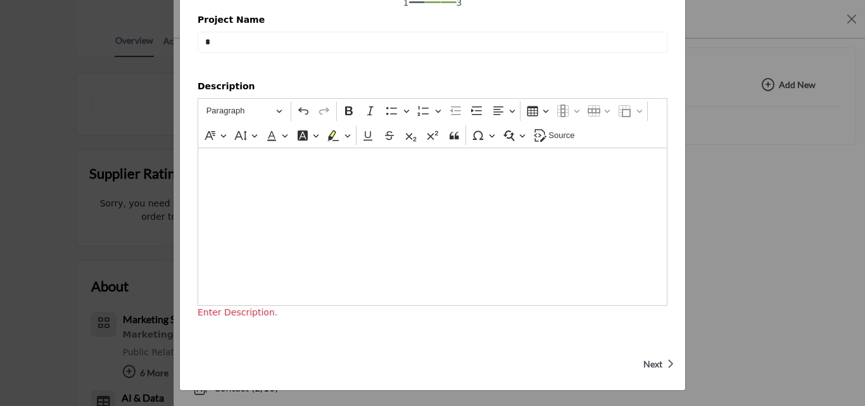
click at [470, 216] on div "Editor editing area: main" at bounding box center [433, 227] width 470 height 158
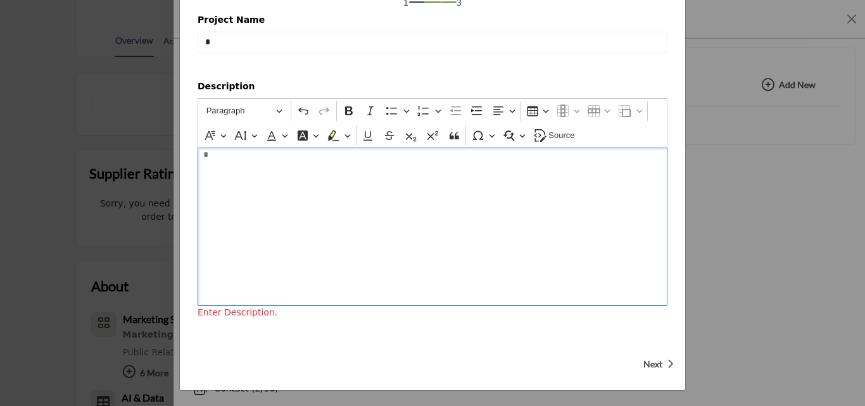
click at [653, 365] on span "Next" at bounding box center [652, 364] width 19 height 13
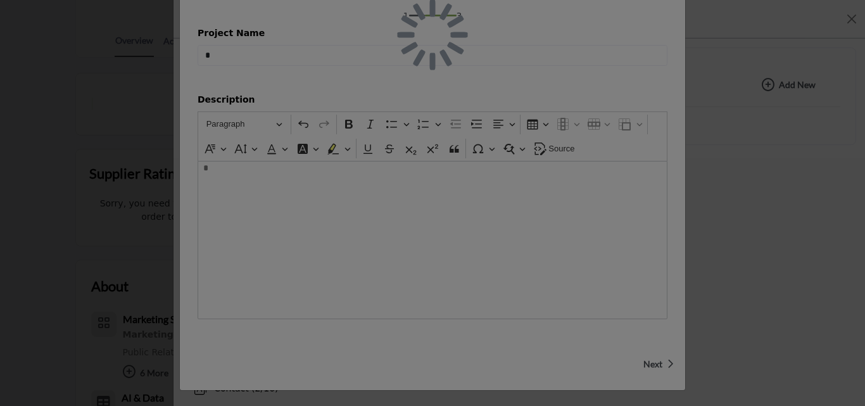
scroll to position [61, 0]
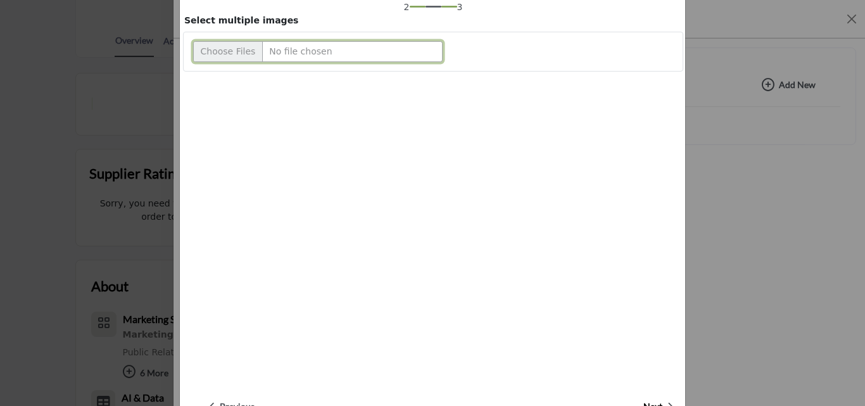
click at [224, 45] on input "Upload file" at bounding box center [318, 52] width 250 height 22
type input "**********"
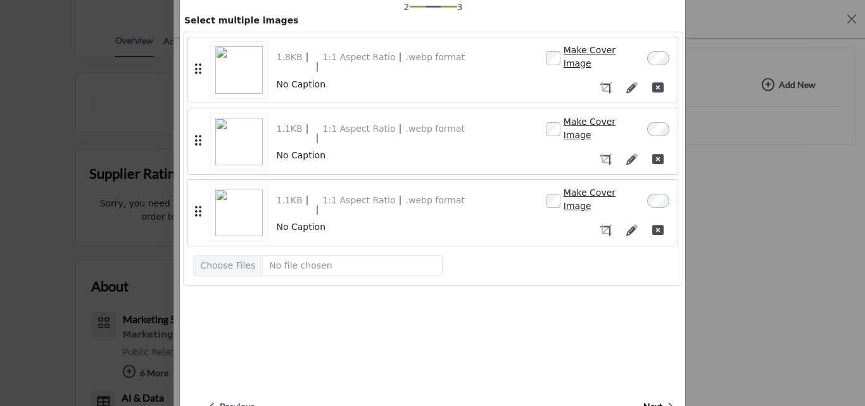
click at [547, 50] on div "Make Cover Image" at bounding box center [594, 57] width 95 height 27
click at [626, 82] on icon "button" at bounding box center [631, 87] width 11 height 11
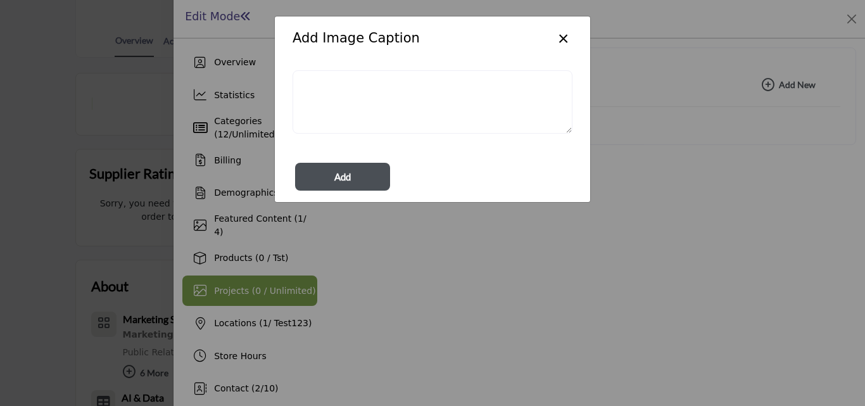
click at [561, 36] on button "×" at bounding box center [563, 37] width 18 height 24
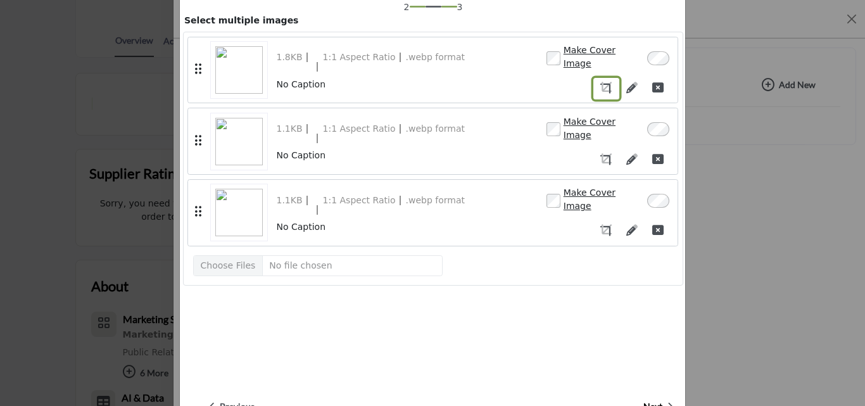
click at [600, 82] on icon "button" at bounding box center [605, 87] width 11 height 11
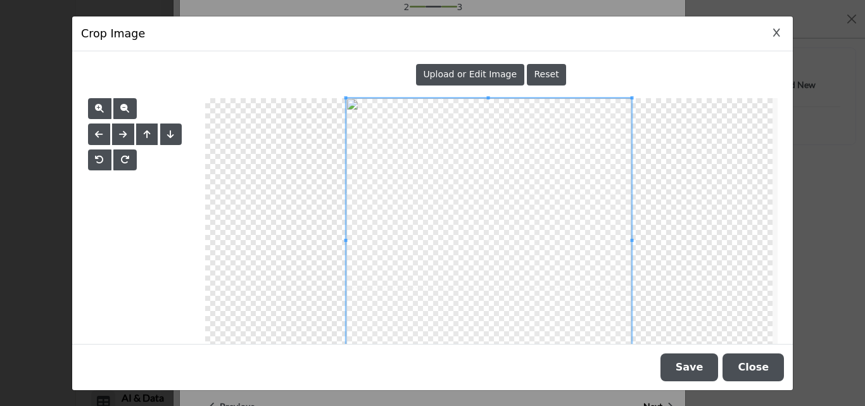
click at [598, 80] on div "Upload or Edit Image Reset" at bounding box center [491, 74] width 573 height 29
click at [771, 34] on button "Close Image Upload Modal" at bounding box center [777, 33] width 15 height 15
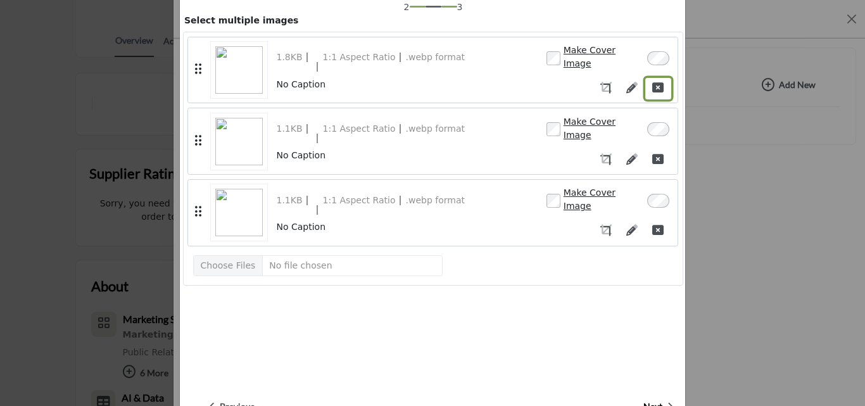
click at [652, 83] on icon "button" at bounding box center [657, 87] width 11 height 11
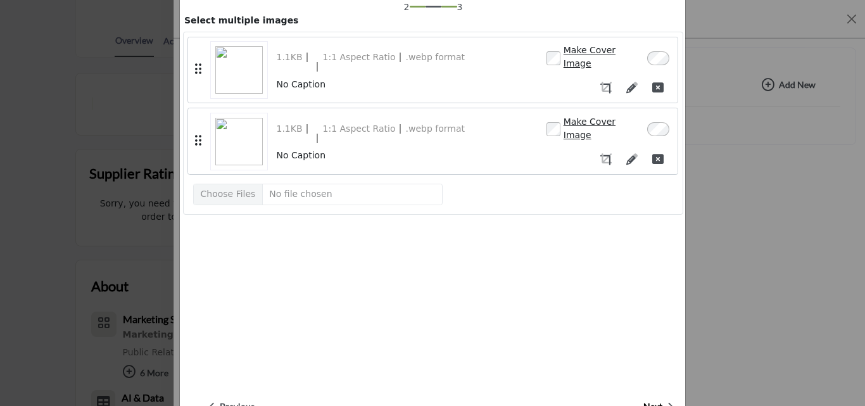
click at [564, 124] on label "Make Cover Image" at bounding box center [603, 128] width 78 height 27
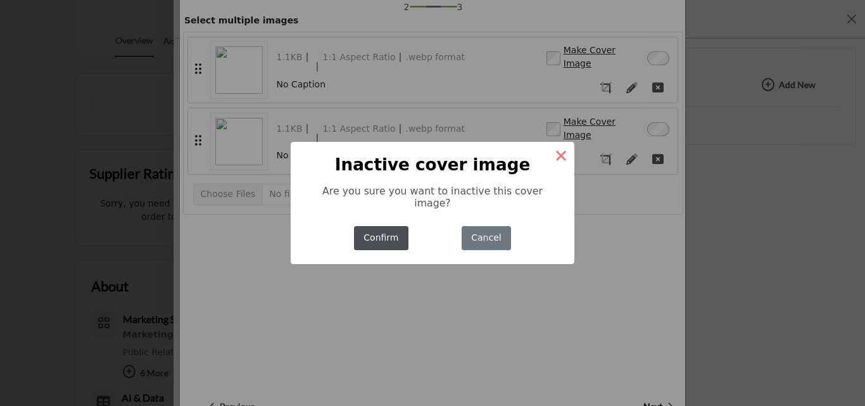
click at [560, 156] on button "×" at bounding box center [561, 155] width 27 height 27
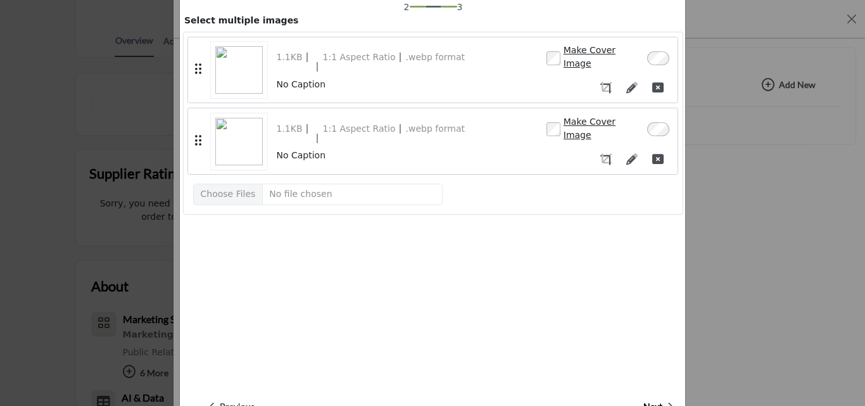
drag, startPoint x: 635, startPoint y: 120, endPoint x: 518, endPoint y: 222, distance: 154.9
click at [518, 222] on div "2 3 Select multiple images Uploading... (100%) 1.1KB 1:1 Aspect Ratio .webp for…" at bounding box center [433, 191] width 500 height 380
click at [650, 120] on div at bounding box center [658, 128] width 23 height 16
click at [547, 118] on div "Make Cover Image" at bounding box center [594, 128] width 95 height 27
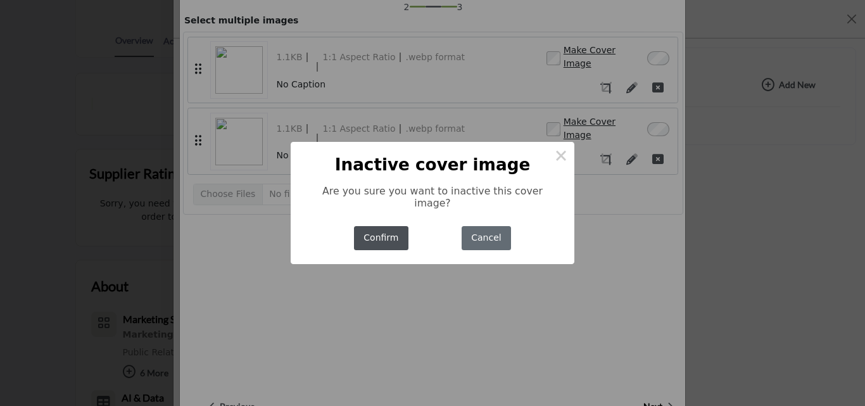
click at [476, 230] on button "Cancel" at bounding box center [486, 238] width 49 height 25
click at [559, 161] on button "×" at bounding box center [561, 155] width 27 height 27
drag, startPoint x: 490, startPoint y: 239, endPoint x: 344, endPoint y: 237, distance: 146.3
click at [344, 237] on div "× Inactive cover image Are you sure you want to inactive this cover image? Conf…" at bounding box center [433, 203] width 284 height 122
click at [374, 233] on button "Confirm" at bounding box center [381, 238] width 54 height 25
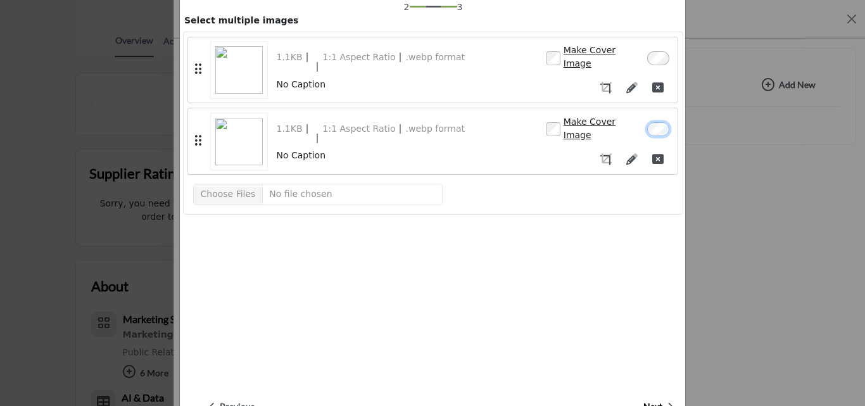
click at [602, 288] on div "2 3 Select multiple images Uploading... (100%) 1.1KB 1:1 Aspect Ratio .webp for…" at bounding box center [433, 191] width 500 height 380
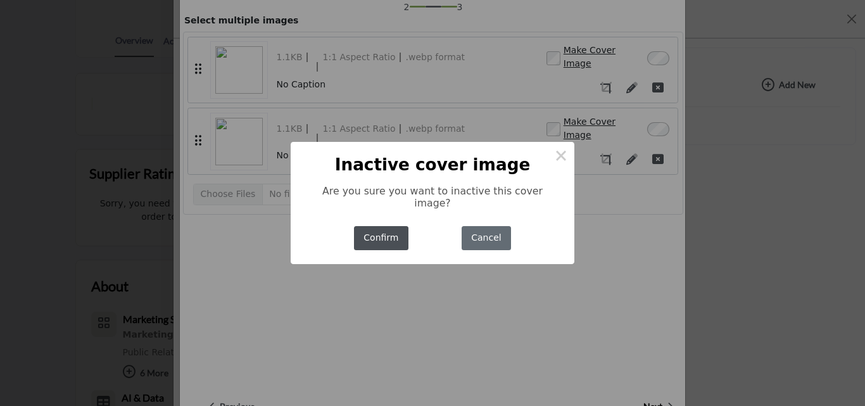
click at [498, 232] on button "Cancel" at bounding box center [486, 238] width 49 height 25
click at [400, 226] on button "Confirm" at bounding box center [381, 238] width 54 height 25
